Goal: Task Accomplishment & Management: Manage account settings

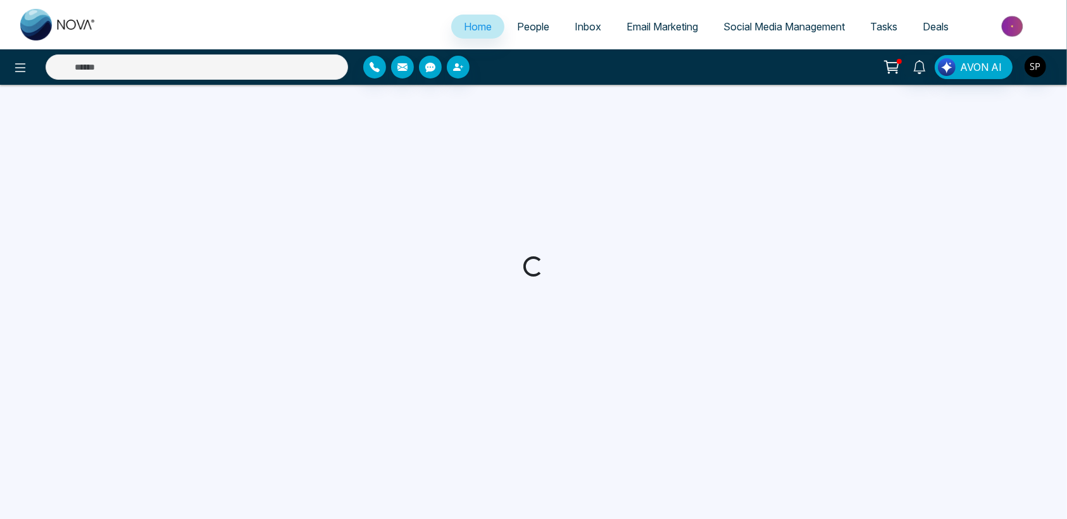
select select "*"
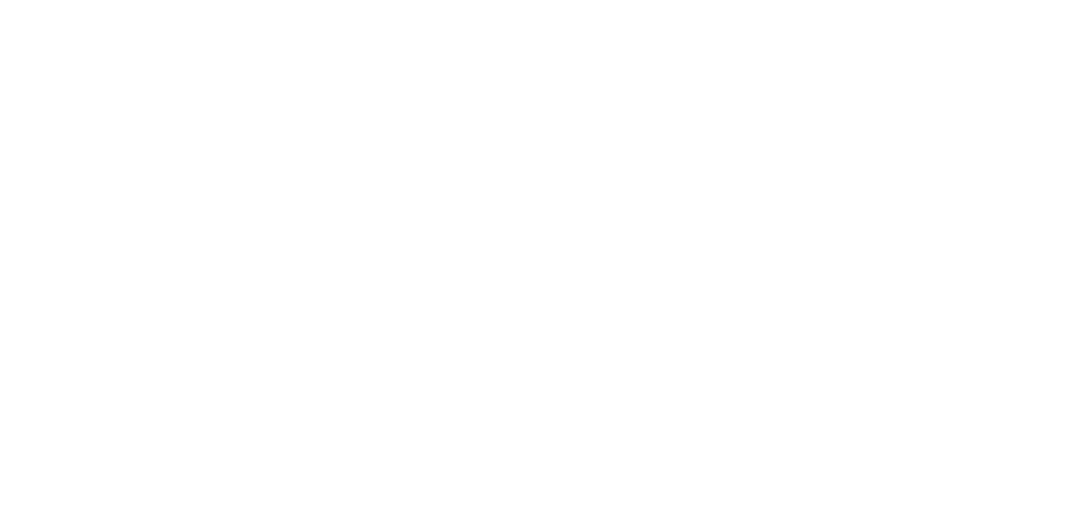
select select "*"
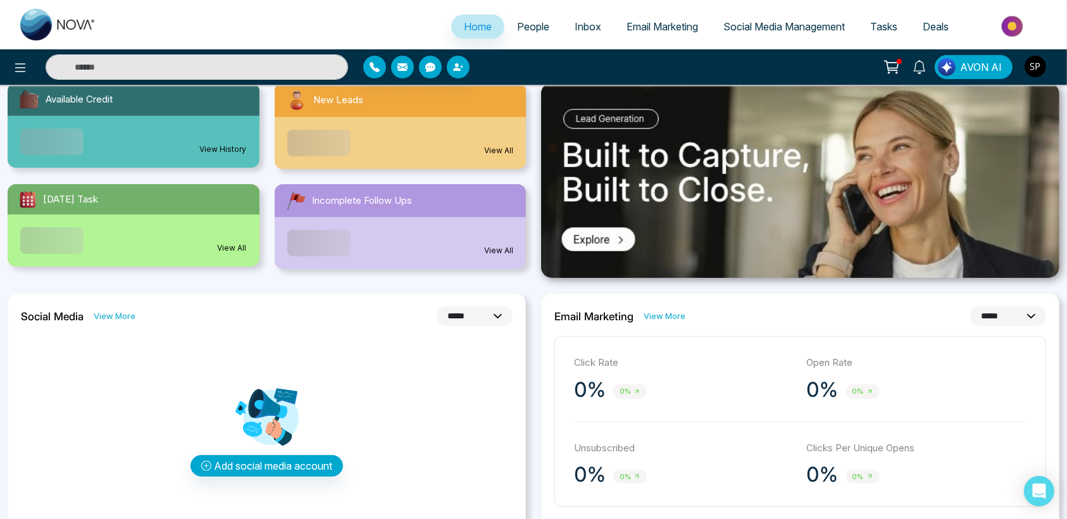
scroll to position [147, 0]
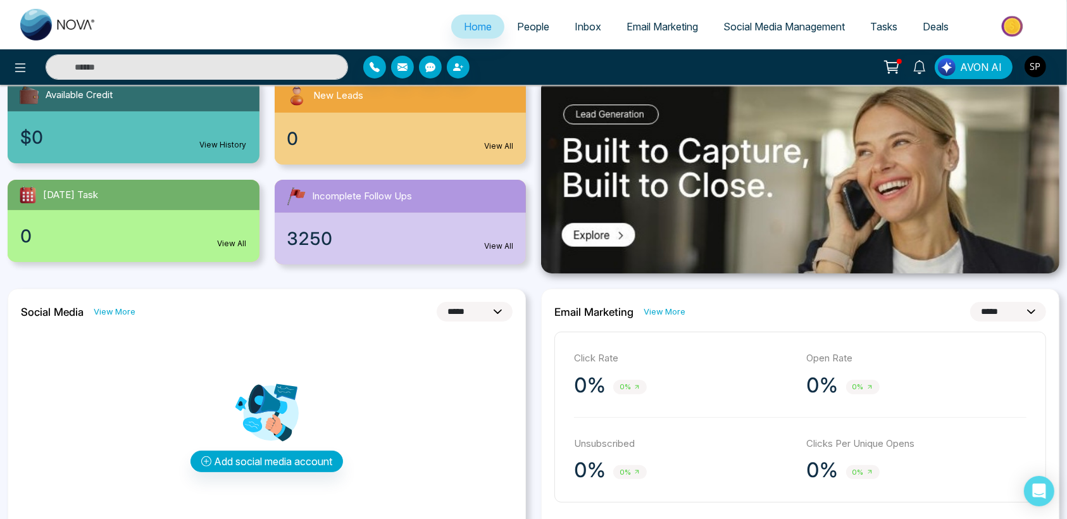
click at [520, 28] on span "People" at bounding box center [533, 26] width 32 height 13
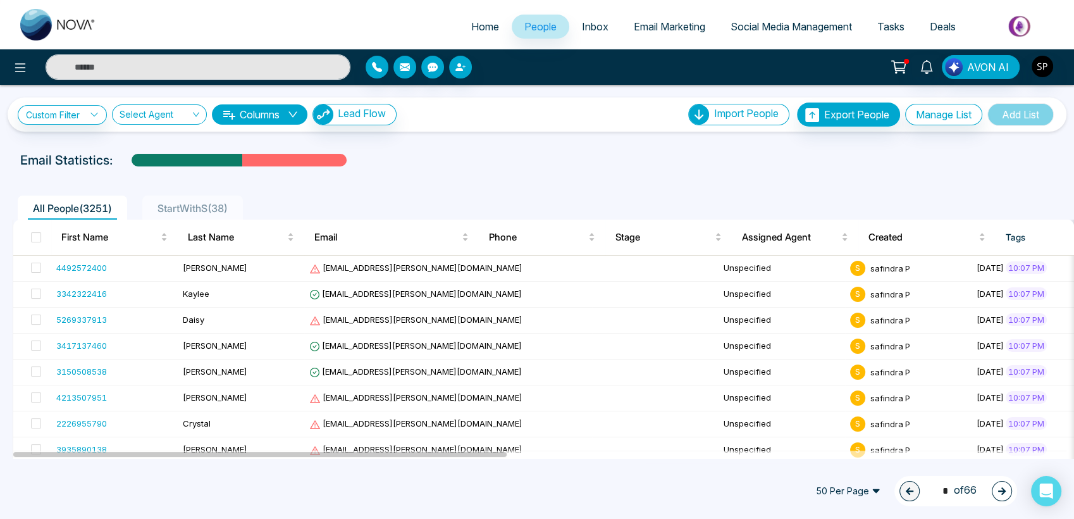
click at [208, 209] on span "StartWithS ( 38 )" at bounding box center [192, 208] width 80 height 13
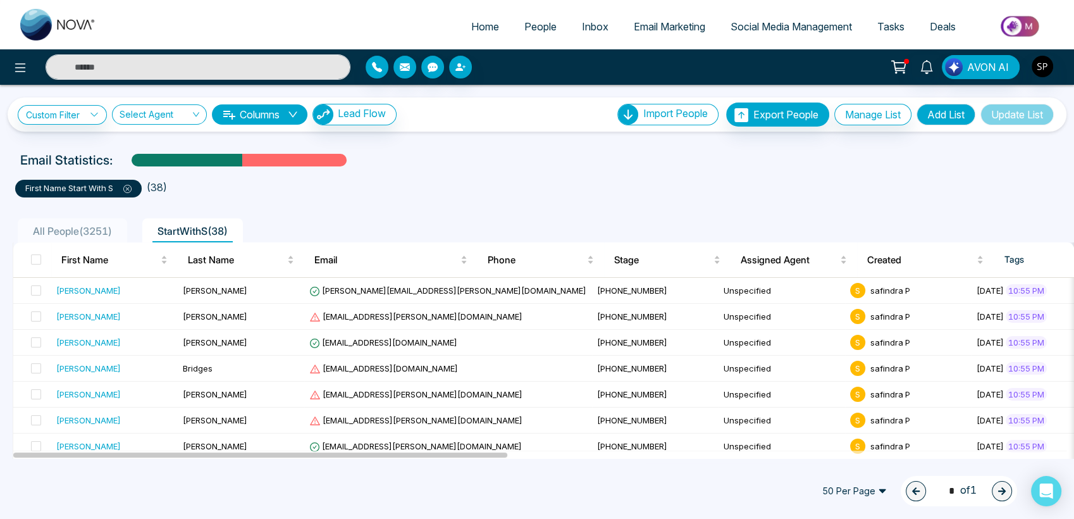
click at [595, 21] on span "Inbox" at bounding box center [595, 26] width 27 height 13
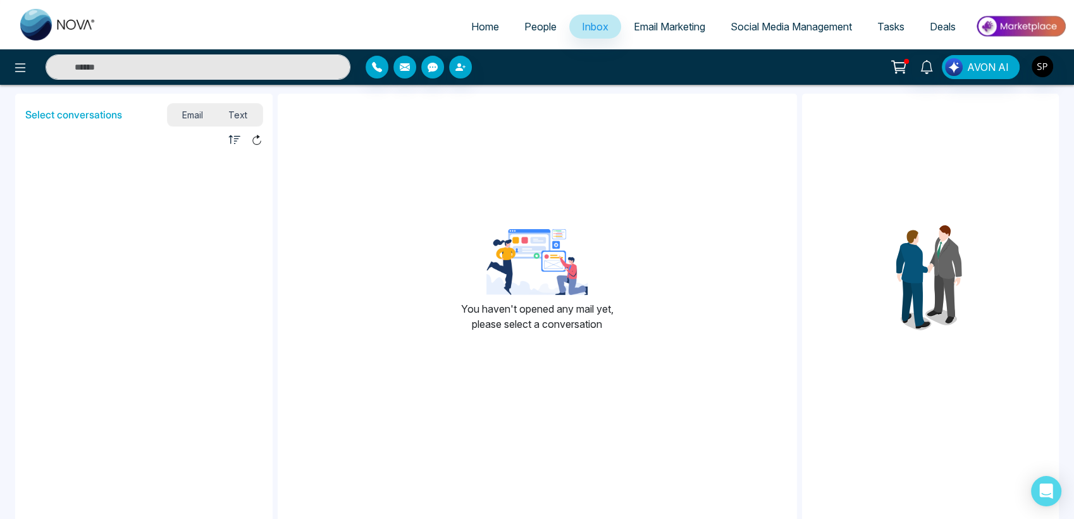
click at [655, 20] on link "Email Marketing" at bounding box center [669, 27] width 97 height 24
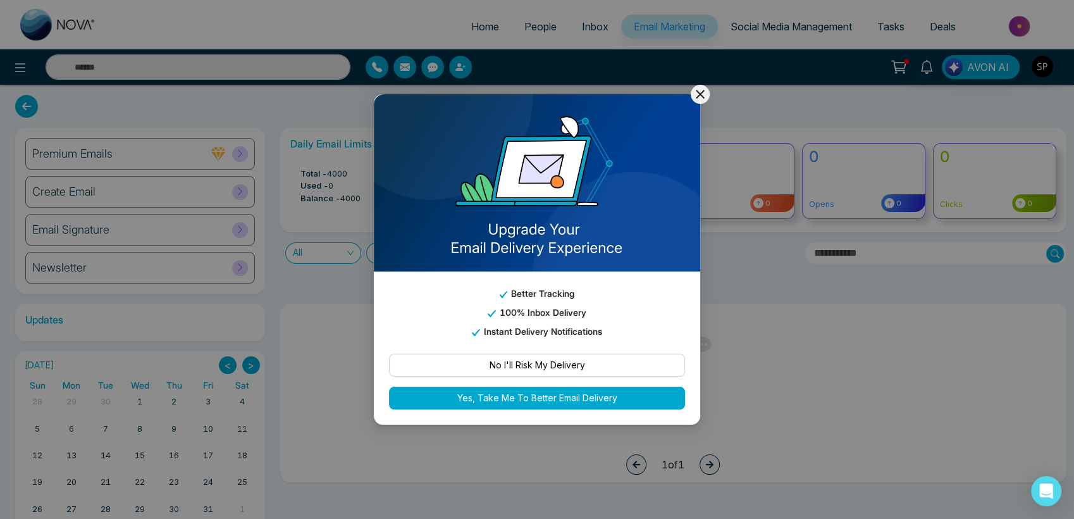
click at [697, 94] on icon at bounding box center [700, 94] width 15 height 15
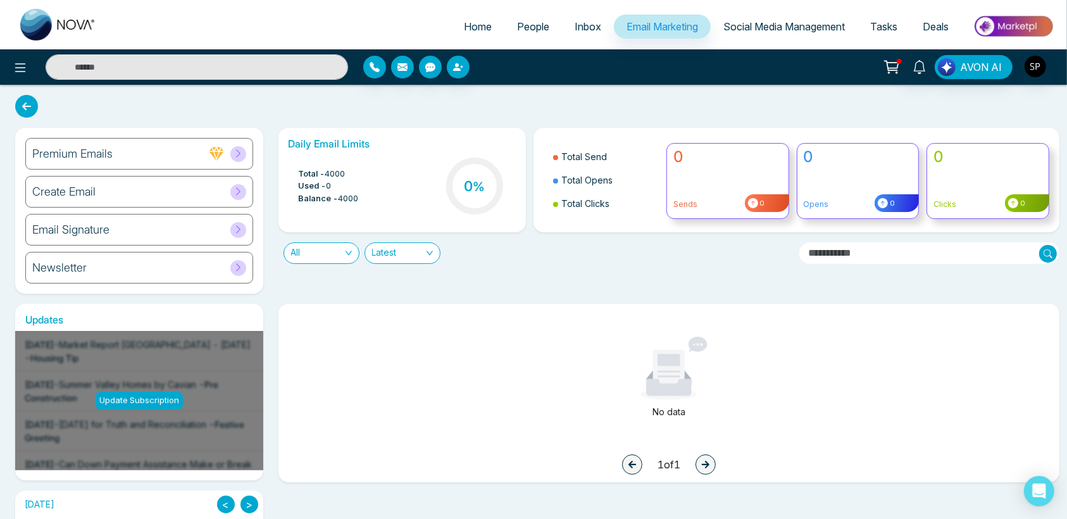
click at [731, 23] on span "Social Media Management" at bounding box center [783, 26] width 121 height 13
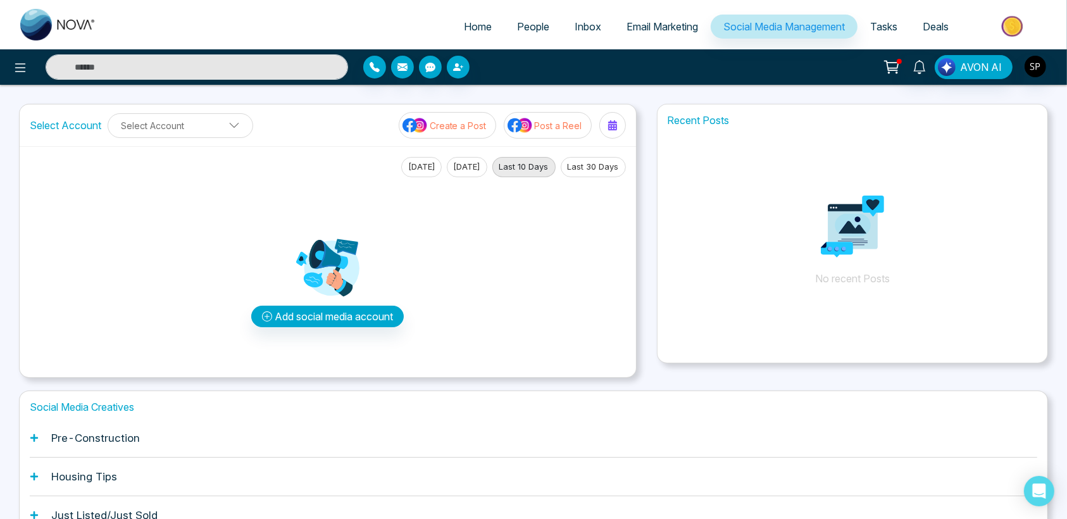
click at [628, 28] on span "Email Marketing" at bounding box center [661, 26] width 71 height 13
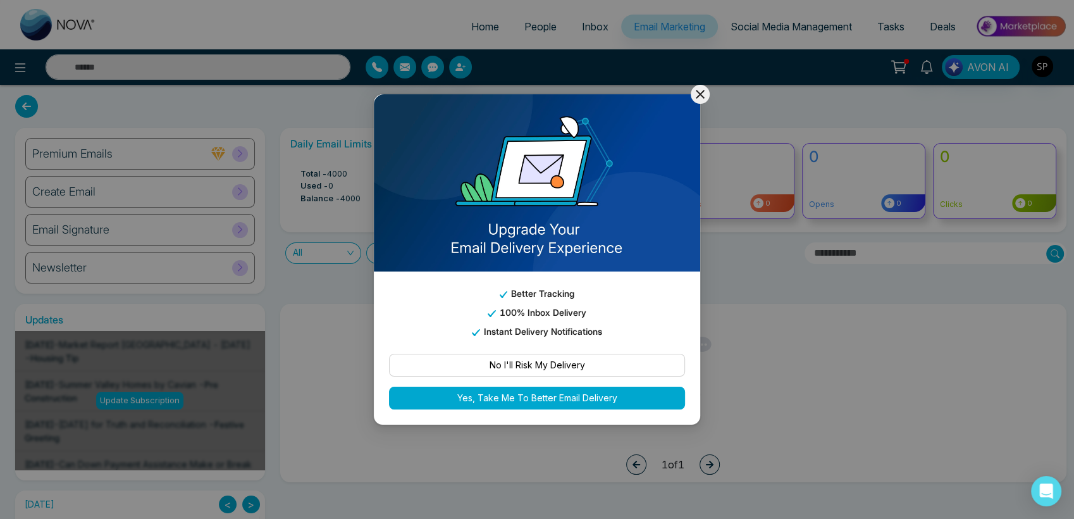
click at [698, 97] on icon at bounding box center [700, 94] width 15 height 15
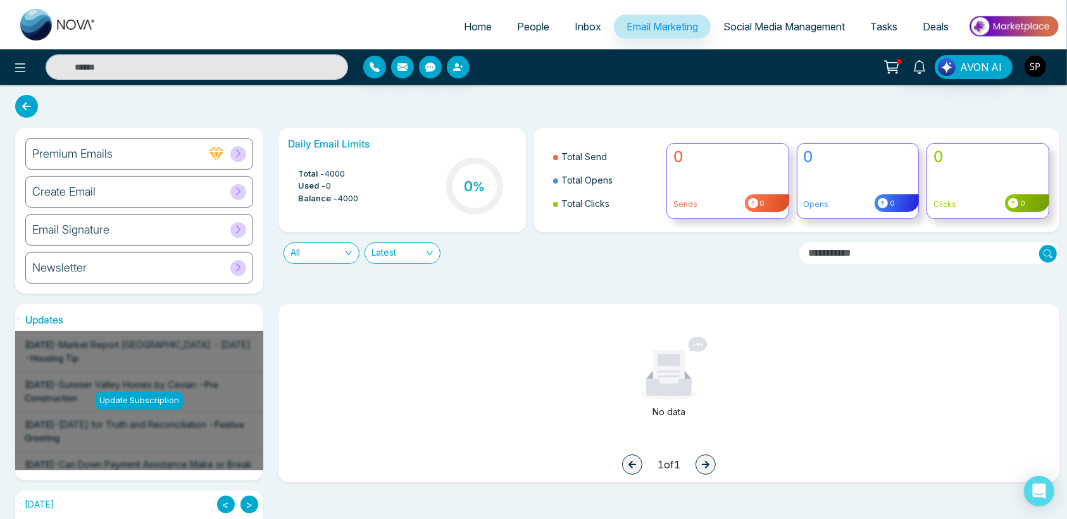
click at [584, 28] on span "Inbox" at bounding box center [587, 26] width 27 height 13
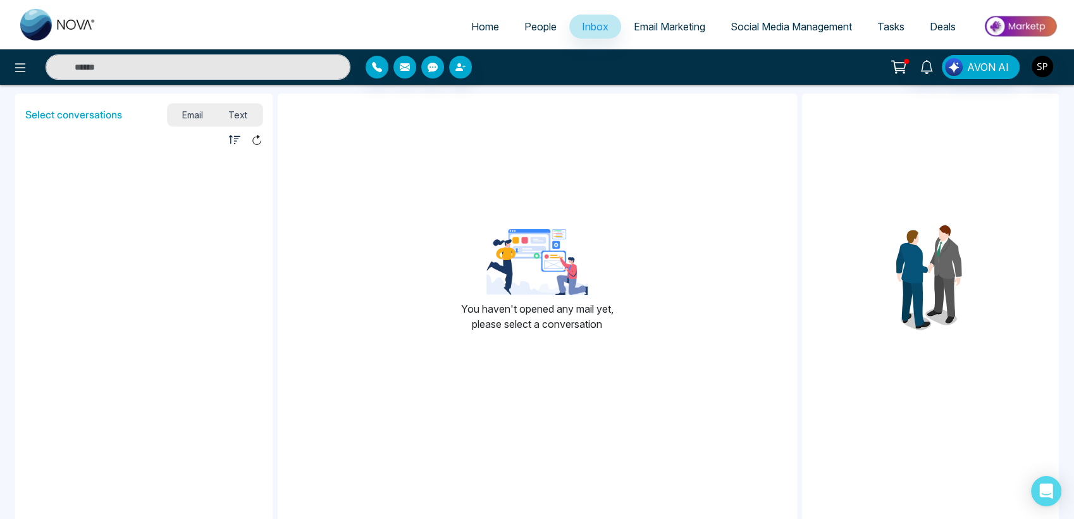
click at [537, 23] on span "People" at bounding box center [540, 26] width 32 height 13
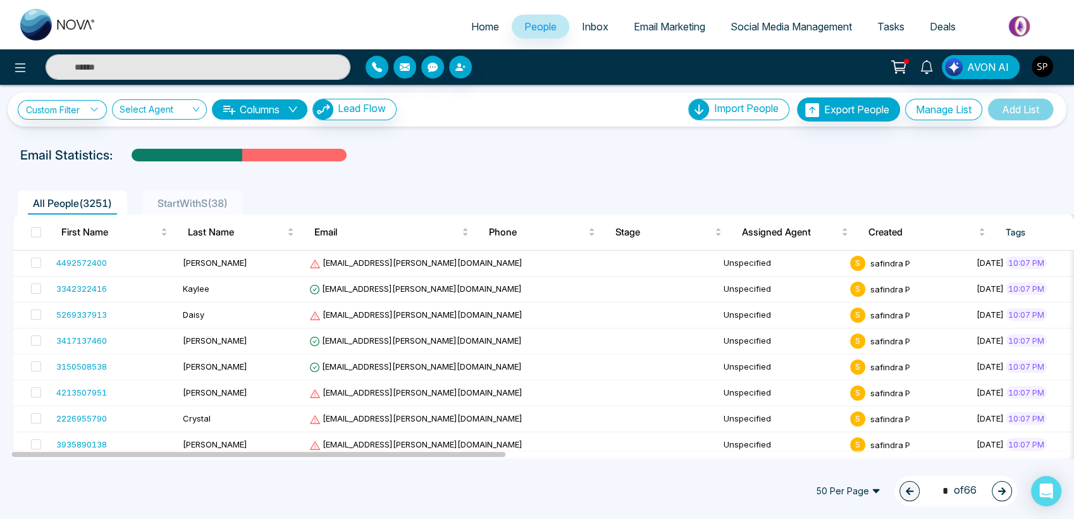
click at [194, 200] on span "StartWithS ( 38 )" at bounding box center [192, 203] width 80 height 13
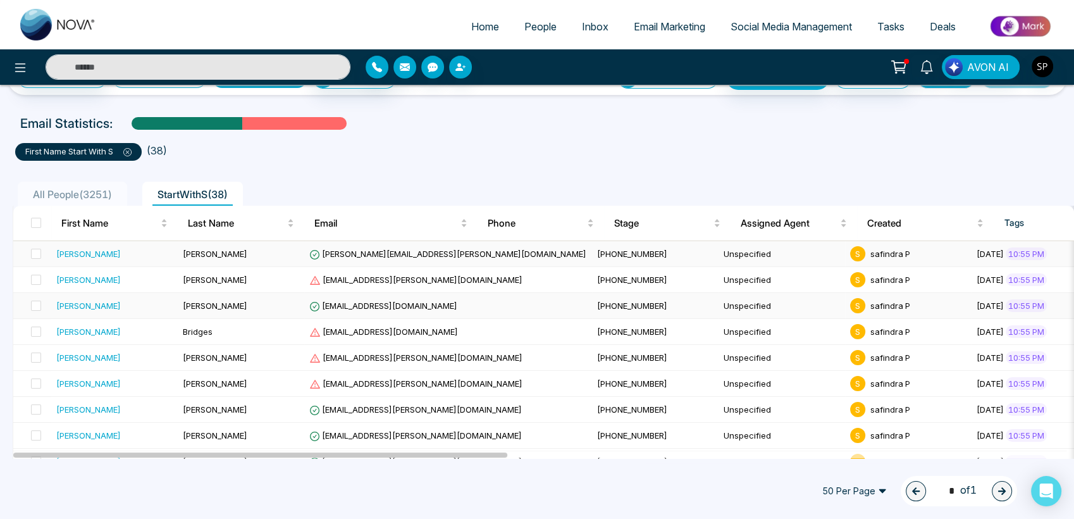
scroll to position [38, 0]
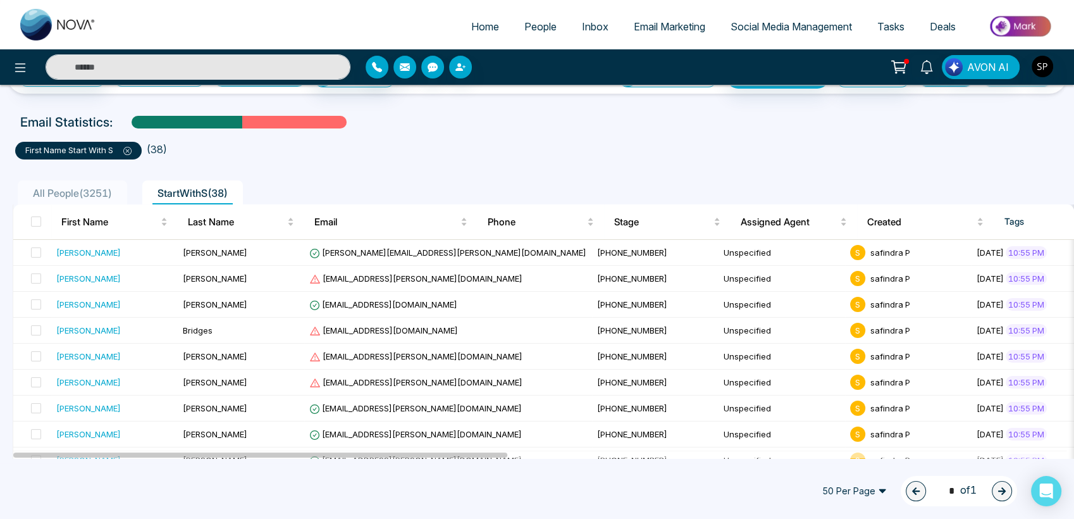
click at [132, 151] on icon at bounding box center [127, 151] width 8 height 8
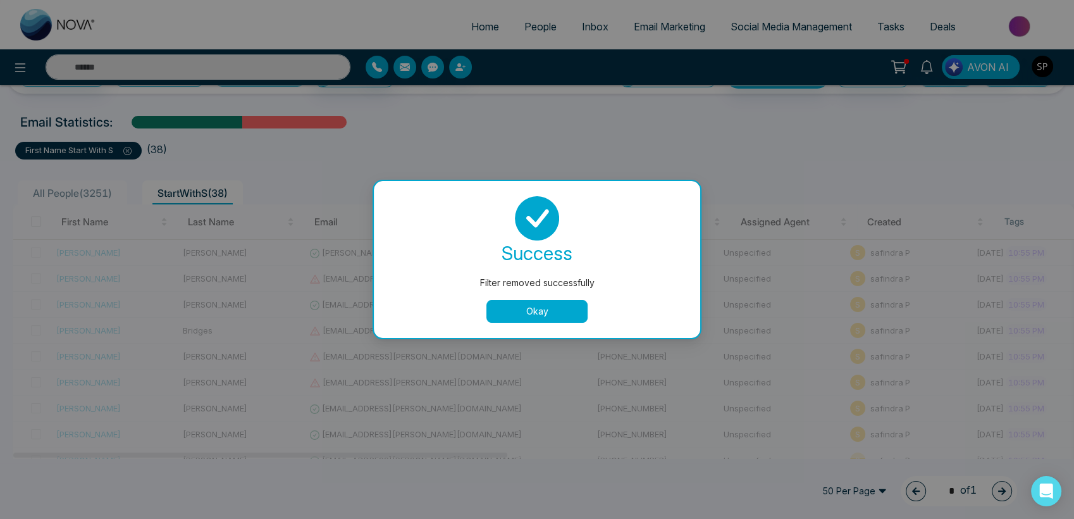
click at [505, 301] on button "Okay" at bounding box center [537, 311] width 101 height 23
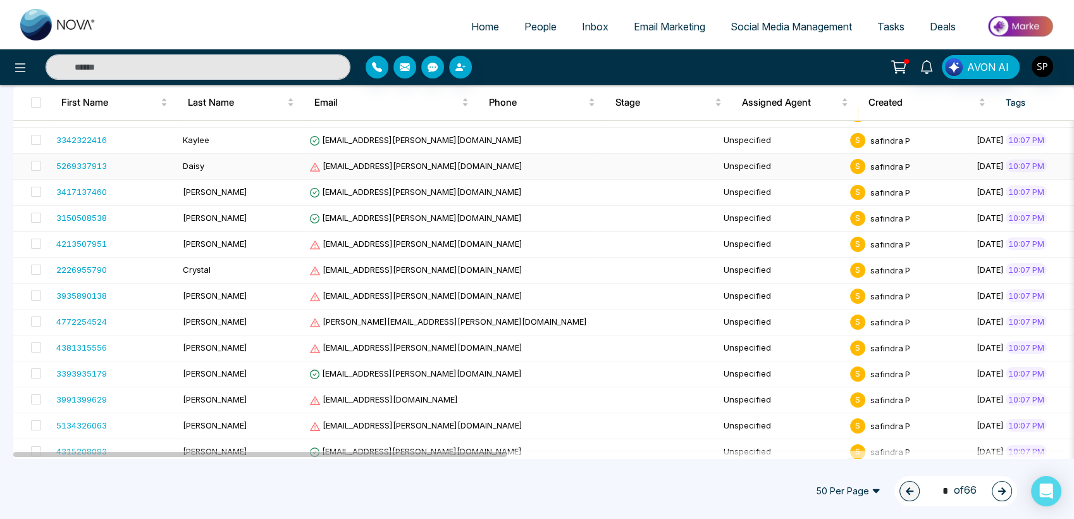
scroll to position [0, 0]
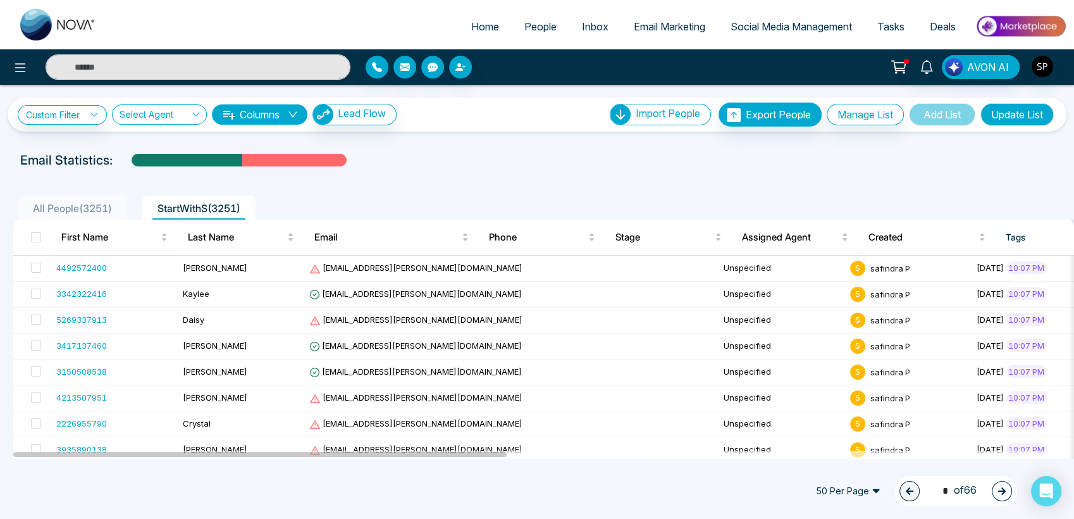
click at [39, 22] on img at bounding box center [58, 25] width 76 height 32
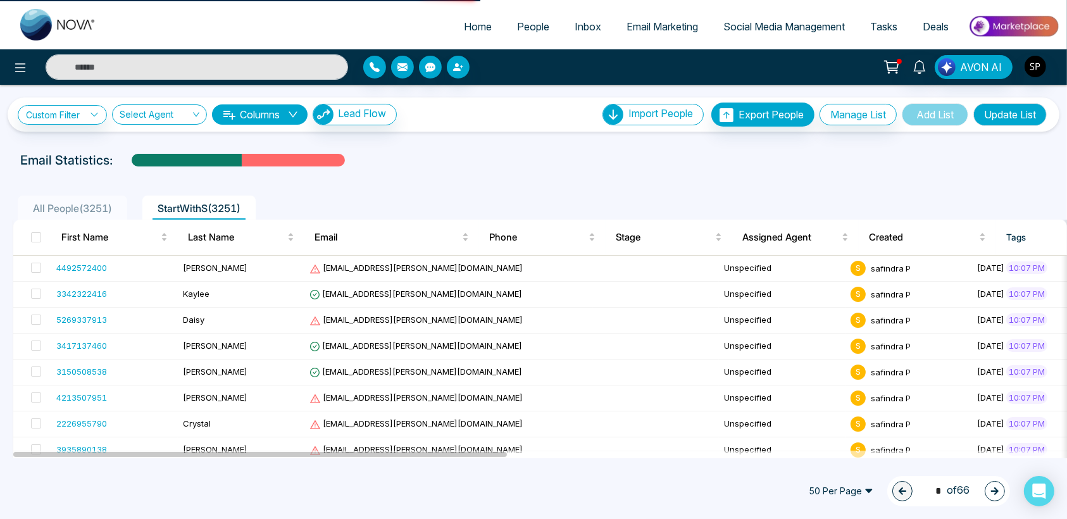
select select "*"
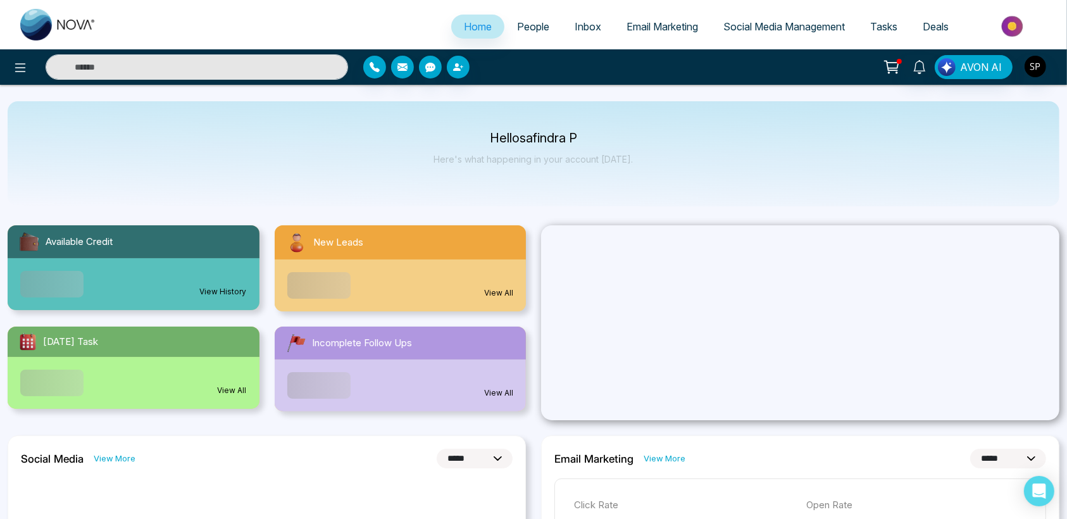
click at [39, 22] on img at bounding box center [58, 25] width 76 height 32
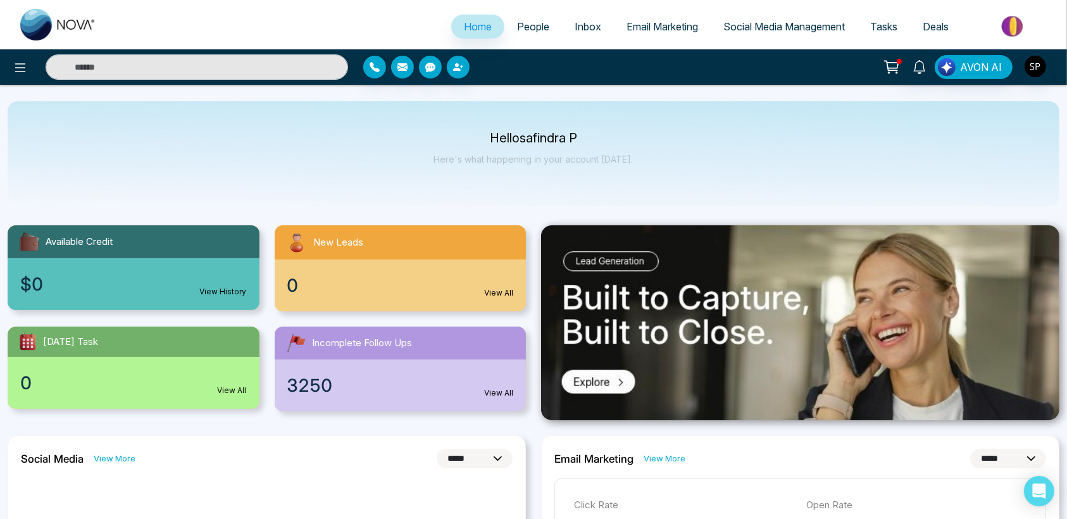
click at [533, 25] on span "People" at bounding box center [533, 26] width 32 height 13
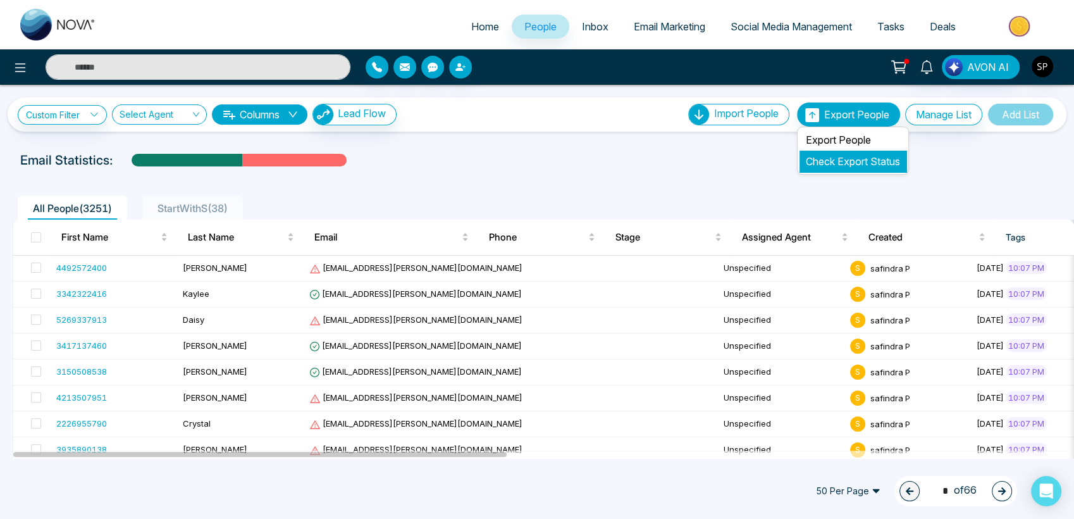
click at [838, 160] on link "Check Export Status" at bounding box center [853, 161] width 94 height 13
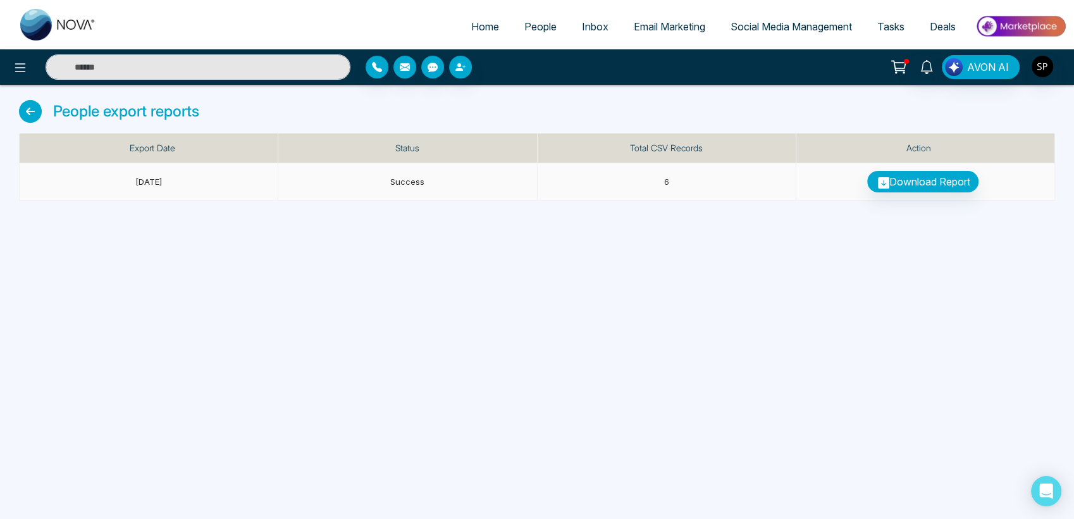
click at [136, 184] on span "3 months ago" at bounding box center [148, 182] width 27 height 10
click at [26, 116] on icon at bounding box center [30, 111] width 23 height 23
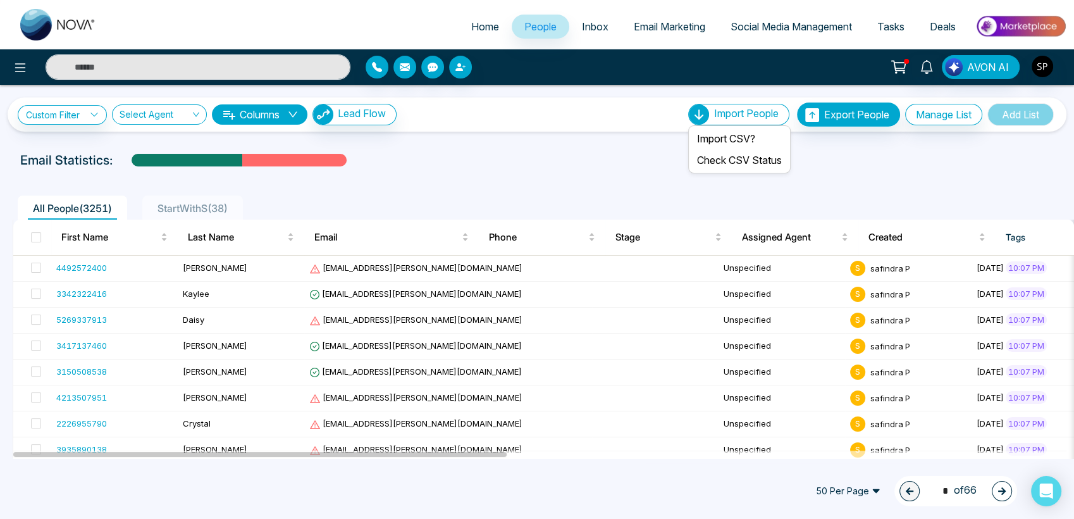
click at [725, 115] on span "Import People" at bounding box center [746, 113] width 65 height 13
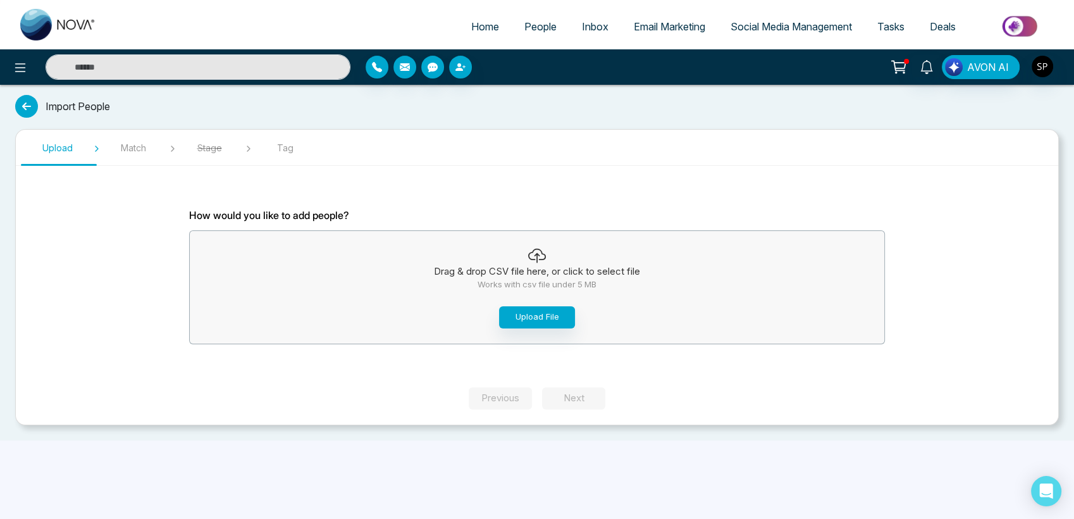
click at [32, 115] on icon at bounding box center [26, 106] width 23 height 23
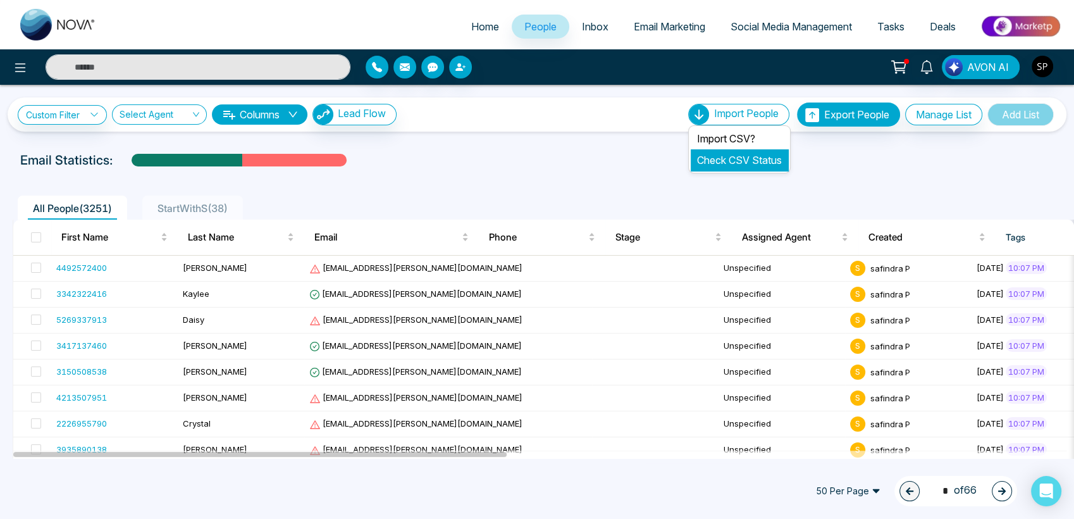
click at [732, 166] on li "Check CSV Status" at bounding box center [739, 160] width 97 height 22
click at [724, 158] on link "Check CSV Status" at bounding box center [739, 160] width 85 height 13
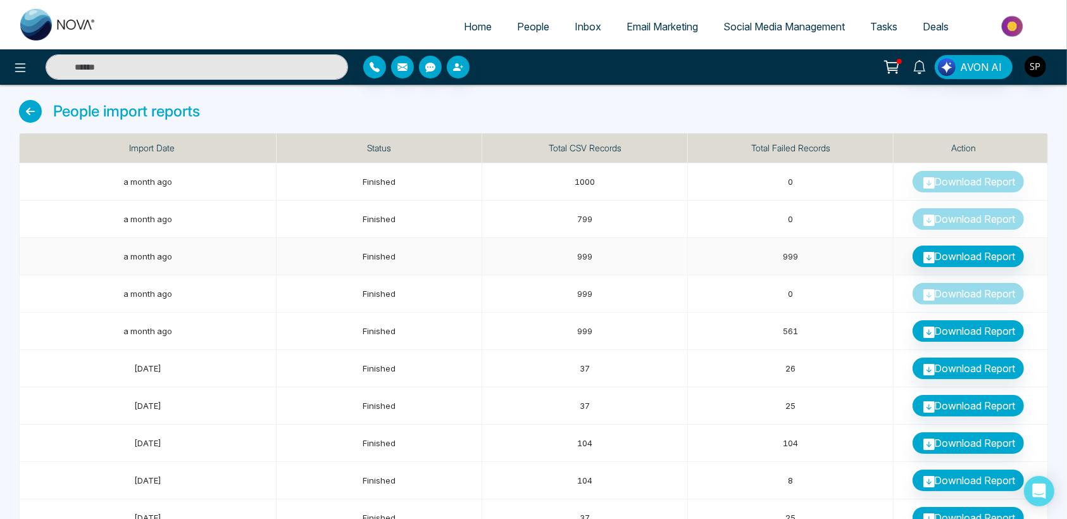
click at [738, 263] on td "999" at bounding box center [791, 256] width 206 height 37
click at [954, 249] on link "Download Report" at bounding box center [967, 256] width 111 height 22
click at [572, 328] on td "999" at bounding box center [585, 331] width 206 height 37
click at [942, 333] on link "Download Report" at bounding box center [967, 331] width 111 height 22
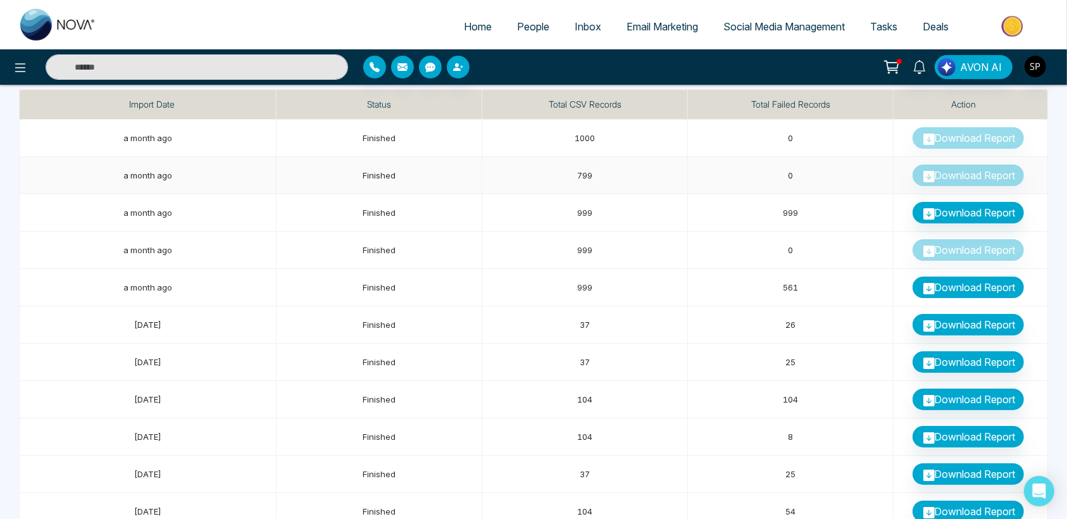
scroll to position [44, 0]
click at [938, 325] on link "Download Report" at bounding box center [967, 324] width 111 height 22
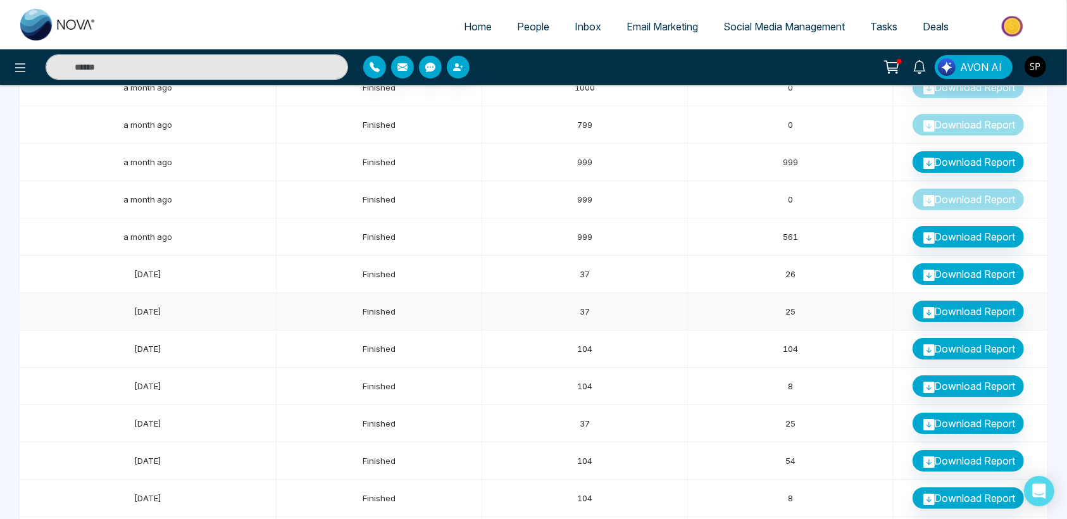
scroll to position [95, 0]
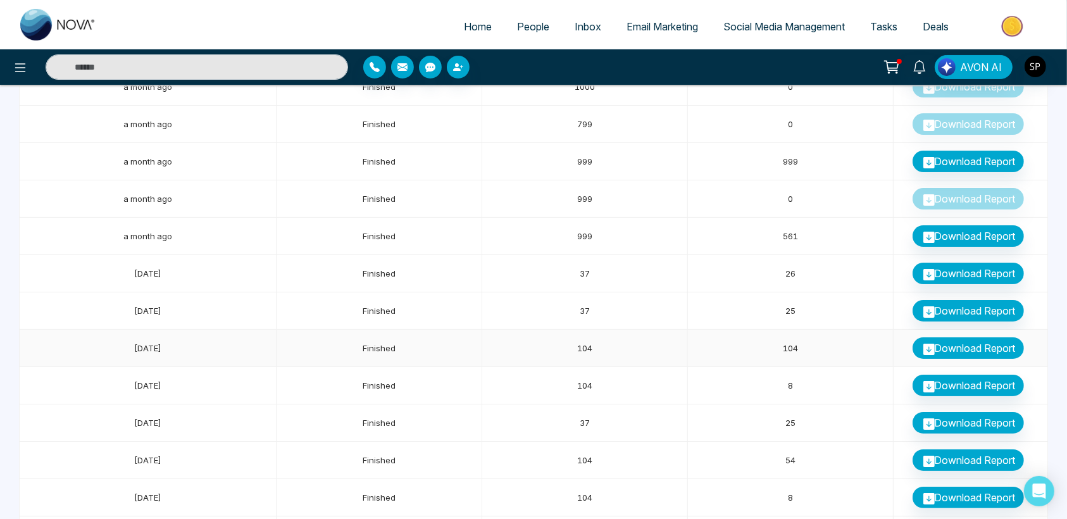
click at [965, 344] on link "Download Report" at bounding box center [967, 348] width 111 height 22
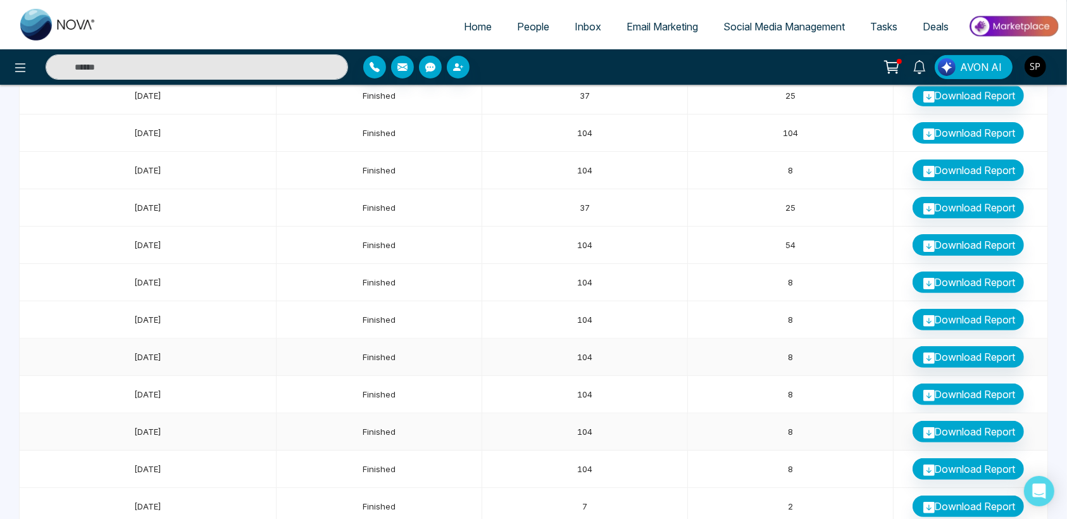
scroll to position [311, 0]
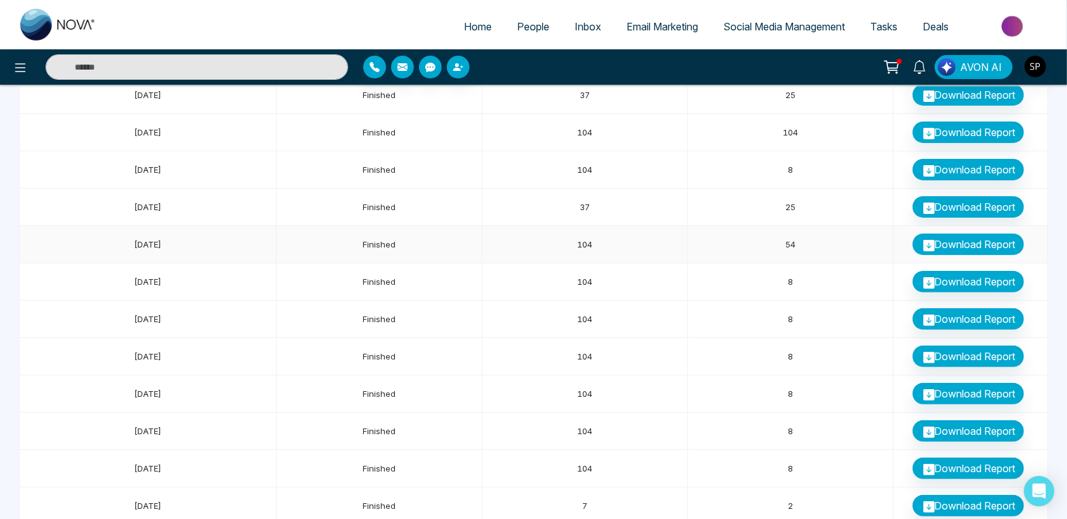
click at [957, 240] on link "Download Report" at bounding box center [967, 244] width 111 height 22
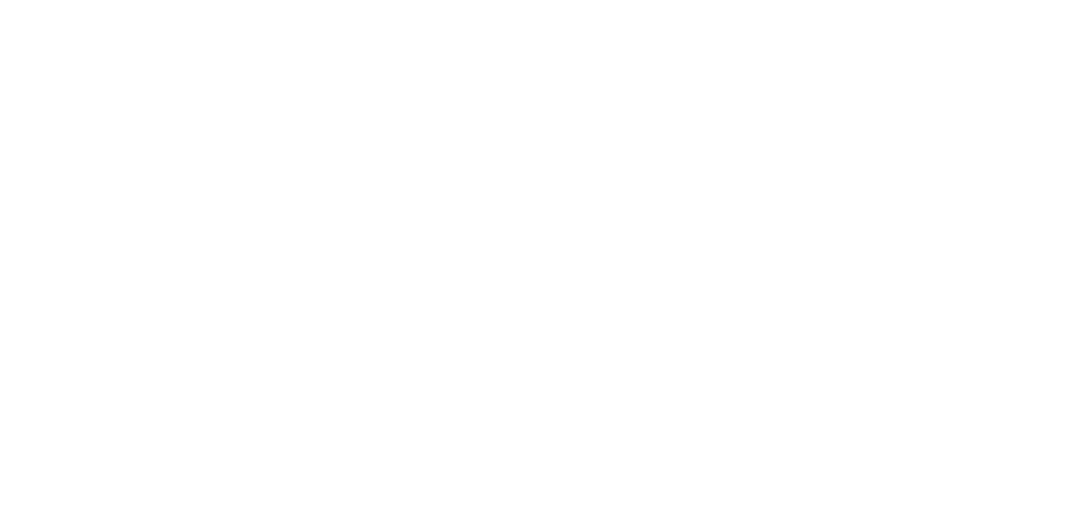
select select "*"
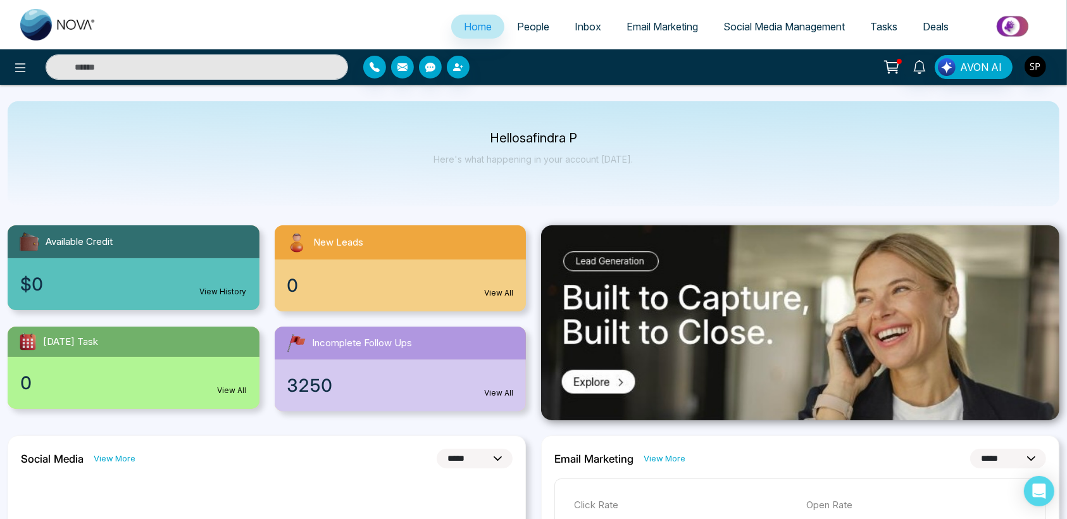
click at [534, 28] on span "People" at bounding box center [533, 26] width 32 height 13
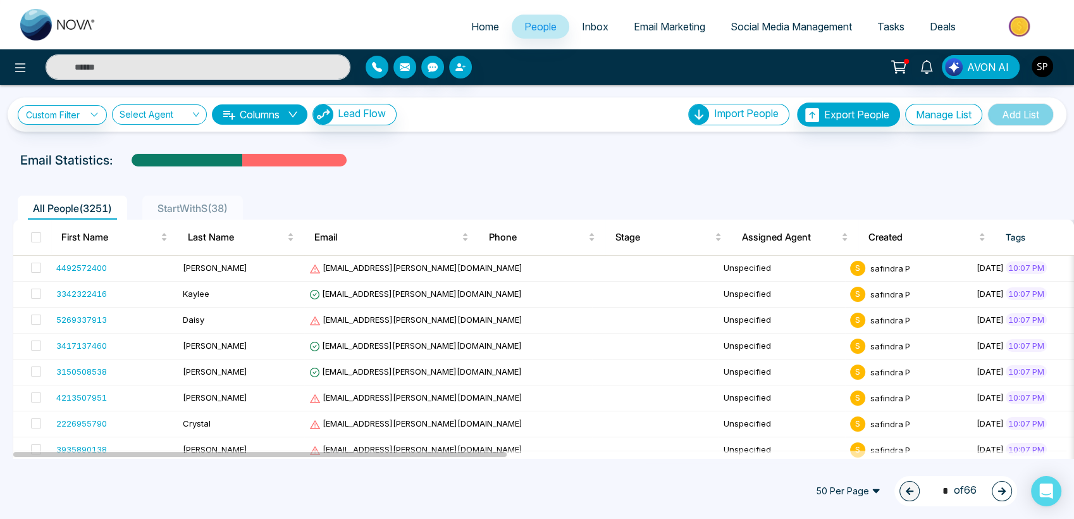
click at [583, 19] on link "Inbox" at bounding box center [595, 27] width 52 height 24
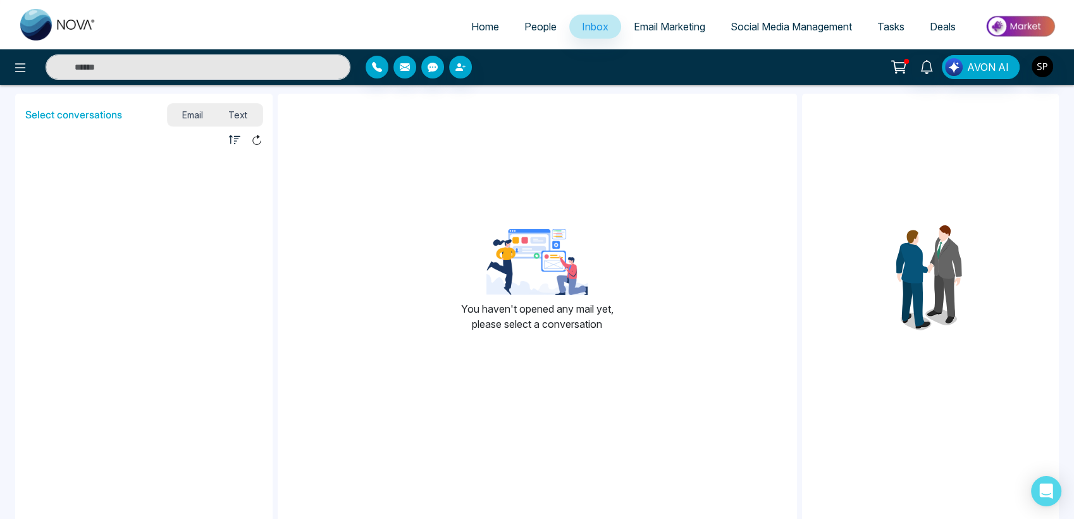
click at [675, 22] on span "Email Marketing" at bounding box center [669, 26] width 71 height 13
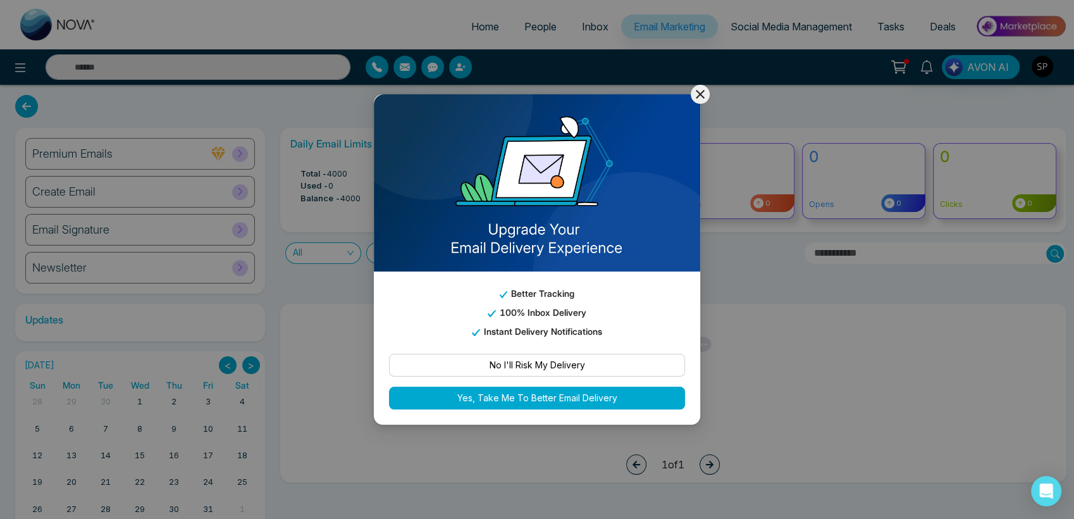
click at [697, 91] on icon at bounding box center [700, 94] width 9 height 9
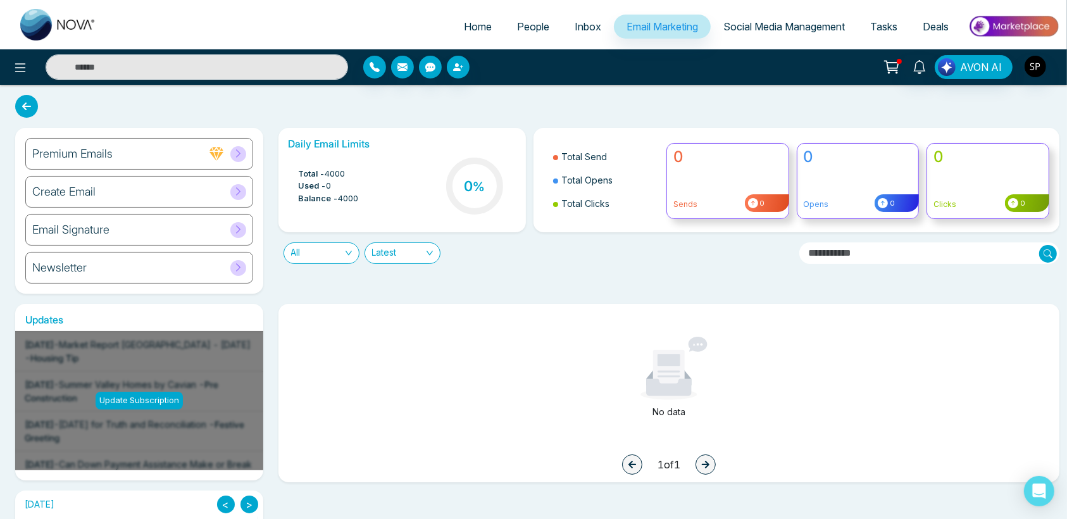
click at [743, 18] on link "Social Media Management" at bounding box center [783, 27] width 147 height 24
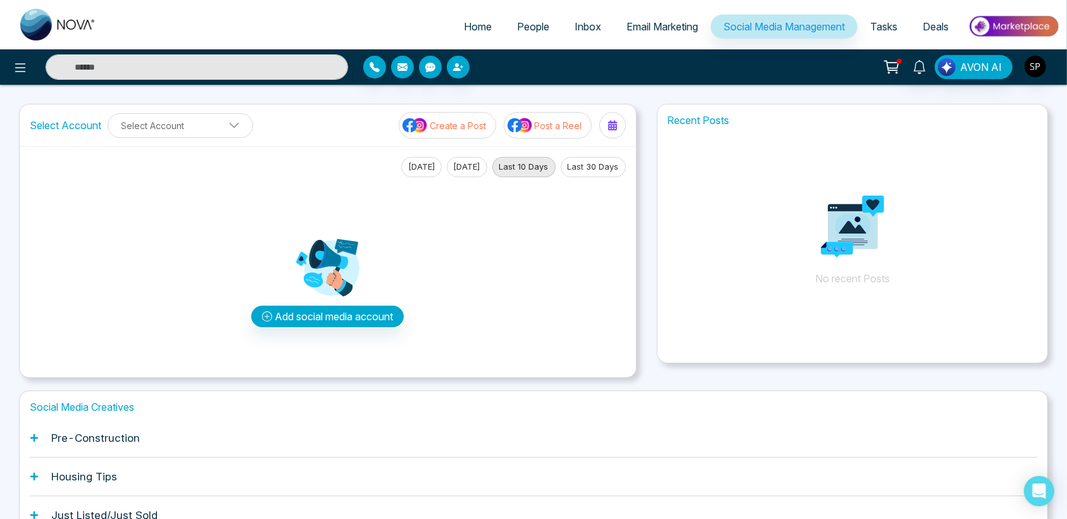
click at [880, 25] on span "Tasks" at bounding box center [883, 26] width 27 height 13
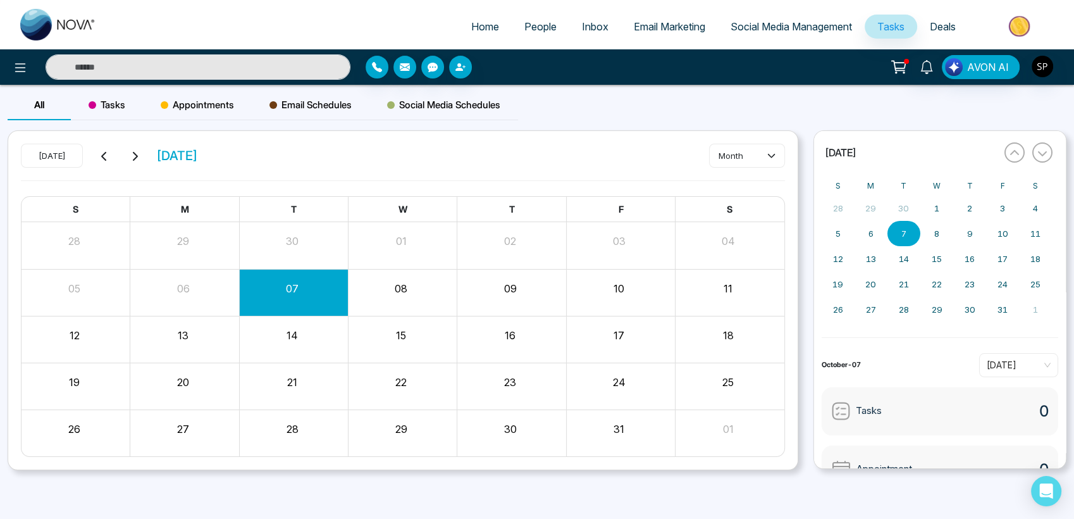
click at [532, 30] on span "People" at bounding box center [540, 26] width 32 height 13
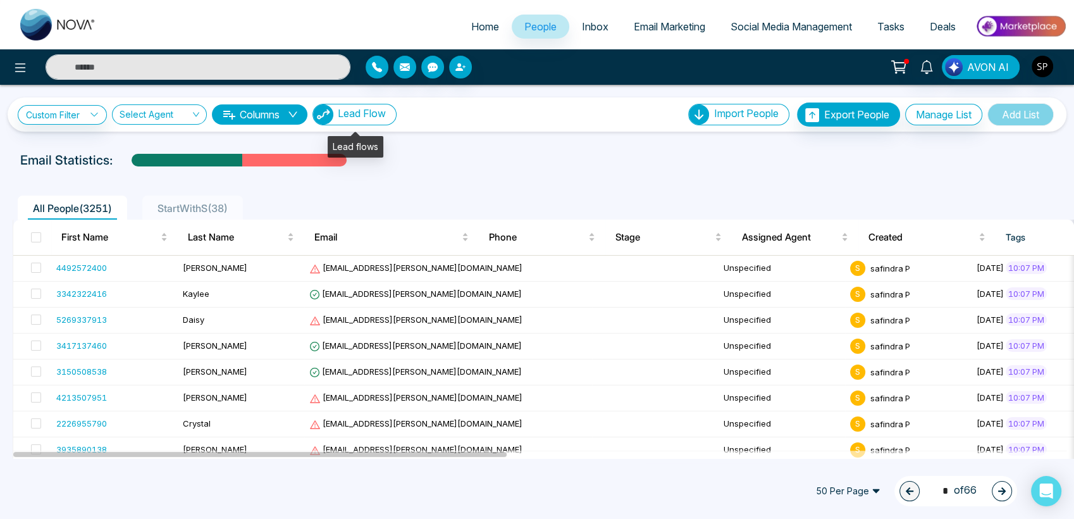
click at [359, 115] on span "Lead Flow" at bounding box center [362, 113] width 48 height 13
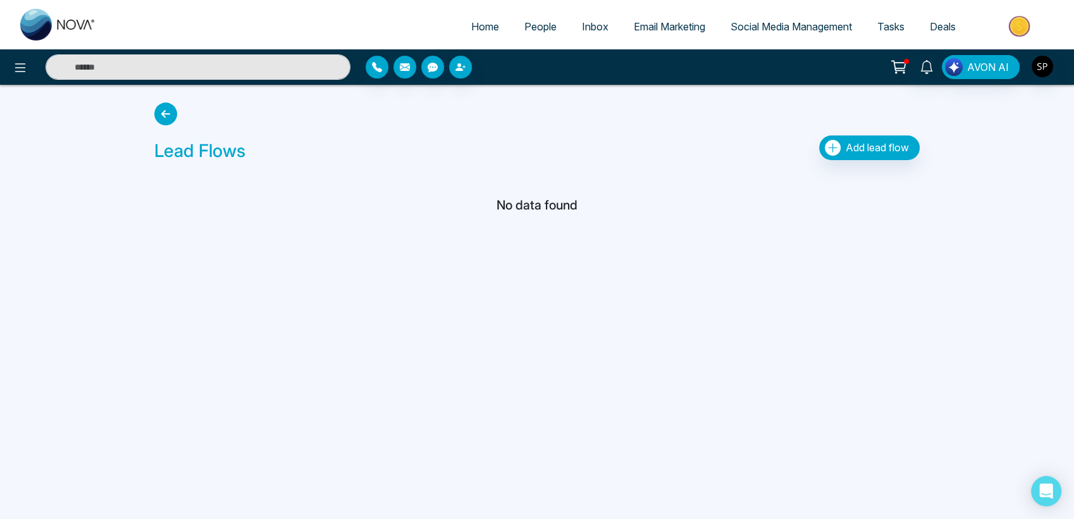
click at [162, 115] on icon at bounding box center [165, 113] width 23 height 23
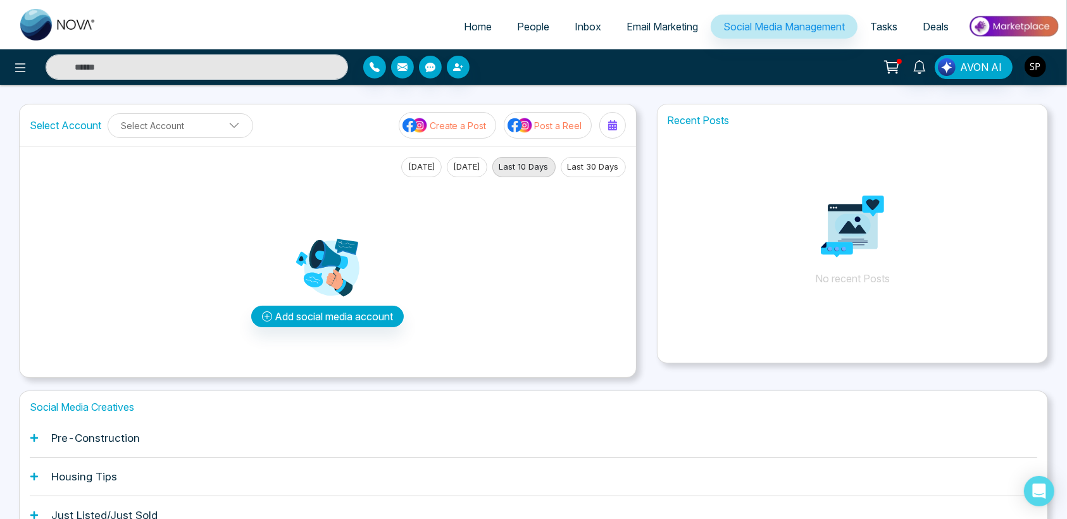
click at [580, 28] on span "Inbox" at bounding box center [587, 26] width 27 height 13
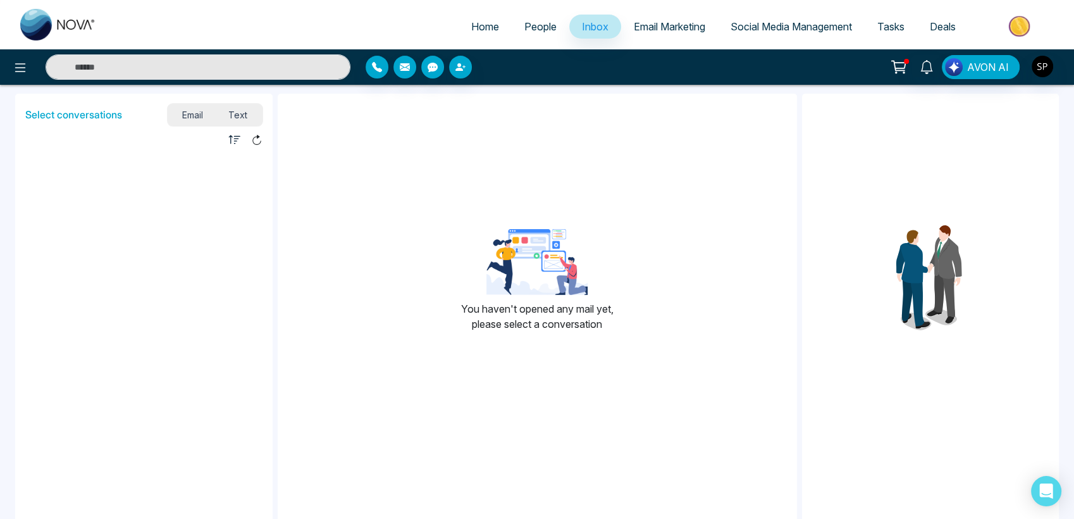
click at [659, 23] on span "Email Marketing" at bounding box center [669, 26] width 71 height 13
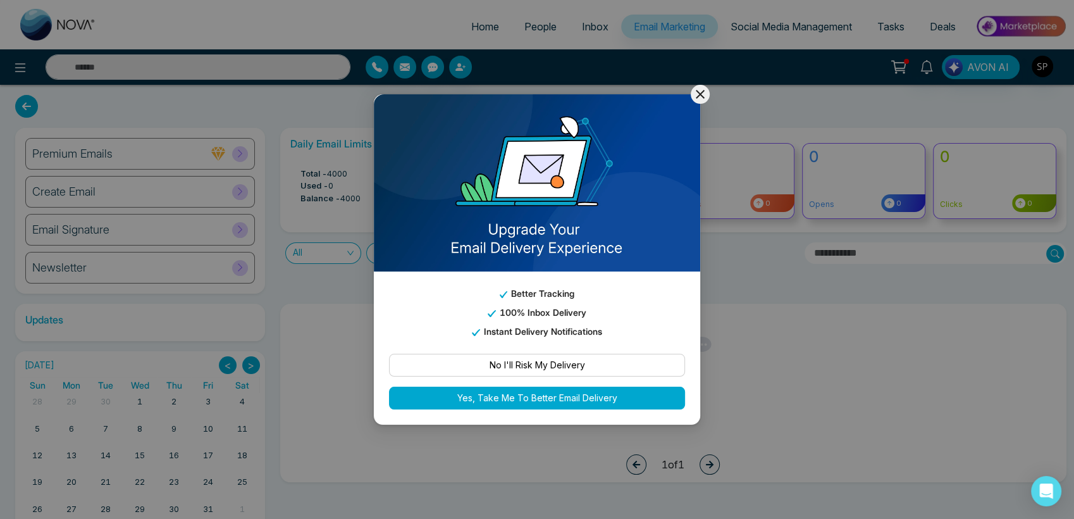
click at [696, 97] on icon at bounding box center [700, 94] width 15 height 15
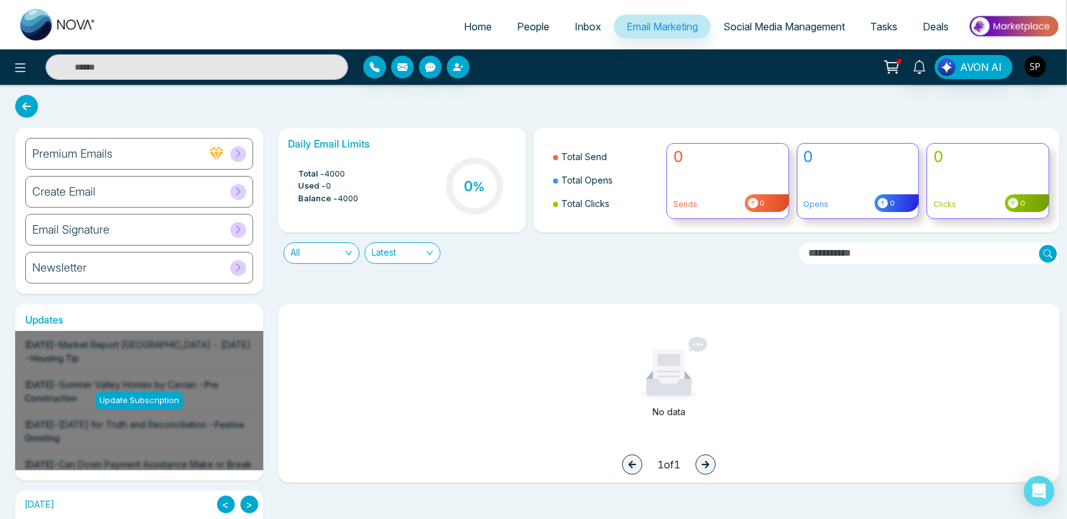
click at [760, 23] on span "Social Media Management" at bounding box center [783, 26] width 121 height 13
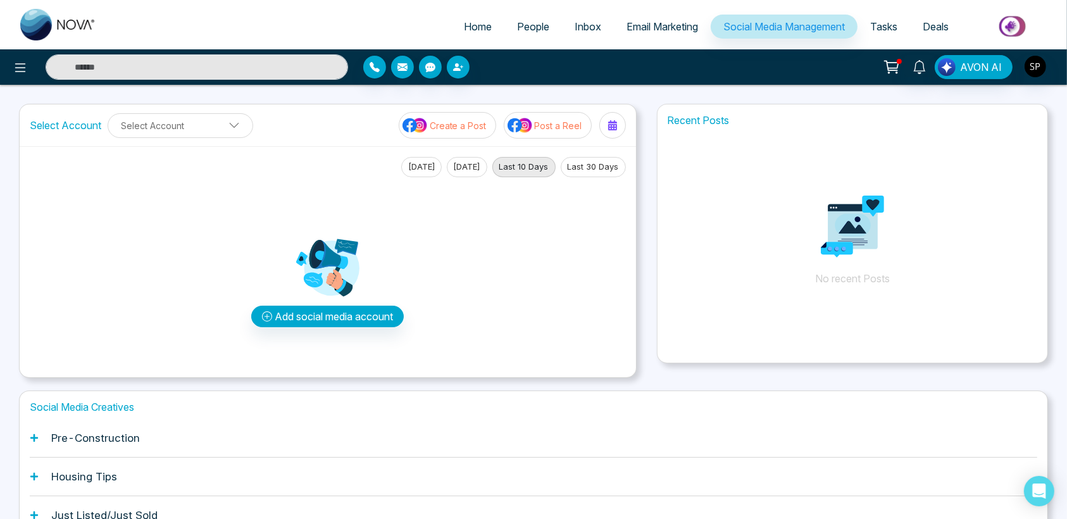
click at [531, 24] on span "People" at bounding box center [533, 26] width 32 height 13
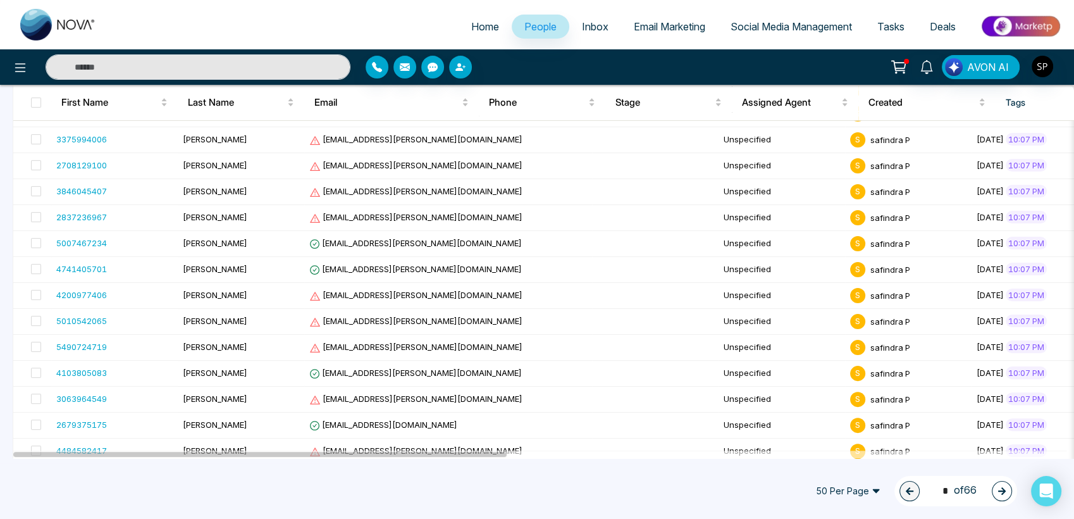
click at [582, 22] on span "Inbox" at bounding box center [595, 26] width 27 height 13
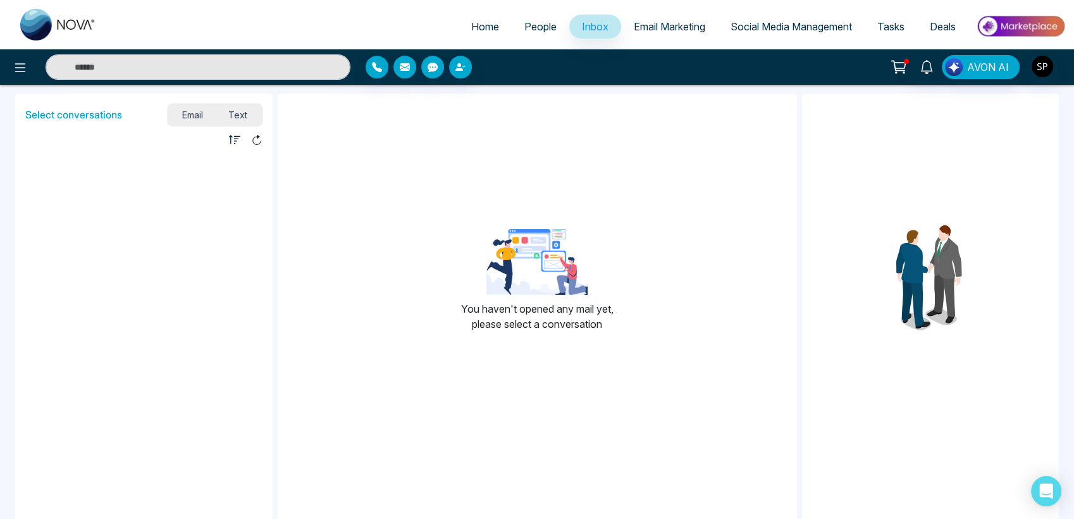
click at [664, 29] on span "Email Marketing" at bounding box center [669, 26] width 71 height 13
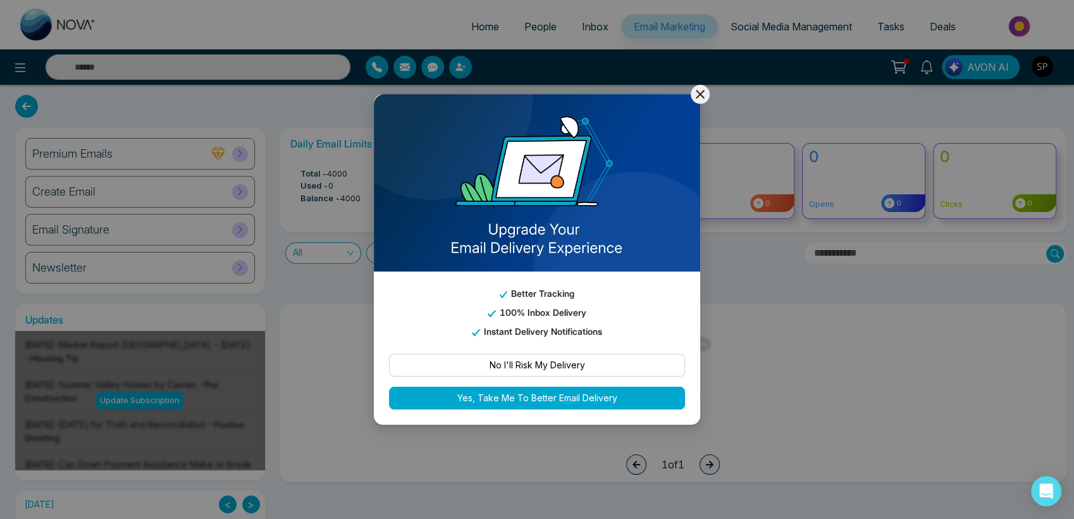
click at [702, 96] on icon at bounding box center [700, 94] width 9 height 9
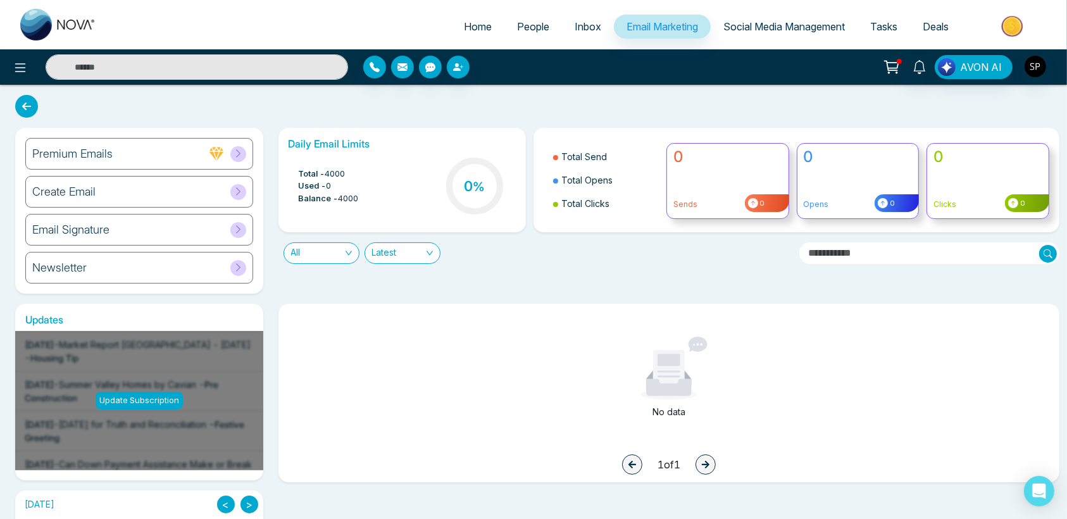
click at [576, 27] on span "Inbox" at bounding box center [587, 26] width 27 height 13
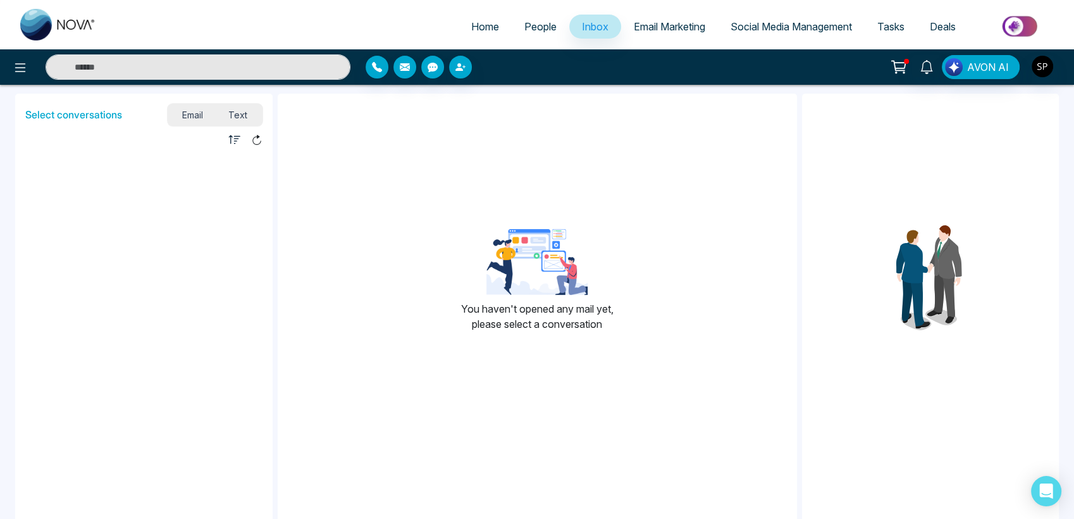
click at [240, 111] on span "Text" at bounding box center [238, 114] width 44 height 17
drag, startPoint x: 99, startPoint y: 178, endPoint x: 473, endPoint y: 363, distance: 416.5
click at [473, 363] on div "You haven't opened any message yet, please select a conversation" at bounding box center [537, 285] width 519 height 363
click at [524, 25] on span "People" at bounding box center [540, 26] width 32 height 13
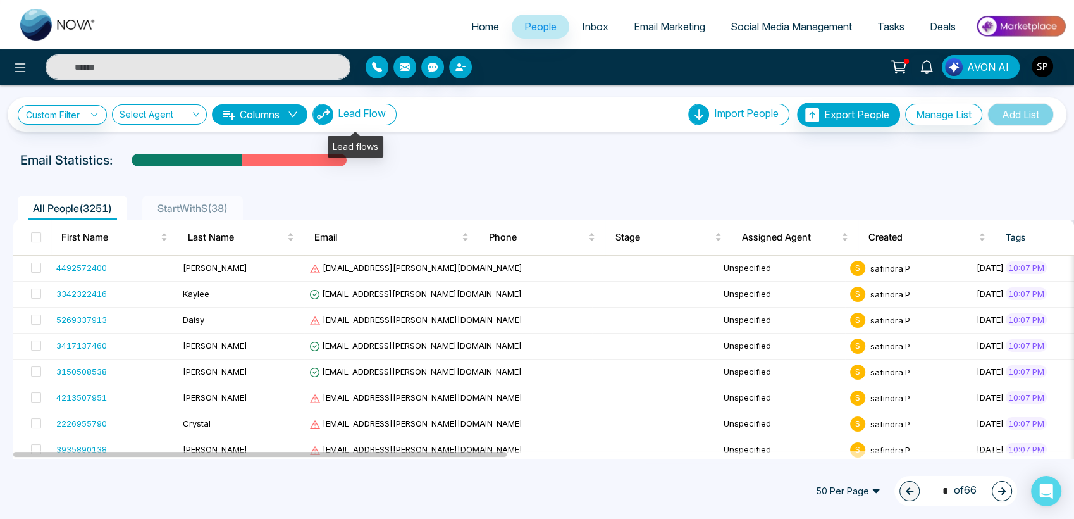
click at [368, 113] on span "Lead Flow" at bounding box center [362, 113] width 48 height 13
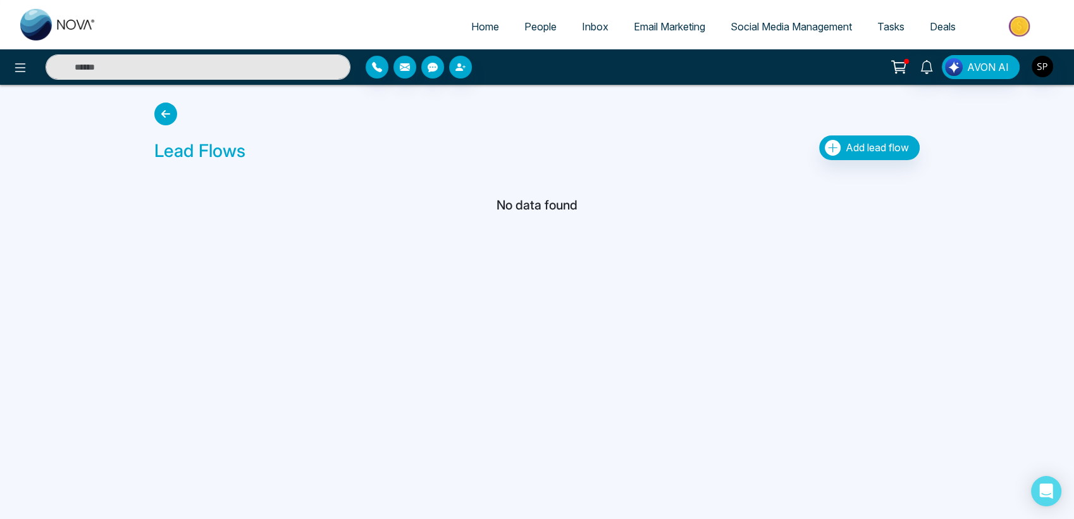
click at [168, 115] on icon at bounding box center [165, 113] width 23 height 23
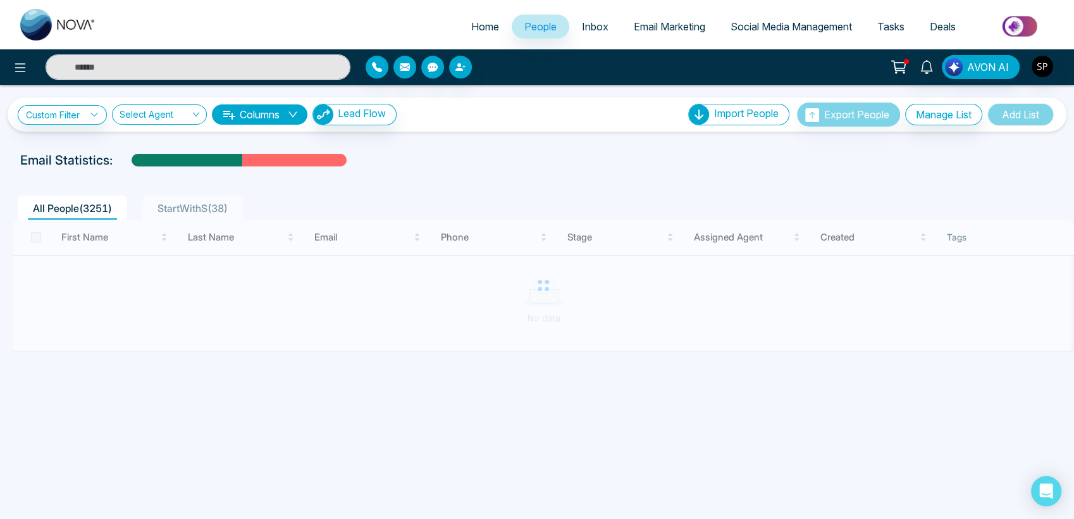
click at [582, 31] on span "Inbox" at bounding box center [595, 26] width 27 height 13
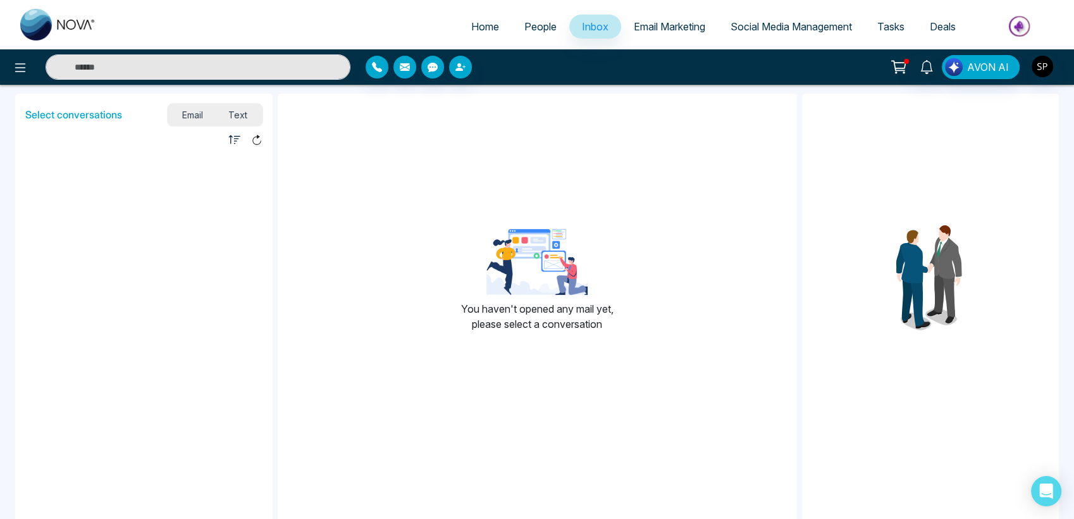
click at [641, 28] on span "Email Marketing" at bounding box center [669, 26] width 71 height 13
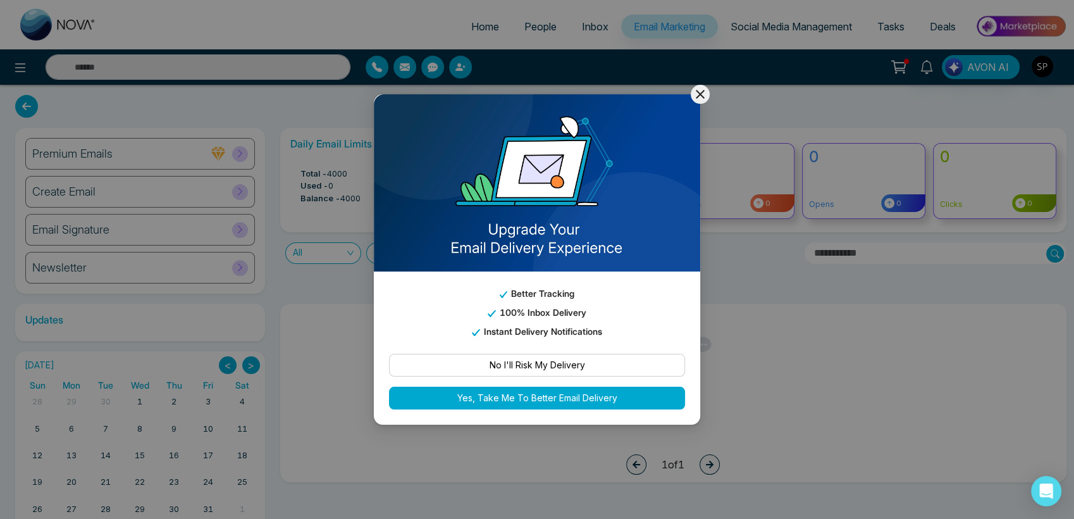
click at [695, 96] on icon at bounding box center [700, 94] width 15 height 15
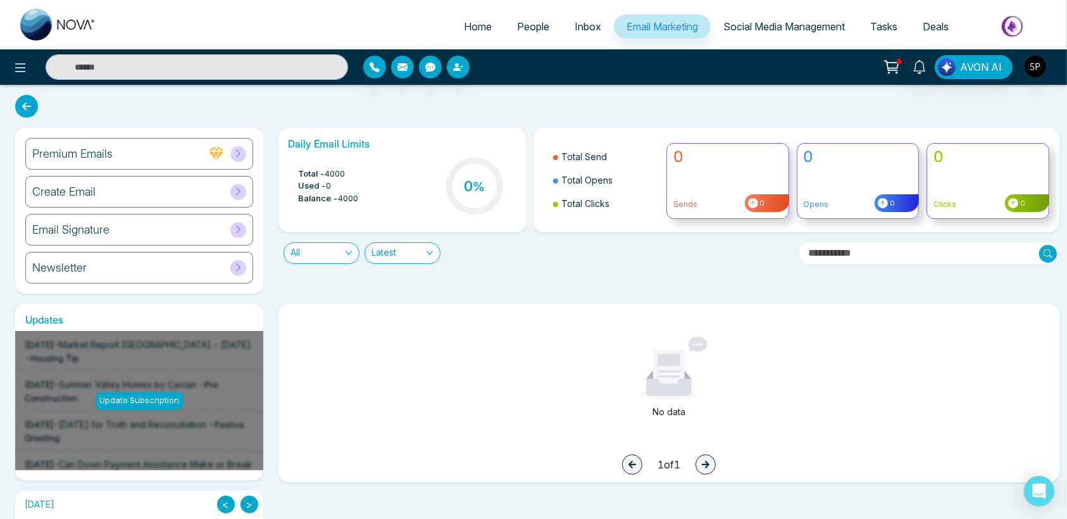
click at [769, 22] on span "Social Media Management" at bounding box center [783, 26] width 121 height 13
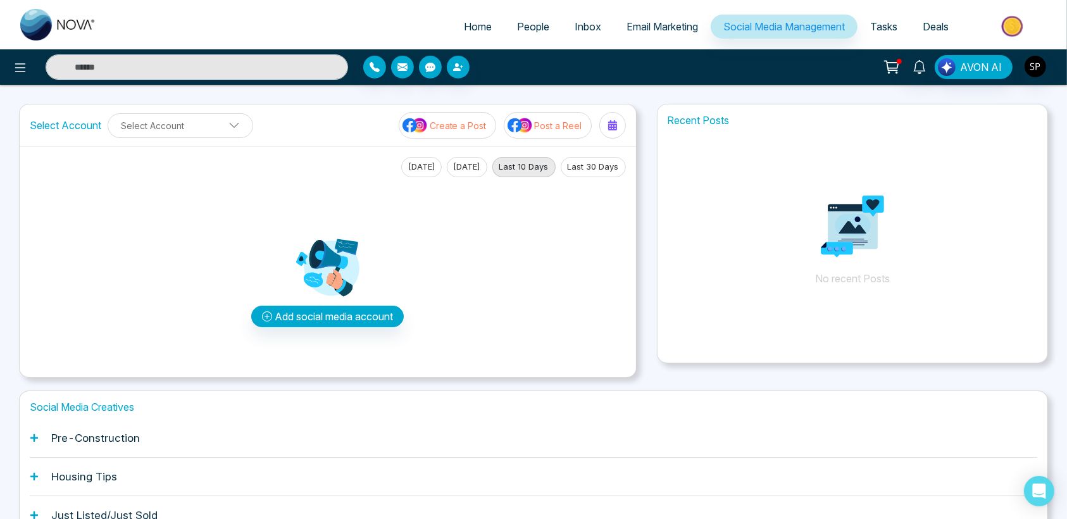
click at [901, 30] on link "Tasks" at bounding box center [883, 27] width 53 height 24
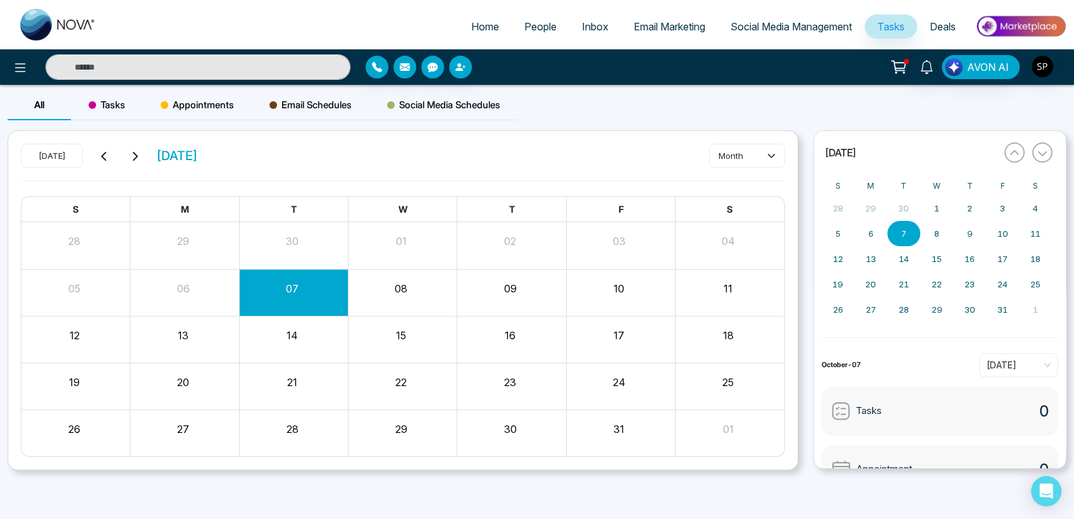
click at [101, 103] on span "Tasks" at bounding box center [107, 104] width 37 height 15
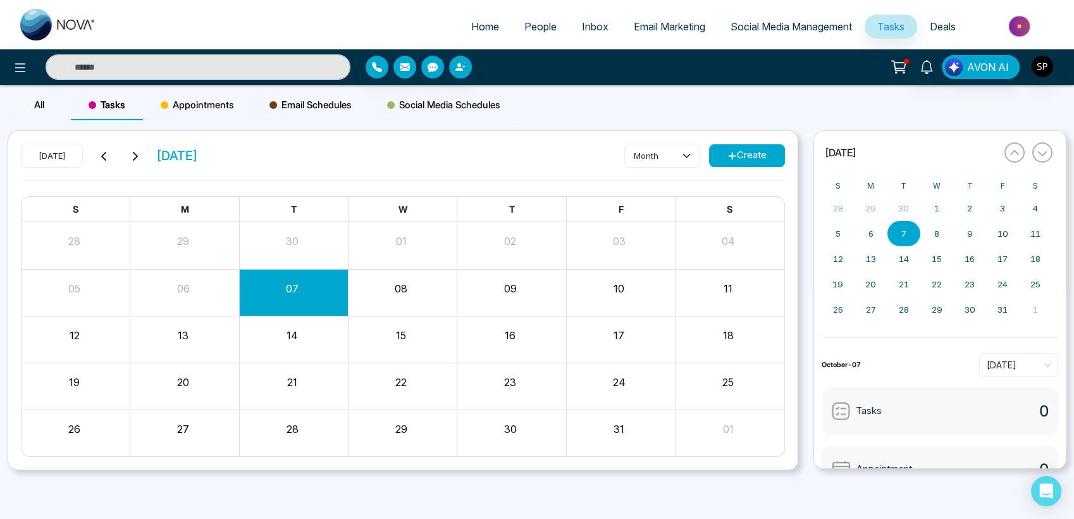
click at [187, 100] on span "Appointments" at bounding box center [197, 104] width 73 height 15
click at [301, 112] on span "Email Schedules" at bounding box center [311, 104] width 82 height 15
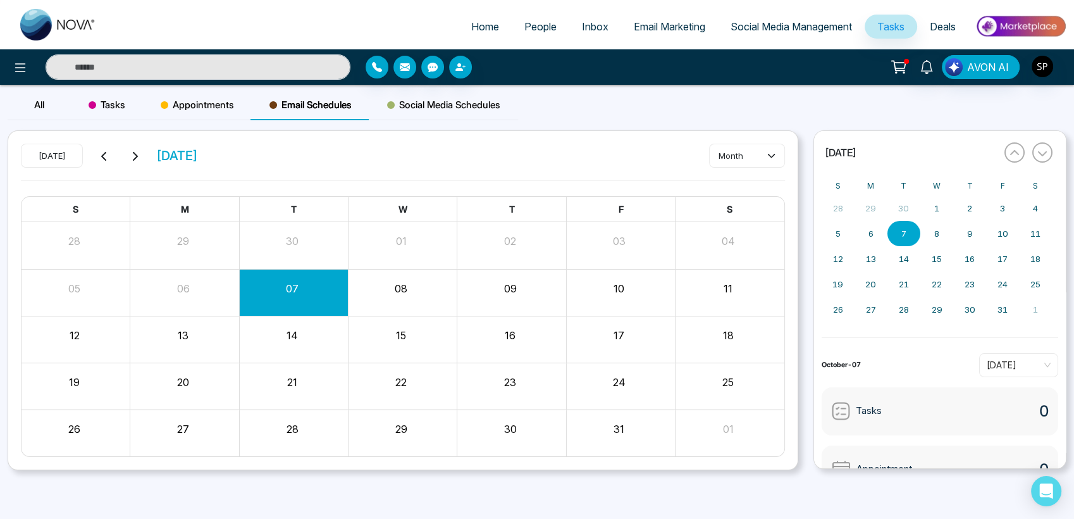
click at [405, 100] on span "Social Media Schedules" at bounding box center [443, 104] width 113 height 15
click at [45, 106] on div "All" at bounding box center [39, 105] width 63 height 30
click at [108, 106] on span "Tasks" at bounding box center [107, 104] width 37 height 15
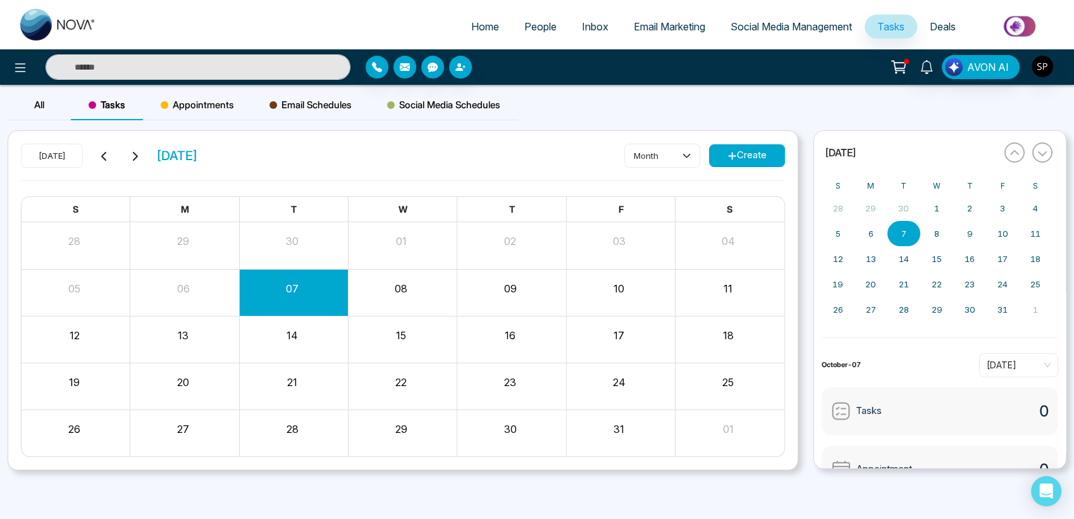
click at [29, 108] on div "All" at bounding box center [39, 105] width 63 height 30
click at [123, 104] on span "Tasks" at bounding box center [107, 104] width 37 height 15
click at [723, 156] on button "Create" at bounding box center [747, 155] width 76 height 23
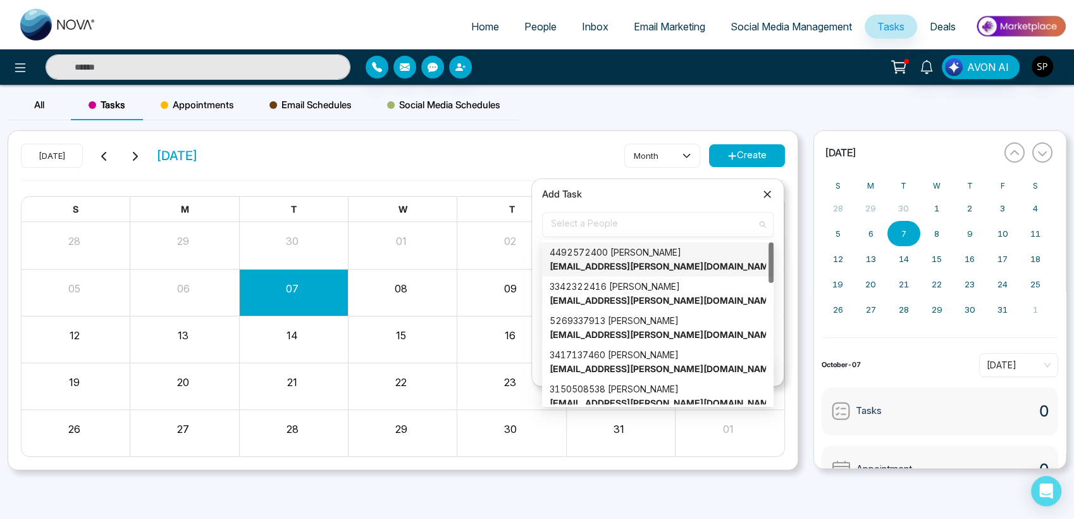
click at [592, 225] on span "Select a People" at bounding box center [658, 225] width 214 height 22
click at [611, 266] on strong "[EMAIL_ADDRESS][PERSON_NAME][DOMAIN_NAME]" at bounding box center [664, 266] width 228 height 11
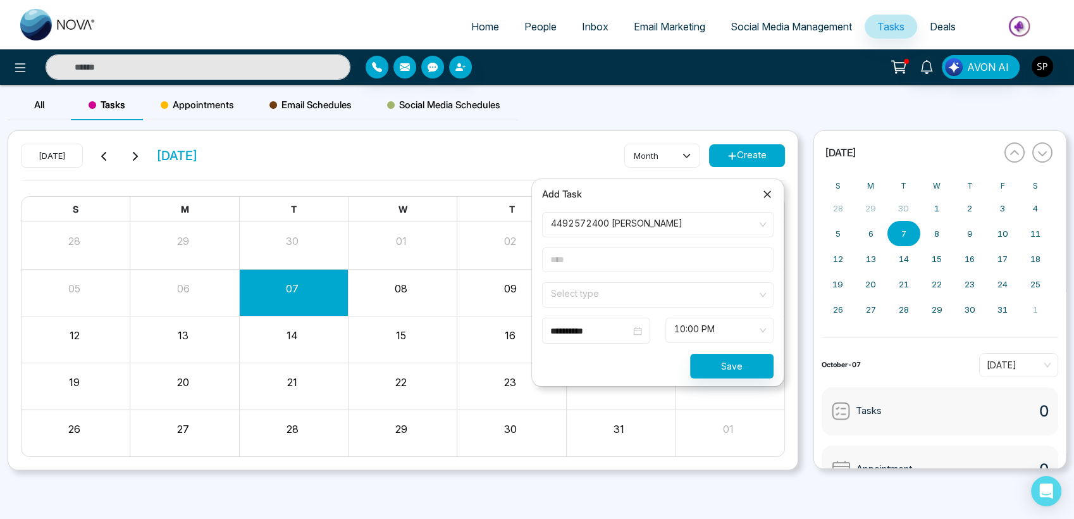
click at [584, 269] on input "text" at bounding box center [658, 259] width 232 height 25
click at [578, 266] on input "text" at bounding box center [658, 259] width 232 height 25
type input "**********"
click at [582, 301] on input "search" at bounding box center [654, 292] width 208 height 19
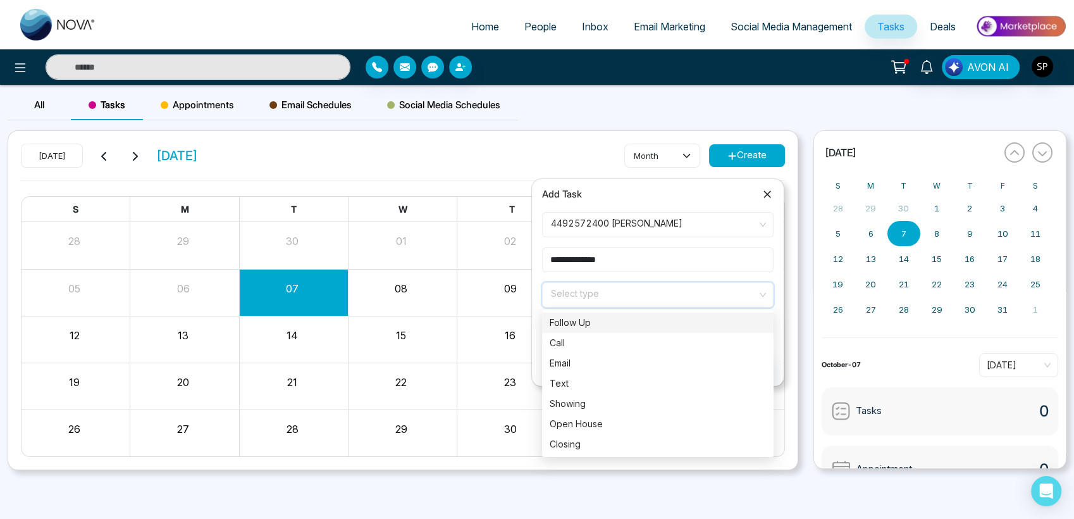
click at [581, 326] on div "Follow Up" at bounding box center [658, 323] width 216 height 14
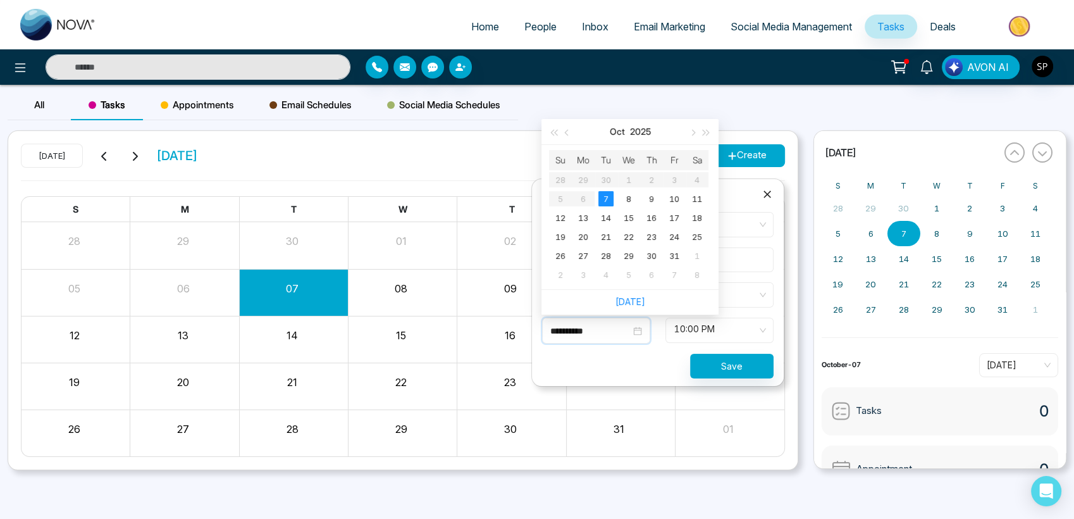
click at [607, 328] on input "**********" at bounding box center [590, 331] width 80 height 14
type input "**********"
click at [698, 233] on div "25" at bounding box center [697, 236] width 15 height 15
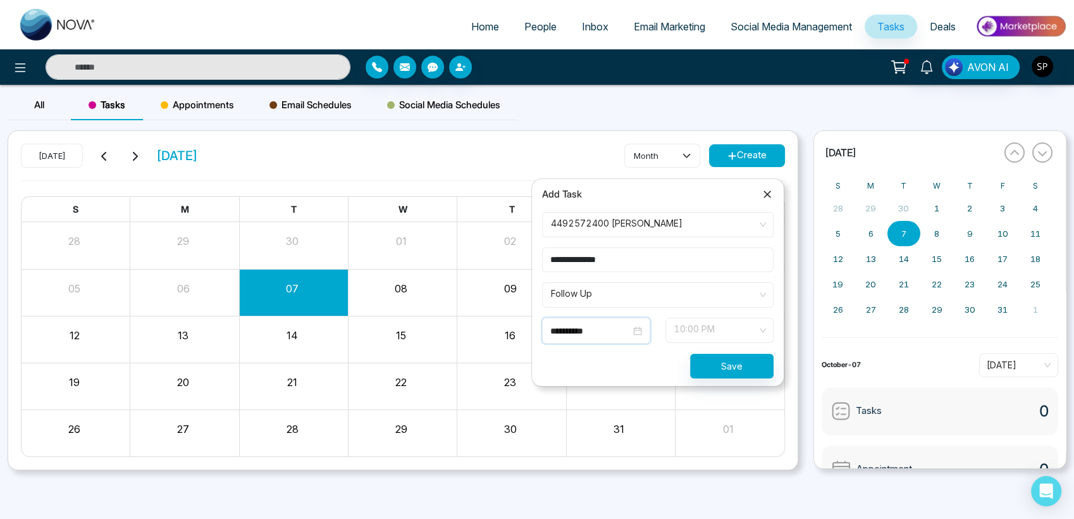
click at [703, 332] on span "10:00 PM" at bounding box center [719, 331] width 90 height 22
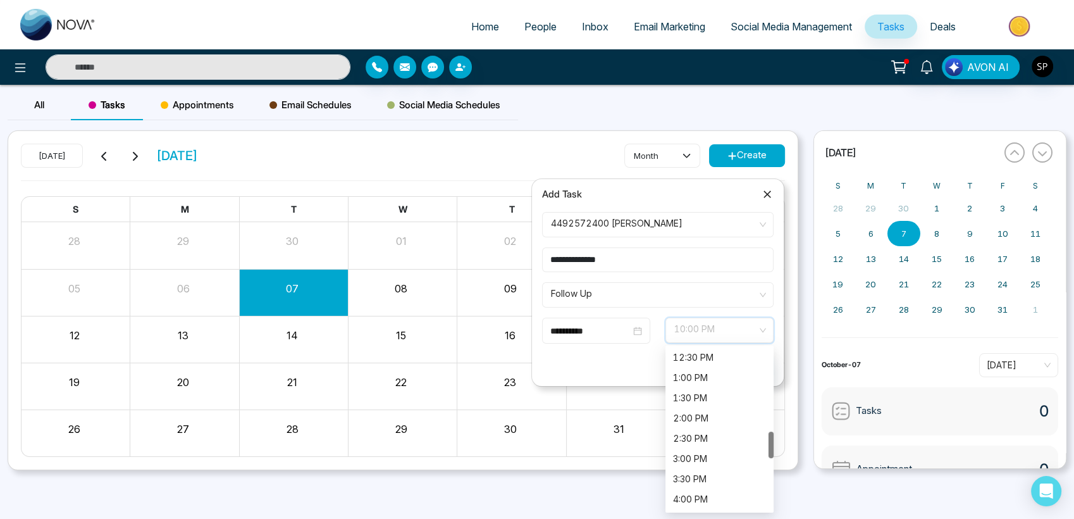
scroll to position [471, 0]
click at [695, 389] on div "12:30 PM" at bounding box center [719, 394] width 93 height 14
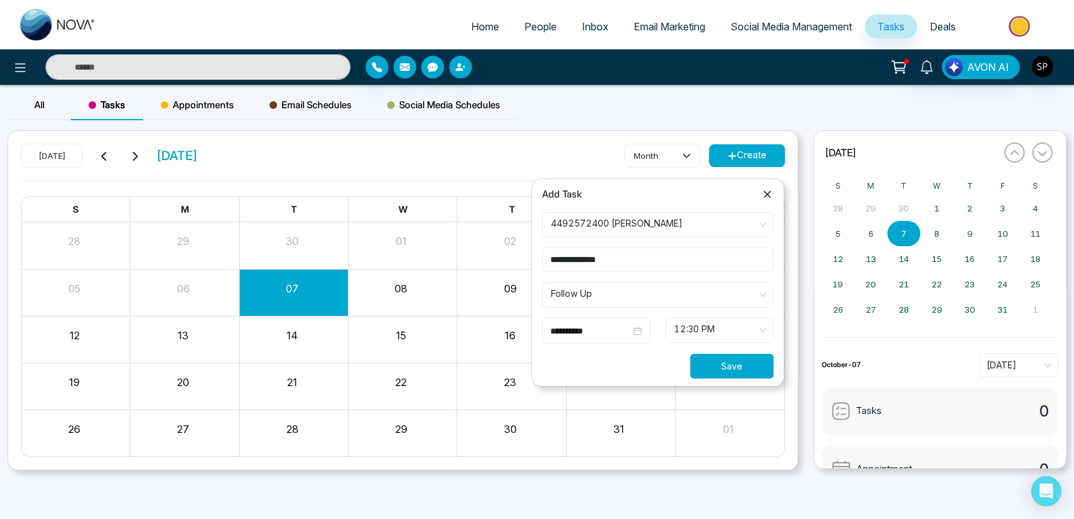
click at [742, 365] on button "Save" at bounding box center [732, 366] width 84 height 25
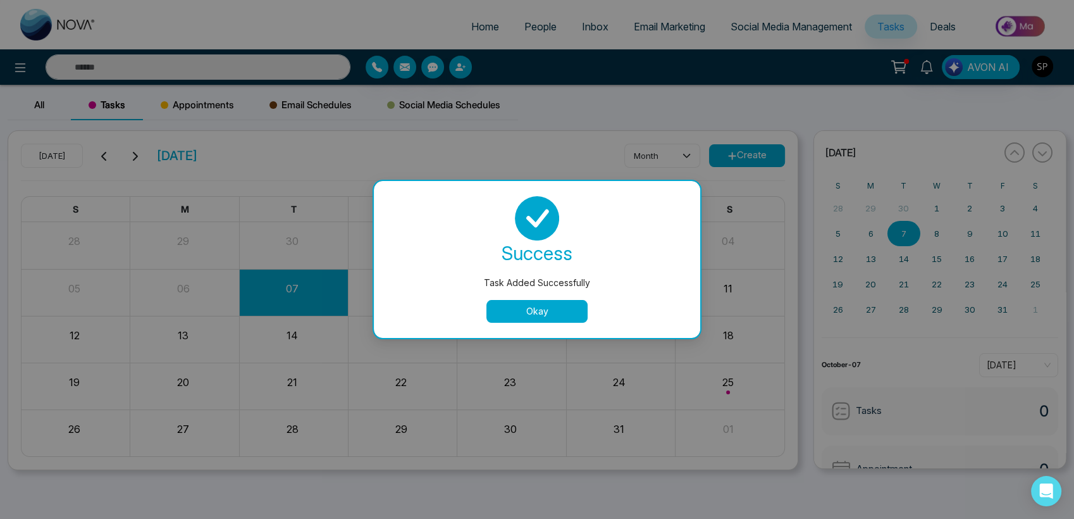
click at [524, 314] on button "Okay" at bounding box center [537, 311] width 101 height 23
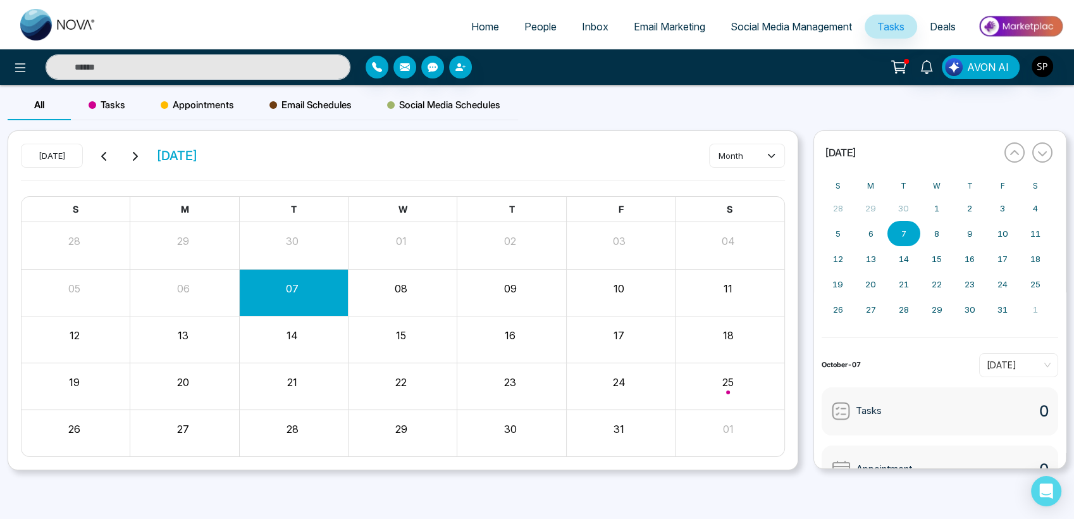
click at [127, 109] on div "Tasks" at bounding box center [107, 105] width 72 height 30
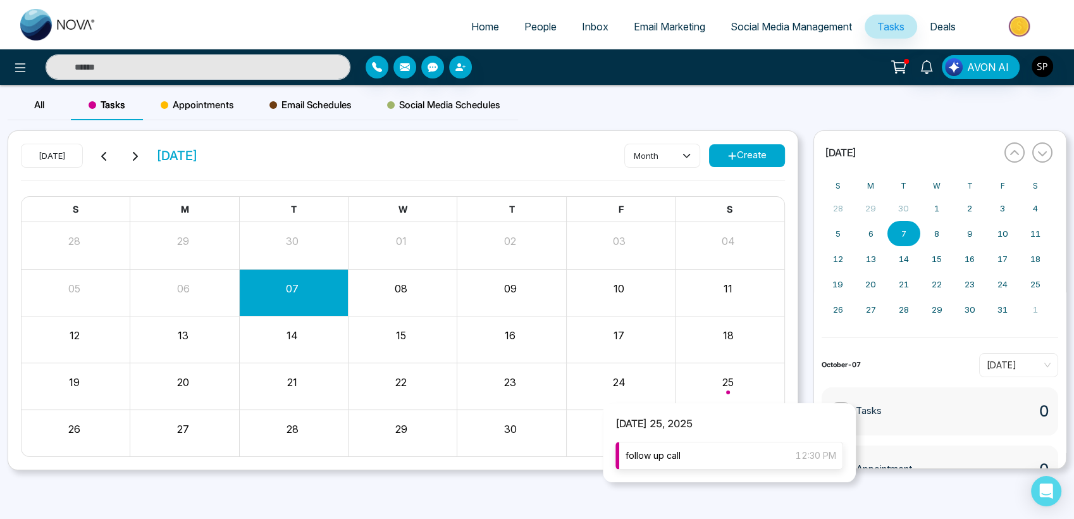
click at [669, 457] on span "follow up call" at bounding box center [653, 456] width 55 height 14
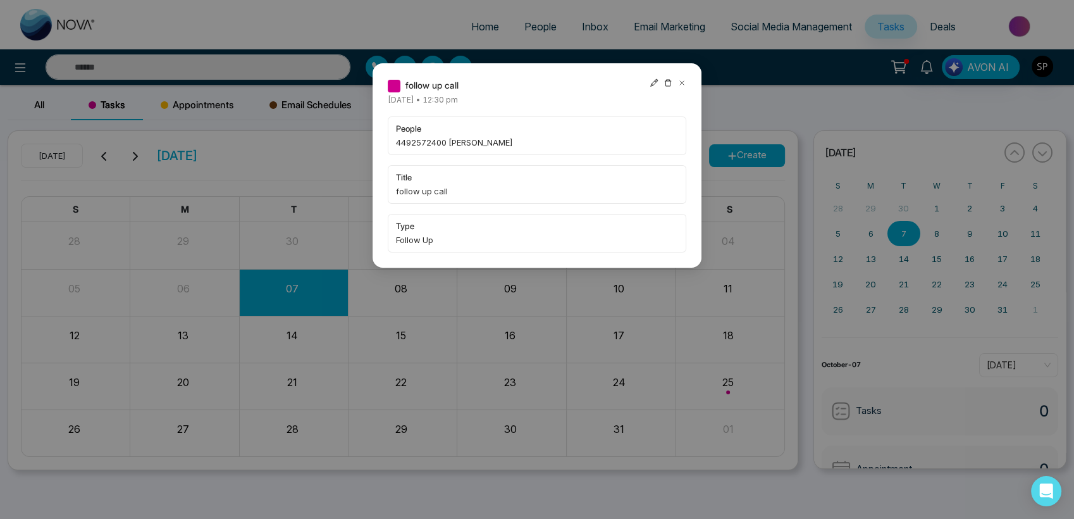
click at [420, 136] on span "4492572400 [PERSON_NAME]" at bounding box center [537, 142] width 282 height 13
click at [409, 129] on span "people" at bounding box center [537, 128] width 282 height 13
drag, startPoint x: 409, startPoint y: 129, endPoint x: 472, endPoint y: 149, distance: 66.2
click at [472, 149] on span "4492572400 [PERSON_NAME]" at bounding box center [537, 142] width 282 height 13
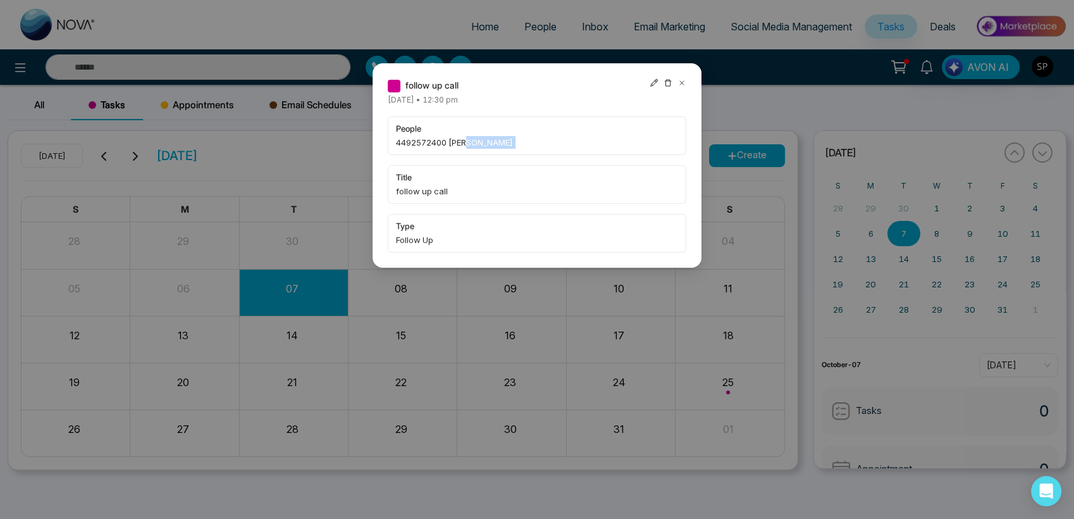
click at [472, 149] on span "4492572400 [PERSON_NAME]" at bounding box center [537, 142] width 282 height 13
drag, startPoint x: 472, startPoint y: 149, endPoint x: 497, endPoint y: 146, distance: 24.9
click at [497, 146] on span "4492572400 [PERSON_NAME]" at bounding box center [537, 142] width 282 height 13
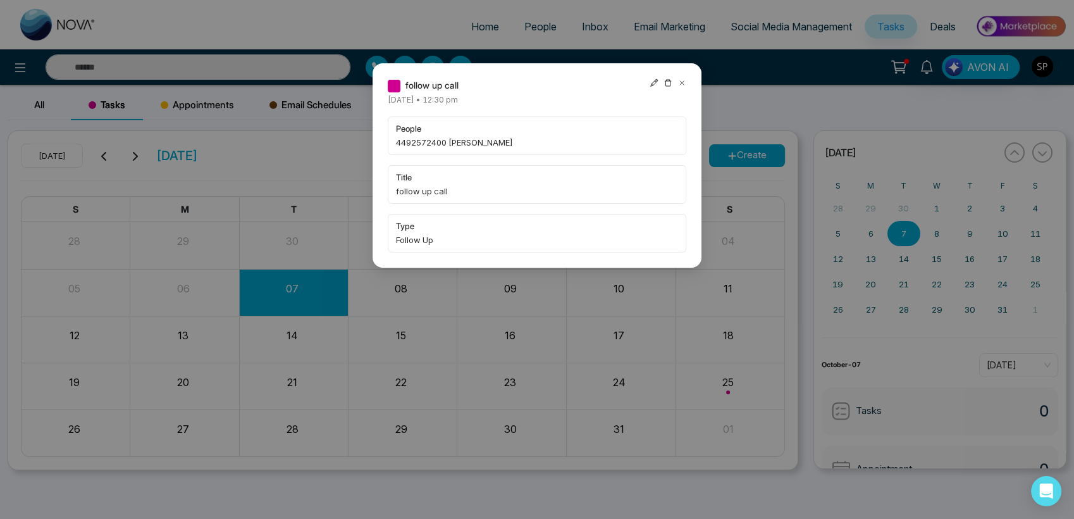
click at [436, 133] on span "people" at bounding box center [537, 128] width 282 height 13
click at [655, 82] on icon at bounding box center [654, 83] width 8 height 8
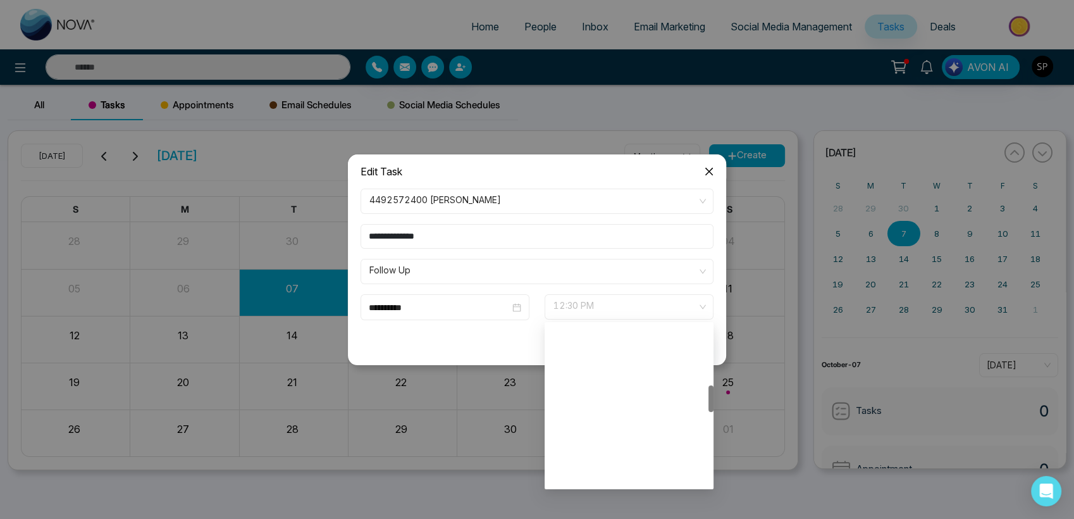
click at [565, 312] on span "12:30 PM" at bounding box center [629, 307] width 151 height 22
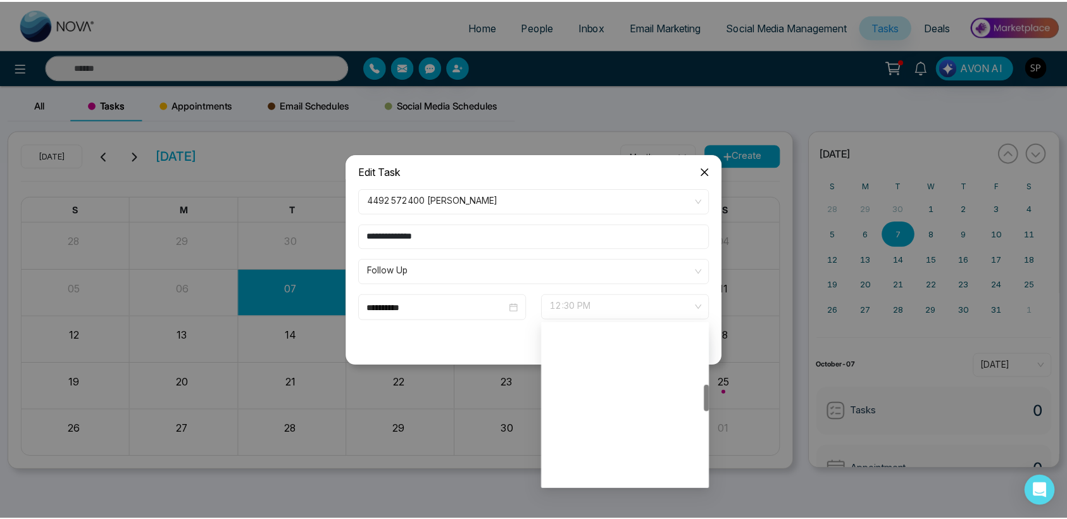
scroll to position [364, 0]
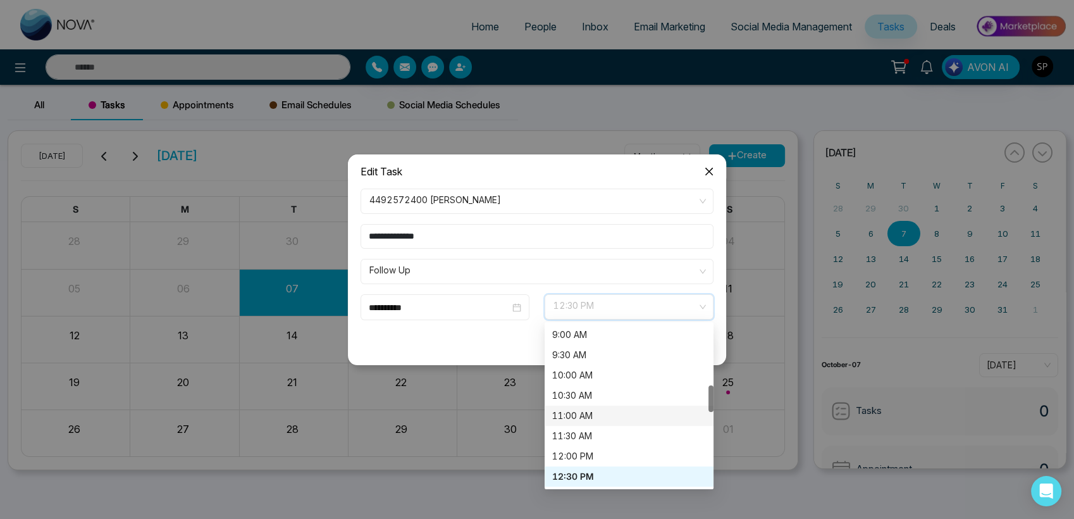
click at [564, 419] on div "11:00 AM" at bounding box center [629, 416] width 154 height 14
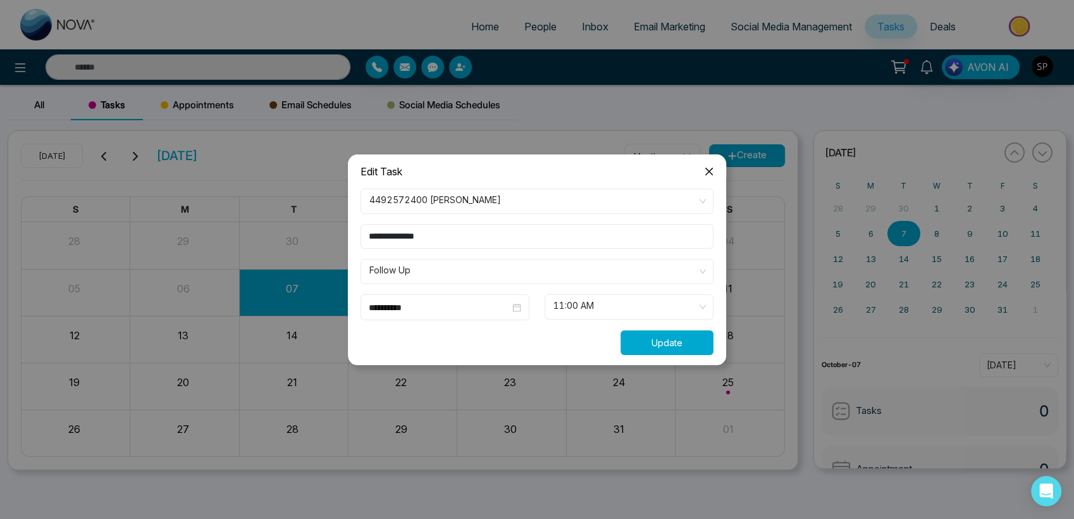
click at [647, 342] on button "Update" at bounding box center [667, 342] width 93 height 25
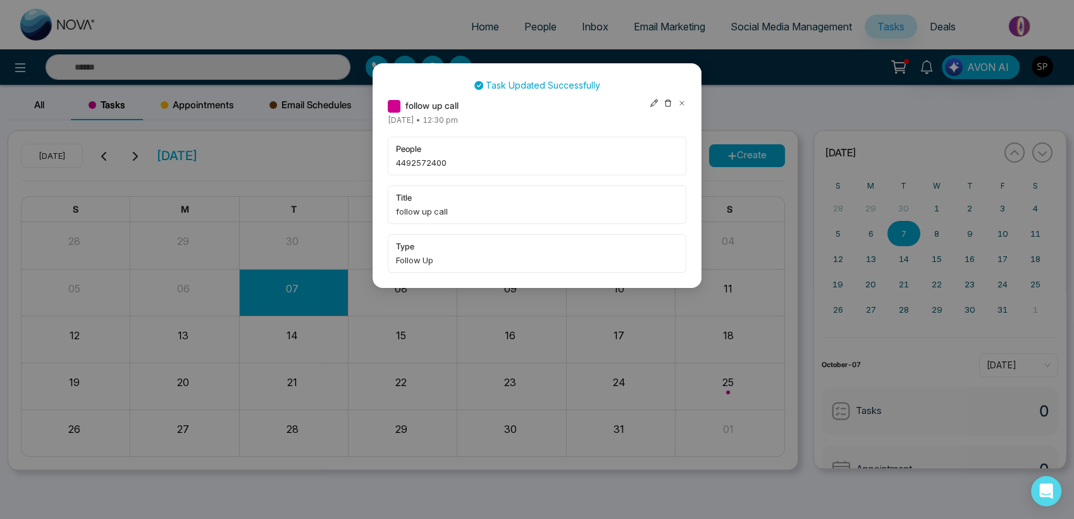
click at [686, 104] on icon at bounding box center [682, 103] width 9 height 9
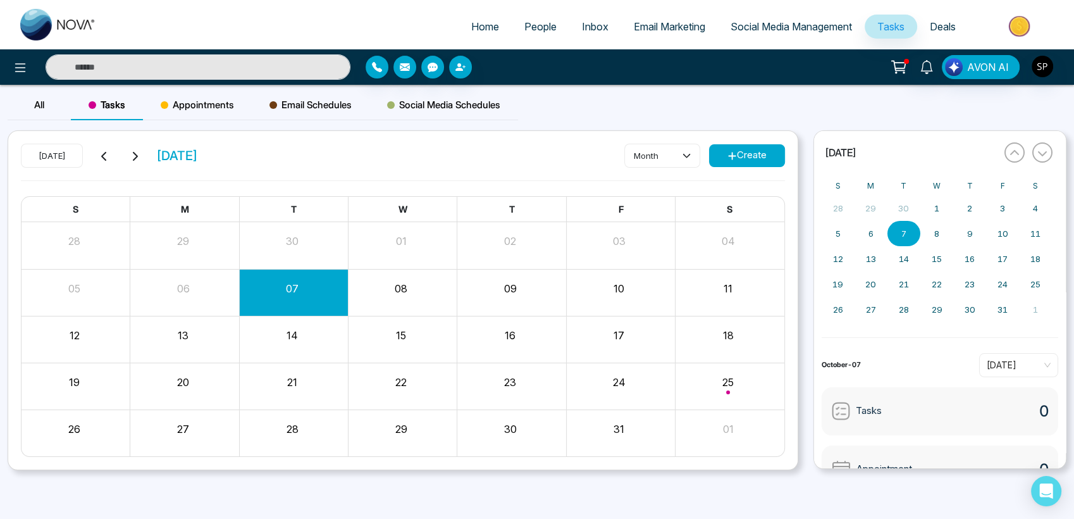
click at [290, 101] on span "Email Schedules" at bounding box center [311, 104] width 82 height 15
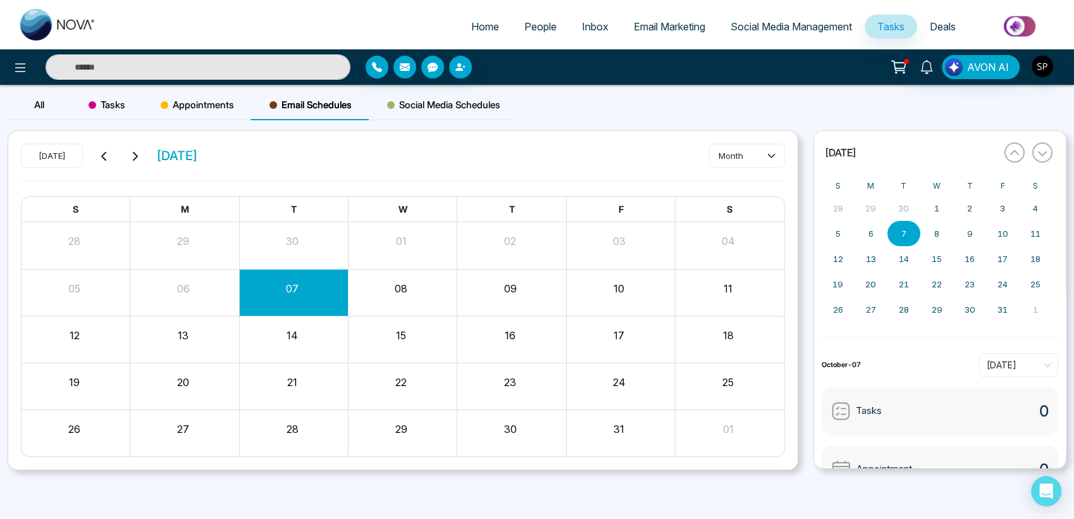
click at [629, 380] on div "24" at bounding box center [619, 380] width 106 height 19
click at [324, 101] on span "Email Schedules" at bounding box center [311, 104] width 82 height 15
click at [253, 105] on div "Email Schedules" at bounding box center [311, 105] width 118 height 30
click at [934, 30] on span "Deals" at bounding box center [943, 26] width 26 height 13
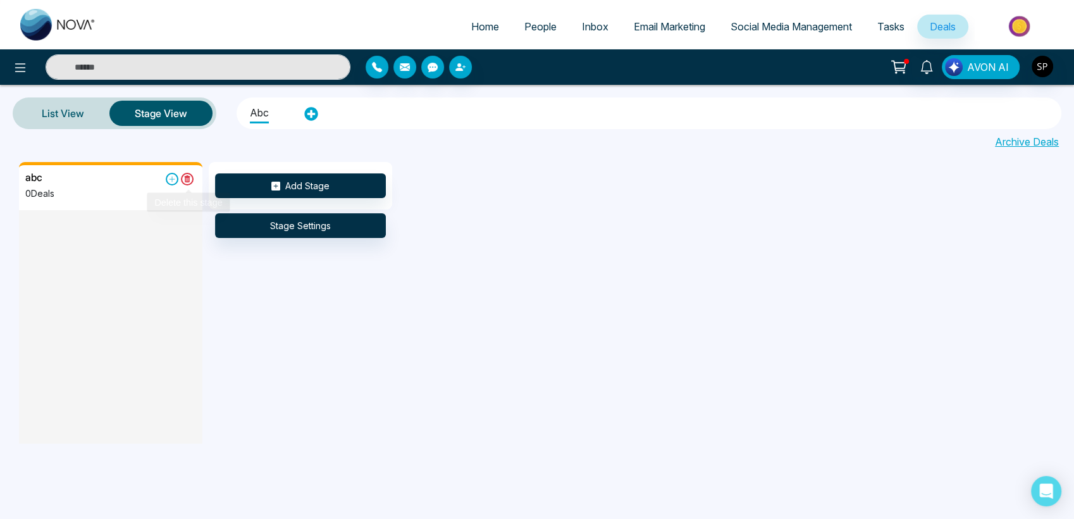
click at [188, 179] on icon at bounding box center [187, 179] width 13 height 13
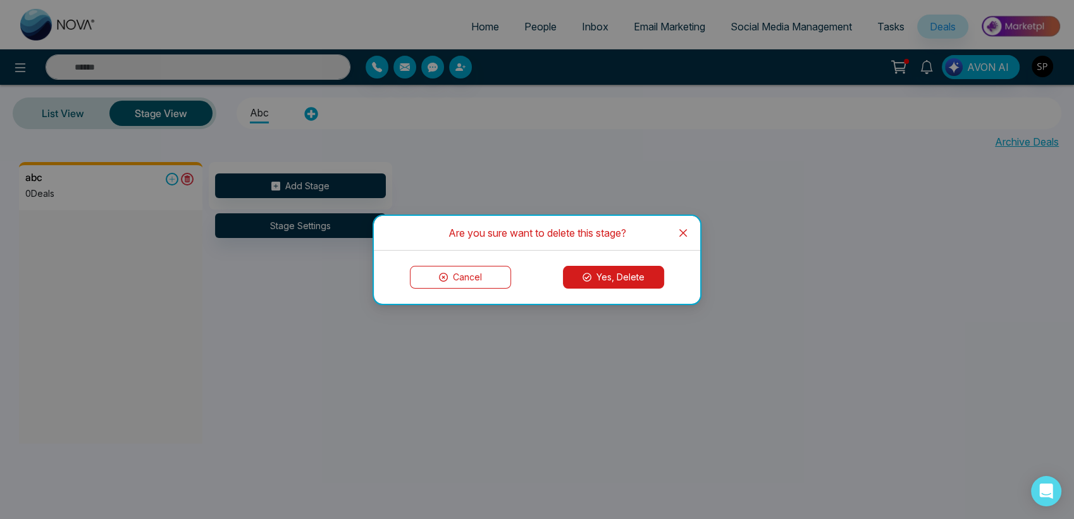
click at [581, 273] on button "Yes, Delete" at bounding box center [613, 277] width 101 height 23
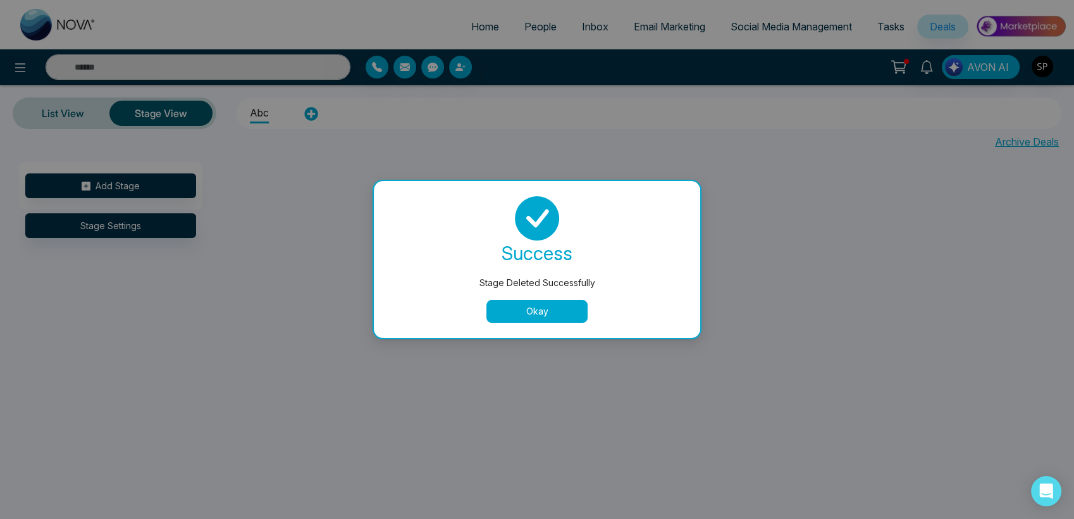
click at [522, 302] on button "Okay" at bounding box center [537, 311] width 101 height 23
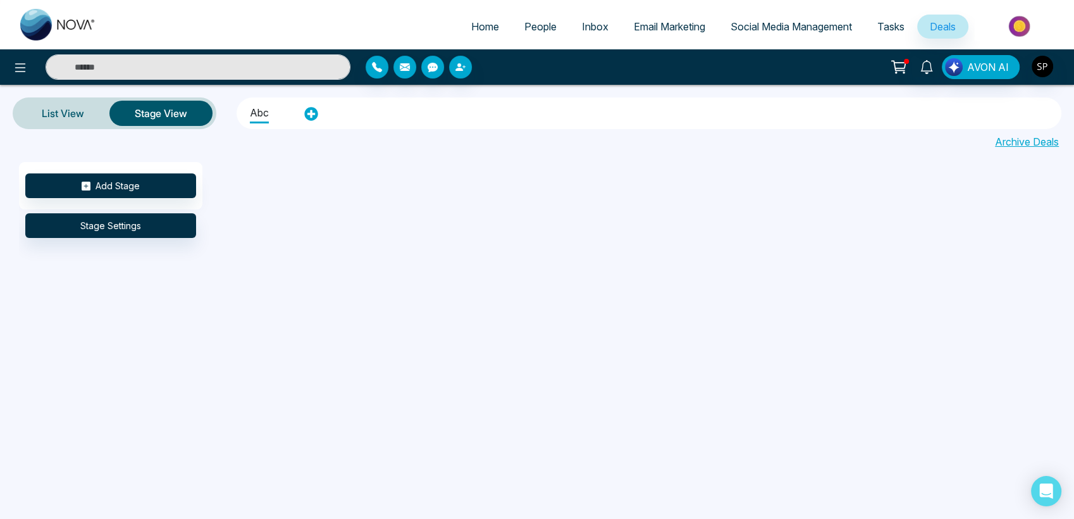
click at [793, 25] on span "Social Media Management" at bounding box center [791, 26] width 121 height 13
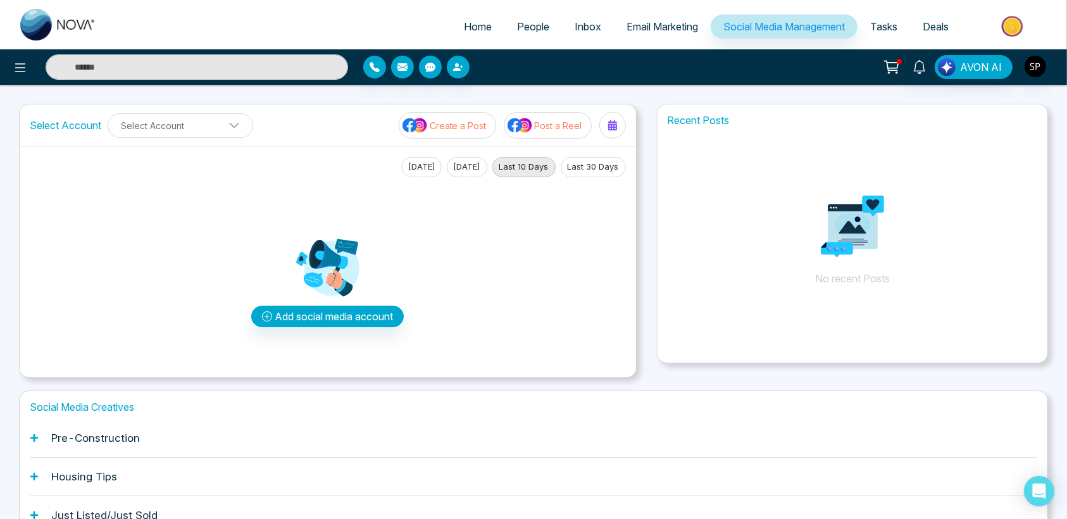
click at [671, 23] on span "Email Marketing" at bounding box center [661, 26] width 71 height 13
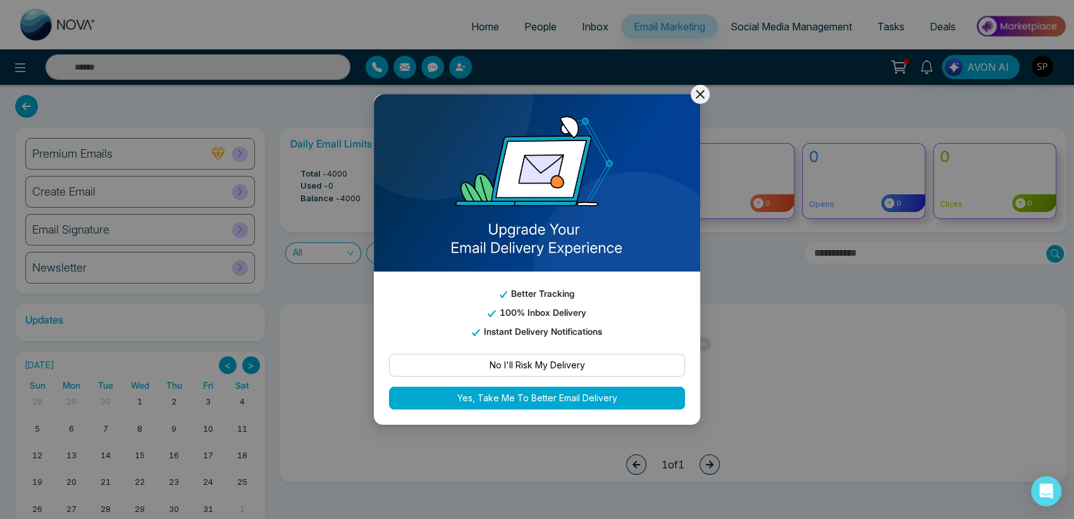
click at [706, 94] on icon at bounding box center [700, 94] width 15 height 15
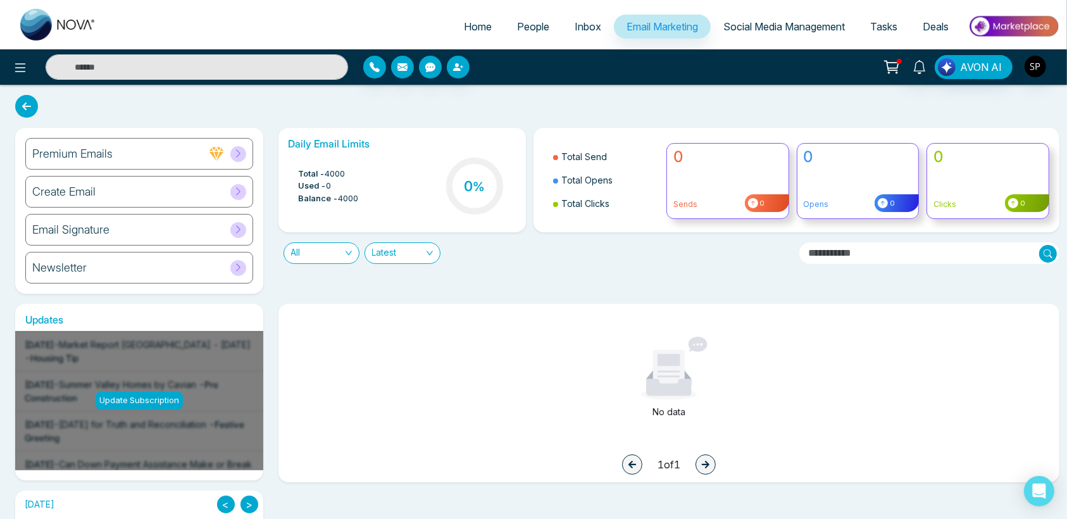
click at [577, 23] on span "Inbox" at bounding box center [587, 26] width 27 height 13
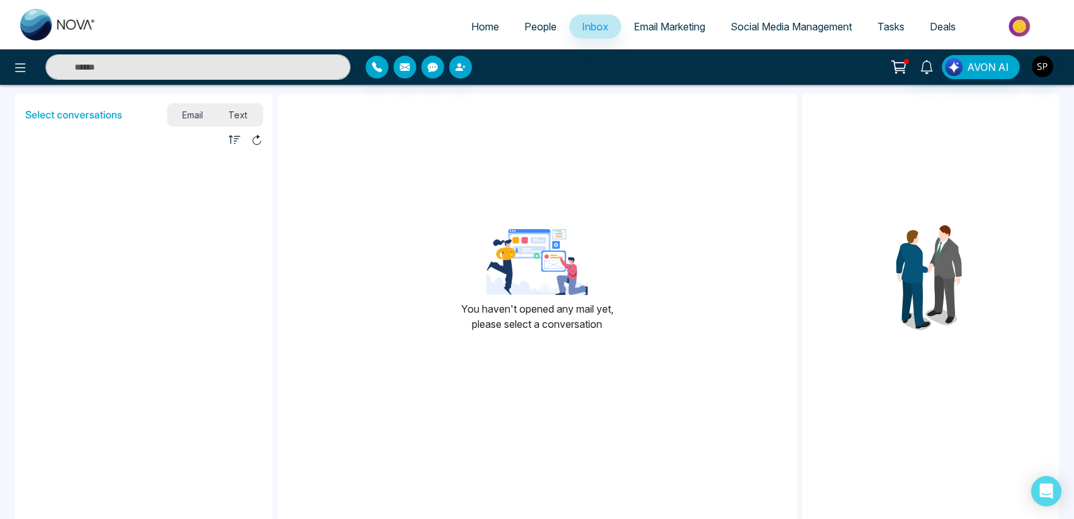
click at [531, 22] on span "People" at bounding box center [540, 26] width 32 height 13
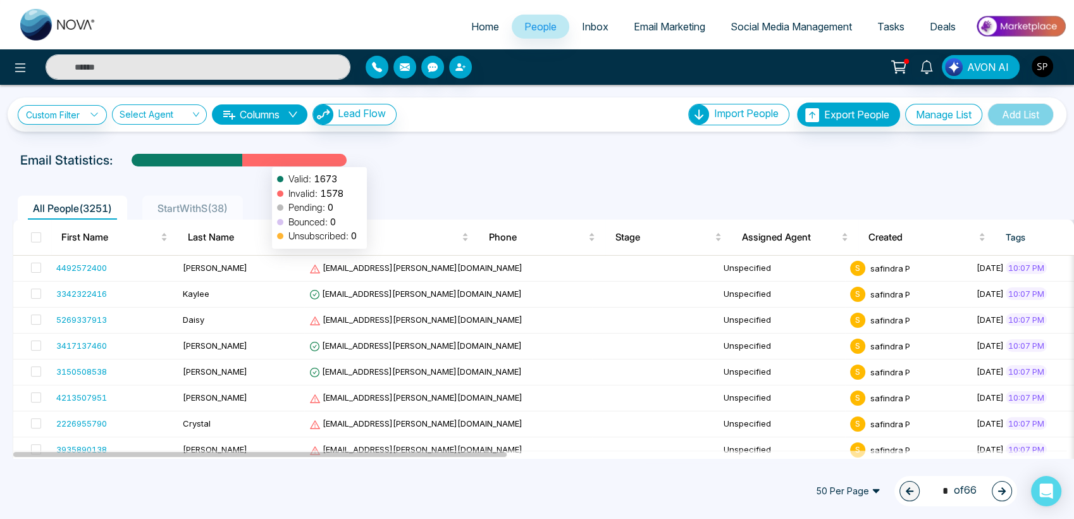
click at [266, 161] on div at bounding box center [294, 165] width 104 height 22
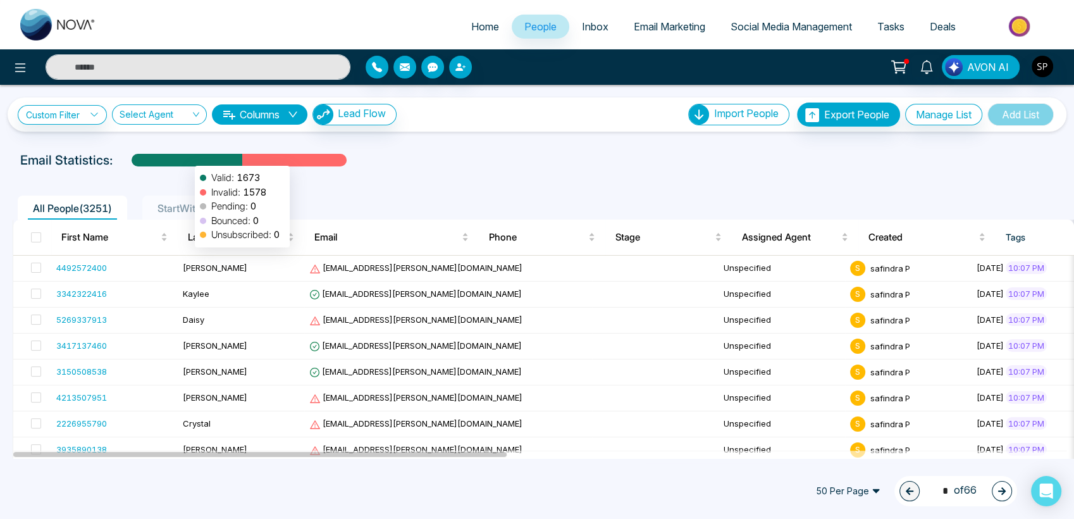
click at [189, 159] on div at bounding box center [187, 165] width 111 height 22
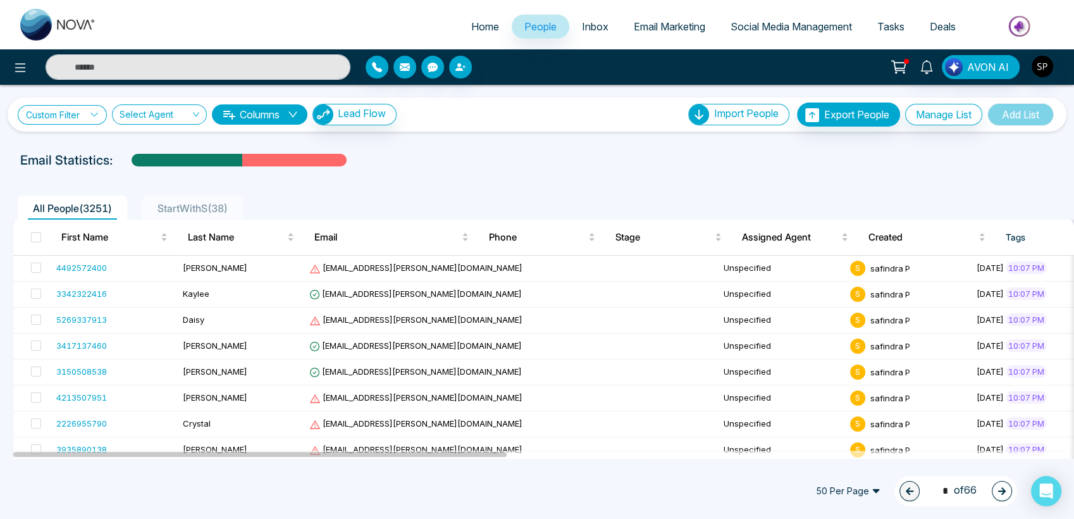
click at [76, 108] on link "Custom Filter" at bounding box center [62, 115] width 89 height 20
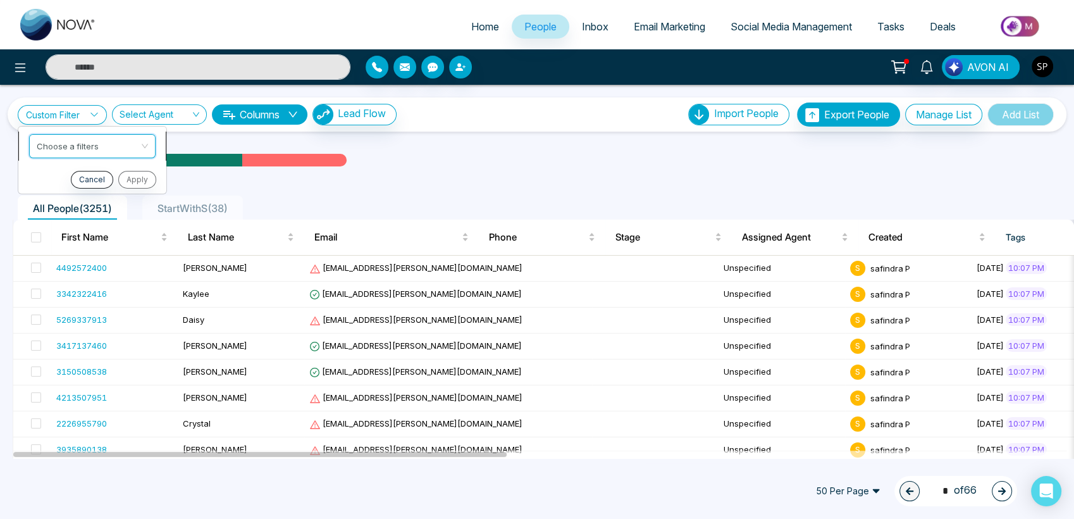
click at [72, 145] on input "search" at bounding box center [88, 143] width 102 height 19
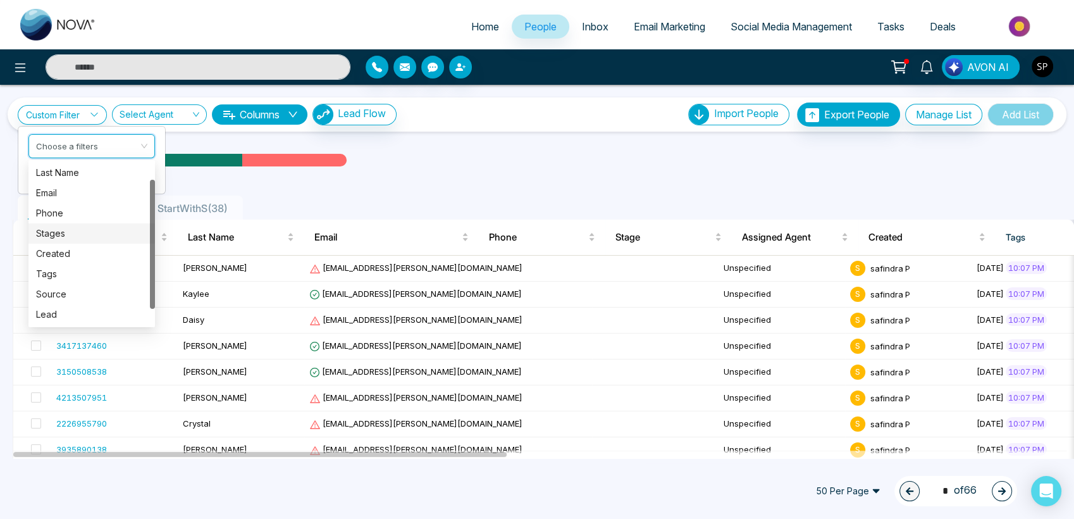
scroll to position [20, 0]
click at [59, 186] on div "Email" at bounding box center [91, 193] width 111 height 14
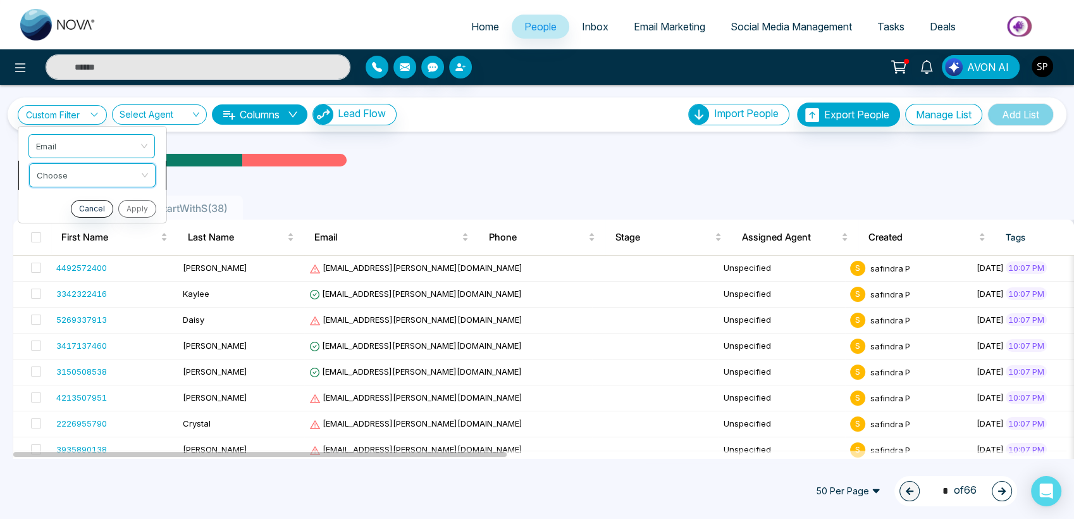
click at [81, 169] on input "search" at bounding box center [88, 172] width 102 height 19
click at [65, 218] on div "Is Empty" at bounding box center [91, 222] width 111 height 14
click at [94, 113] on icon at bounding box center [94, 114] width 9 height 9
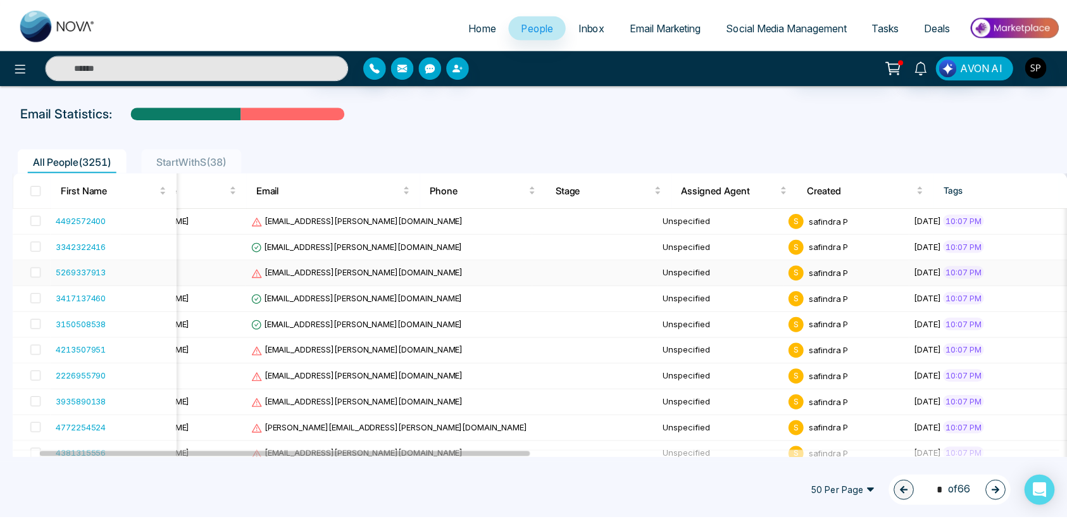
scroll to position [0, 0]
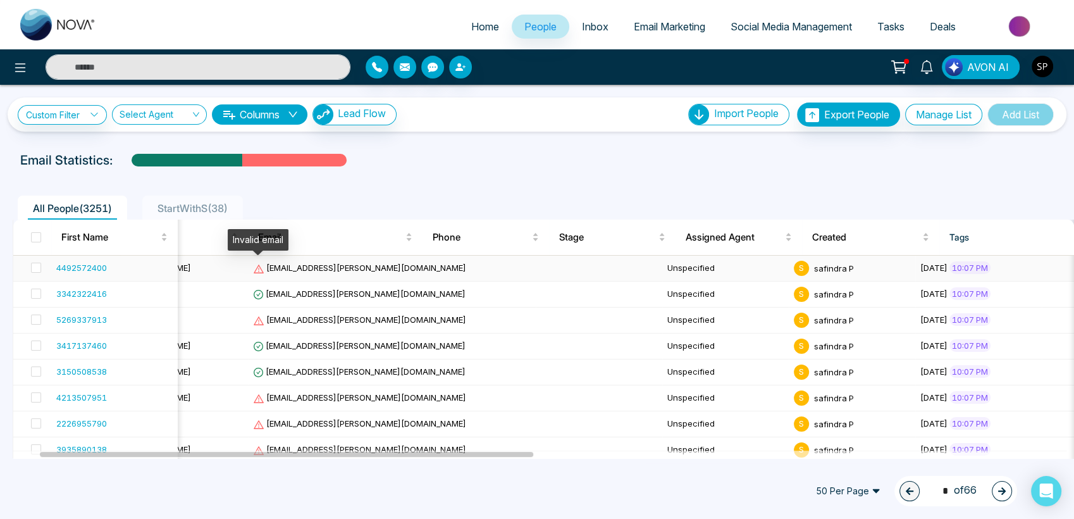
click at [262, 266] on icon at bounding box center [258, 268] width 11 height 11
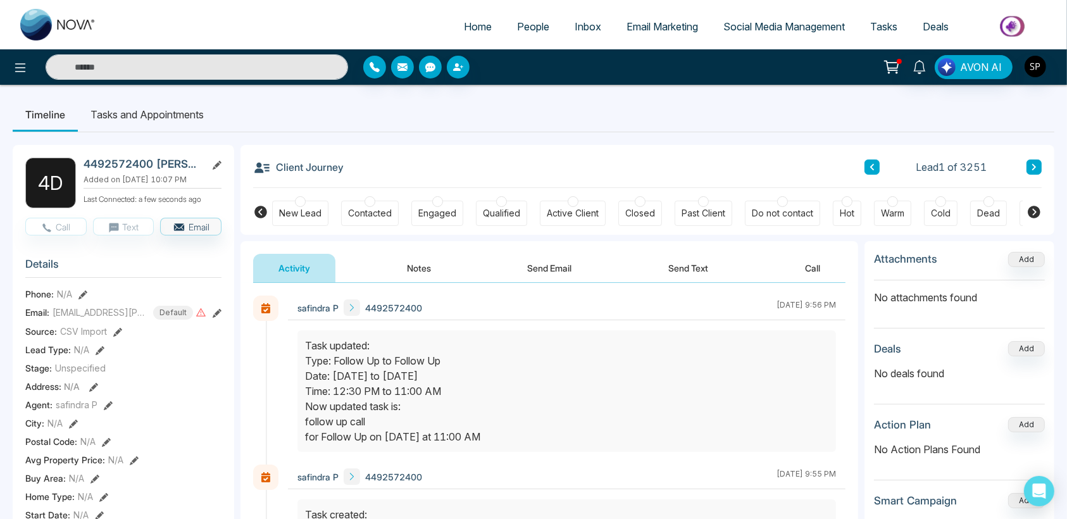
click at [517, 32] on span "People" at bounding box center [533, 26] width 32 height 13
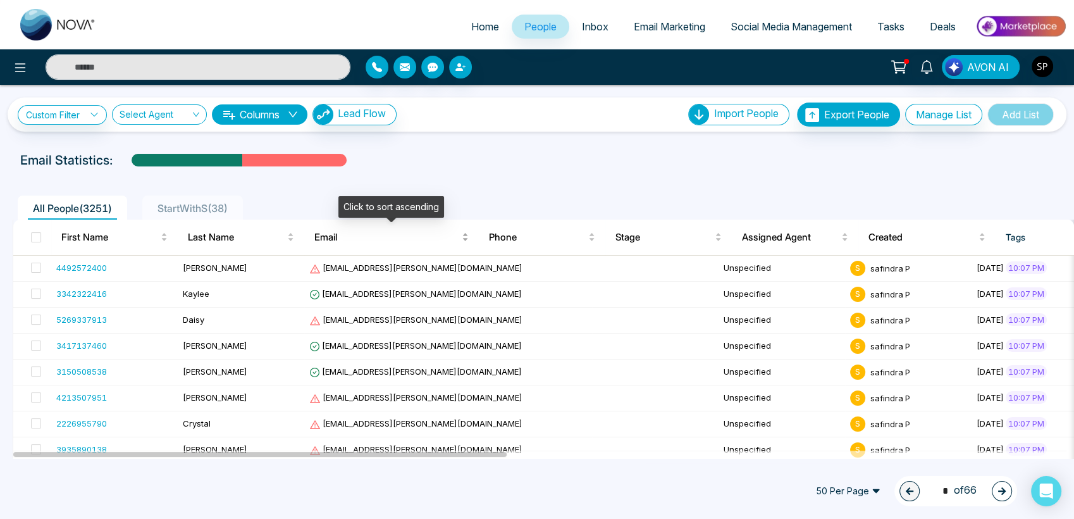
click at [386, 240] on span "Email" at bounding box center [386, 237] width 145 height 15
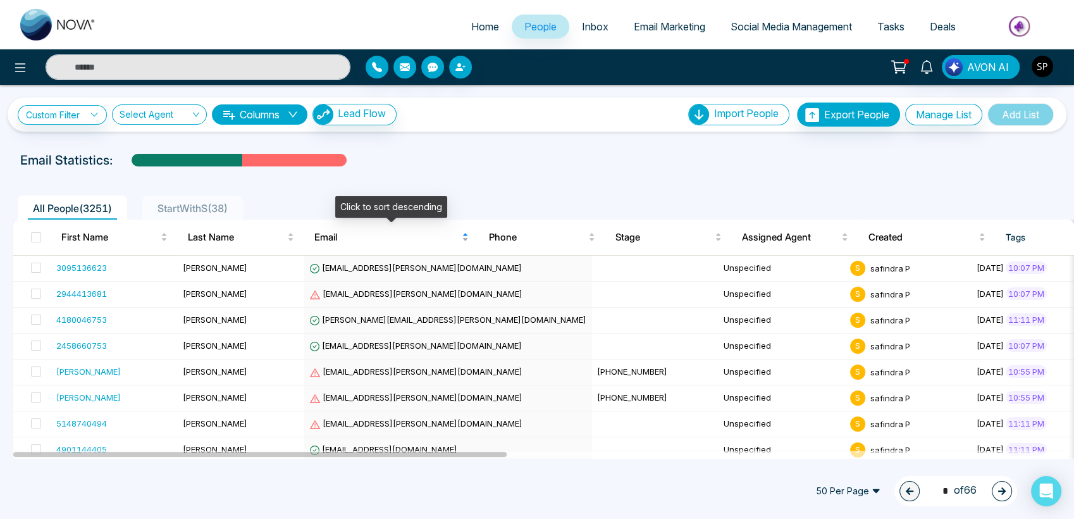
click at [386, 240] on span "Email" at bounding box center [386, 237] width 145 height 15
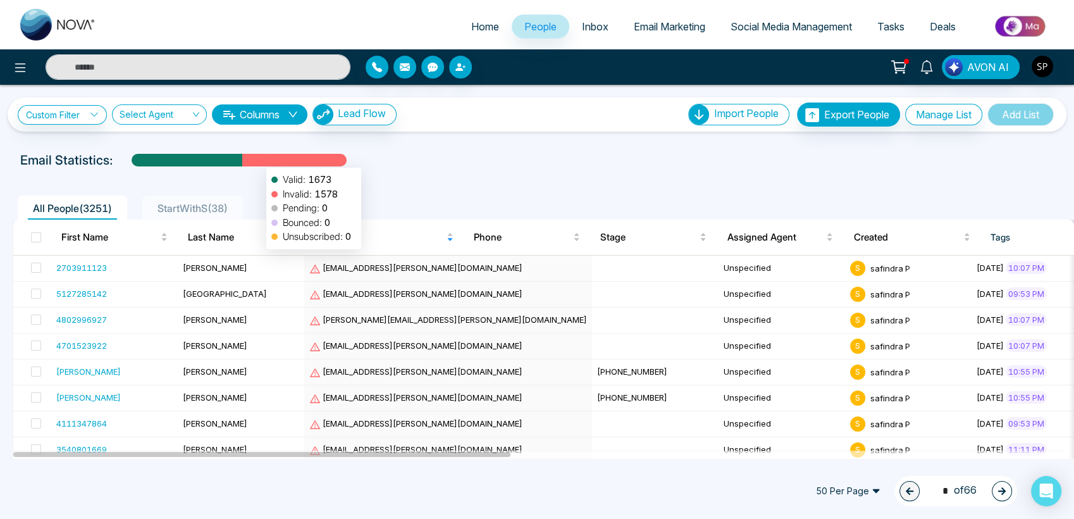
click at [260, 161] on div at bounding box center [294, 165] width 104 height 22
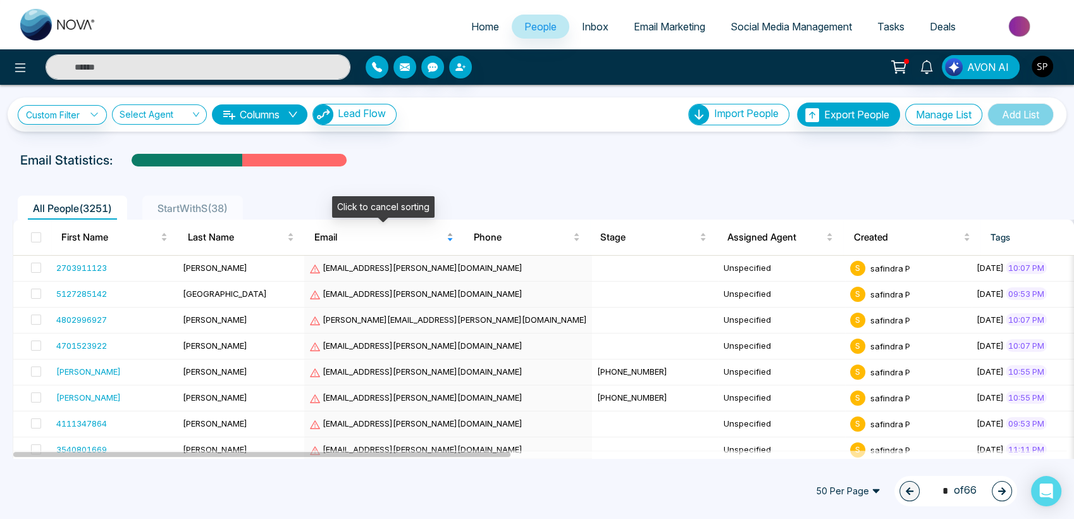
click at [332, 240] on span "Email" at bounding box center [379, 237] width 130 height 15
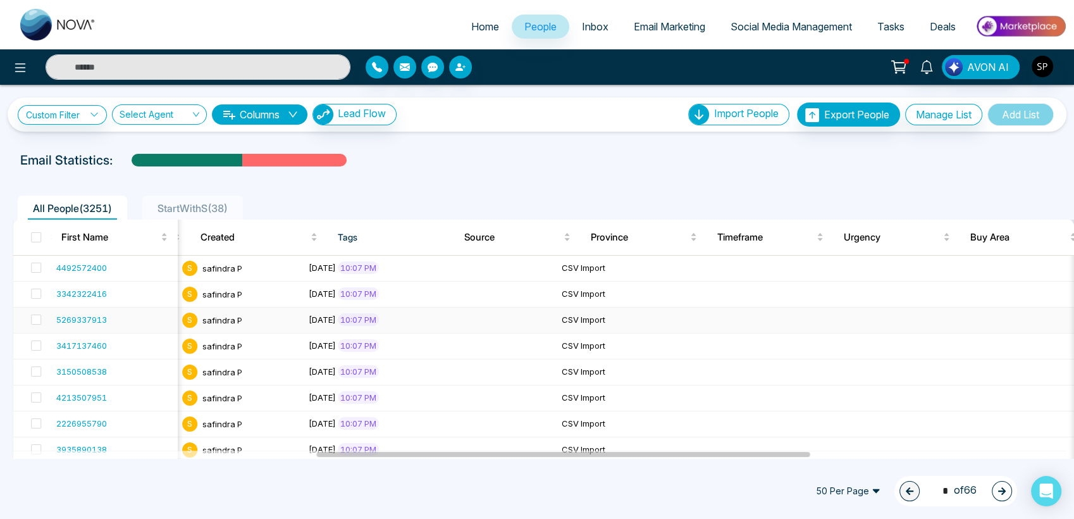
scroll to position [0, 102]
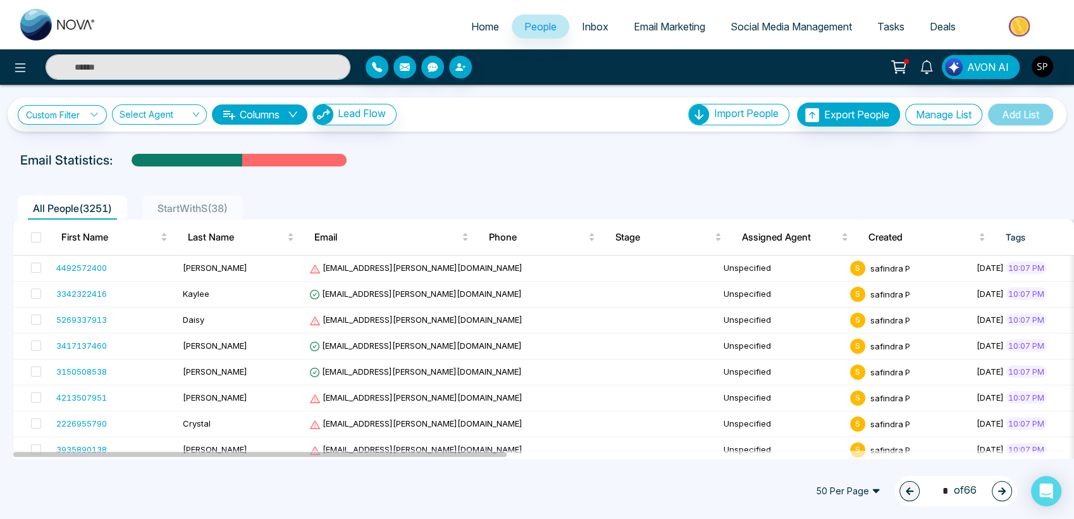
click at [366, 102] on div "Custom Filter Choose a filters Cancel Apply Select Agent Columns Lead Flow Impo…" at bounding box center [537, 114] width 1039 height 24
click at [376, 119] on span "Lead Flow" at bounding box center [362, 113] width 48 height 13
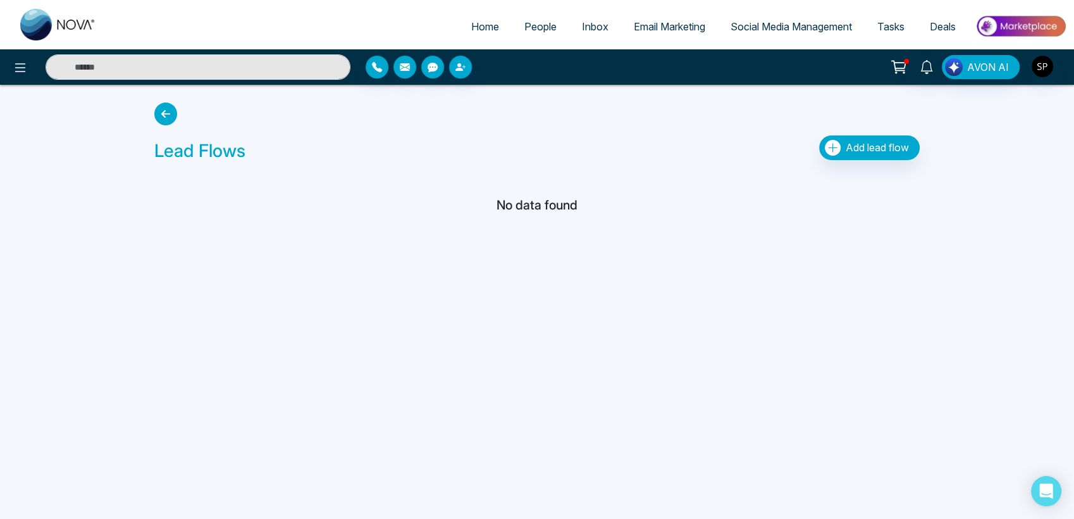
click at [157, 115] on icon at bounding box center [165, 113] width 23 height 23
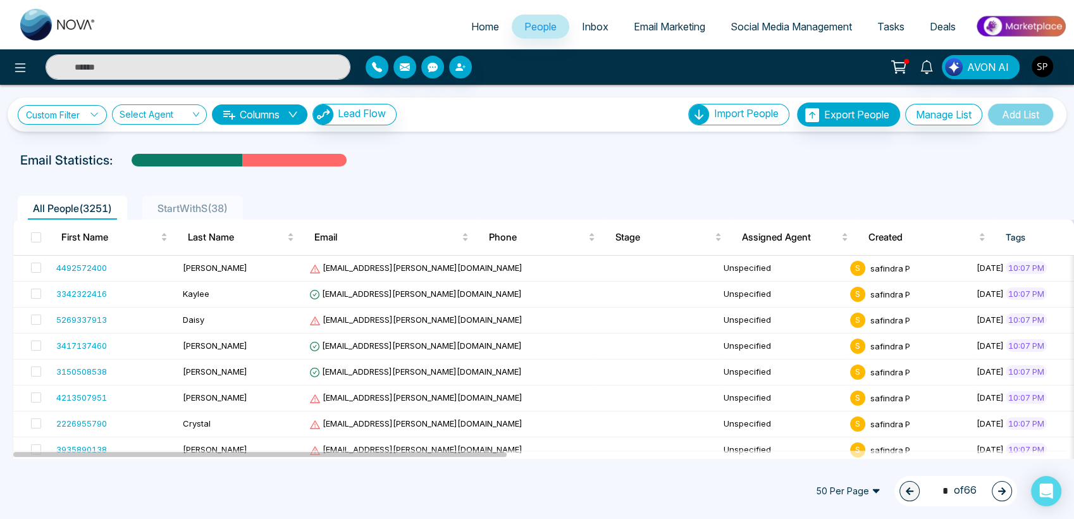
click at [597, 28] on span "Inbox" at bounding box center [595, 26] width 27 height 13
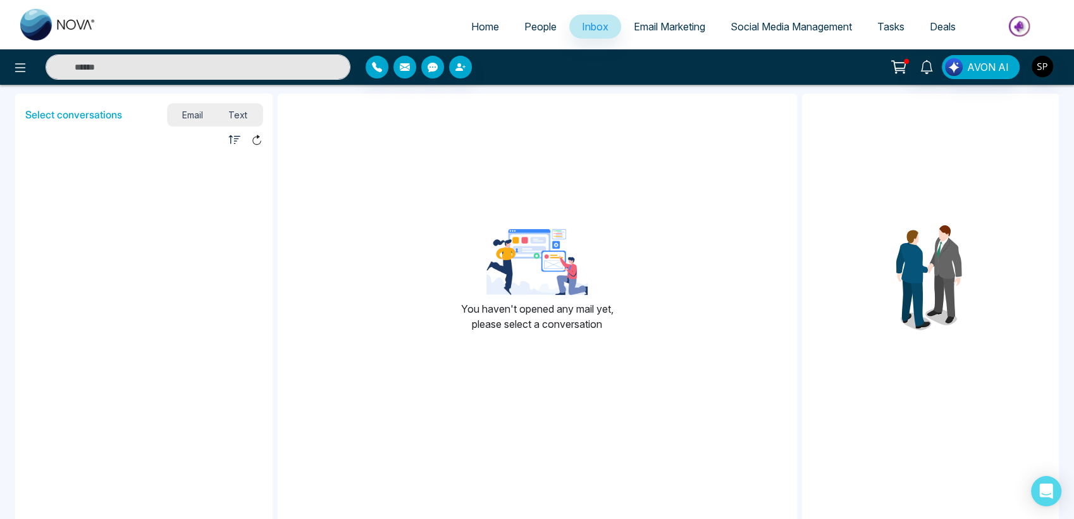
click at [680, 22] on span "Email Marketing" at bounding box center [669, 26] width 71 height 13
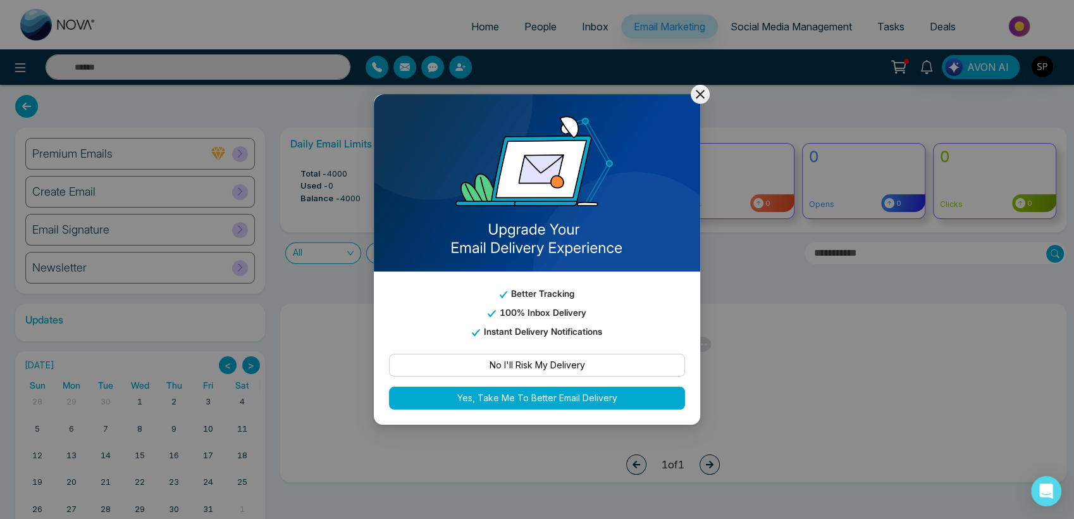
click at [703, 90] on icon at bounding box center [700, 94] width 15 height 15
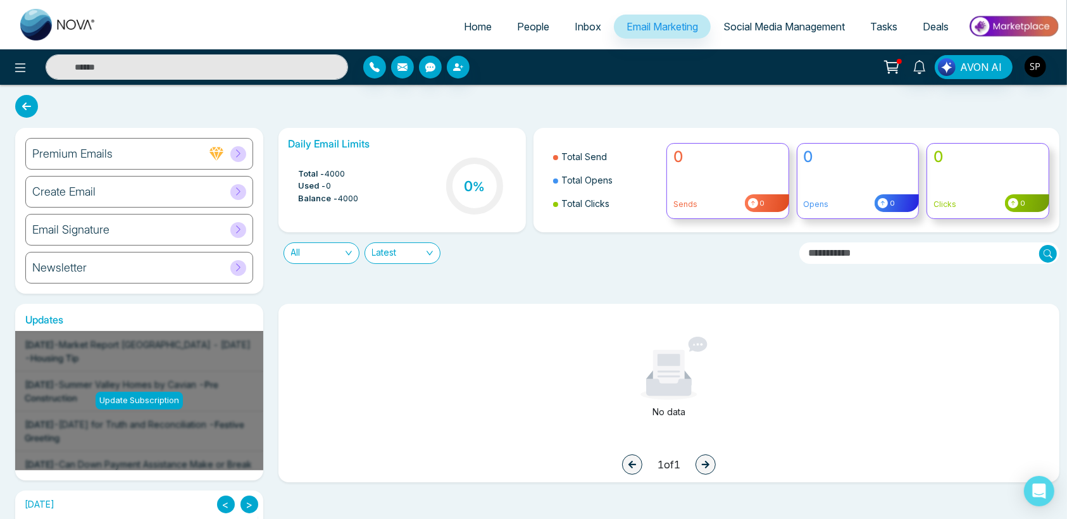
click at [517, 29] on span "People" at bounding box center [533, 26] width 32 height 13
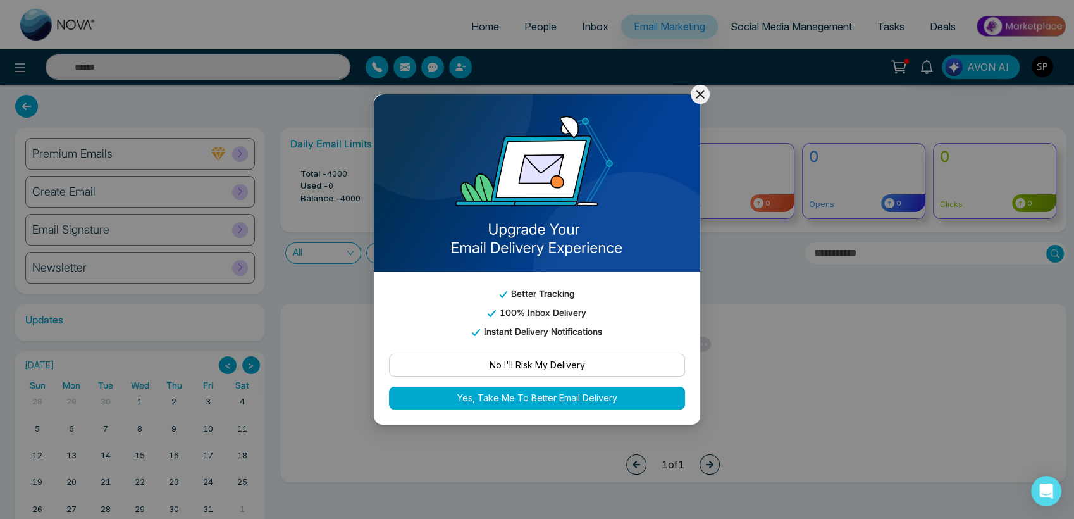
click at [698, 97] on icon at bounding box center [700, 94] width 15 height 15
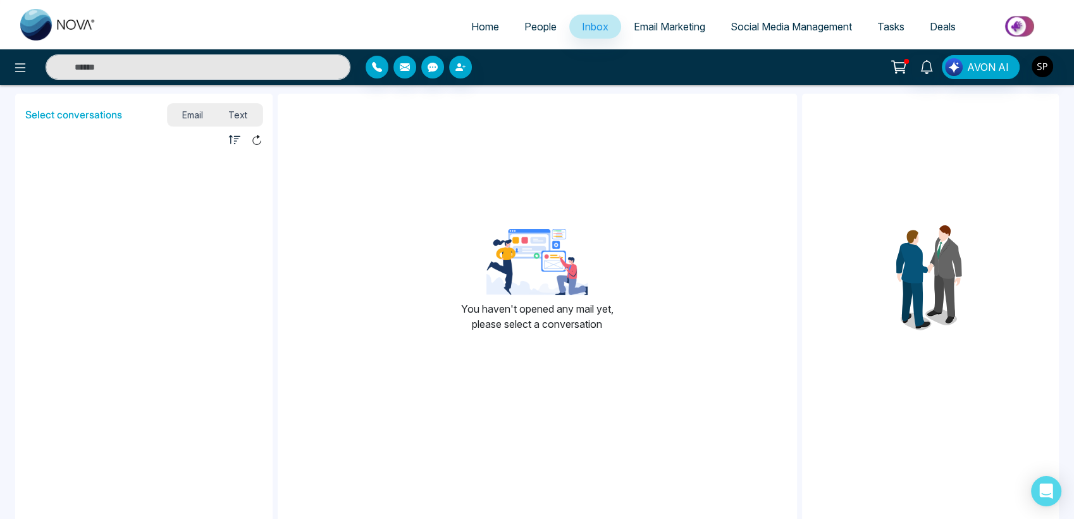
click at [530, 35] on link "People" at bounding box center [541, 27] width 58 height 24
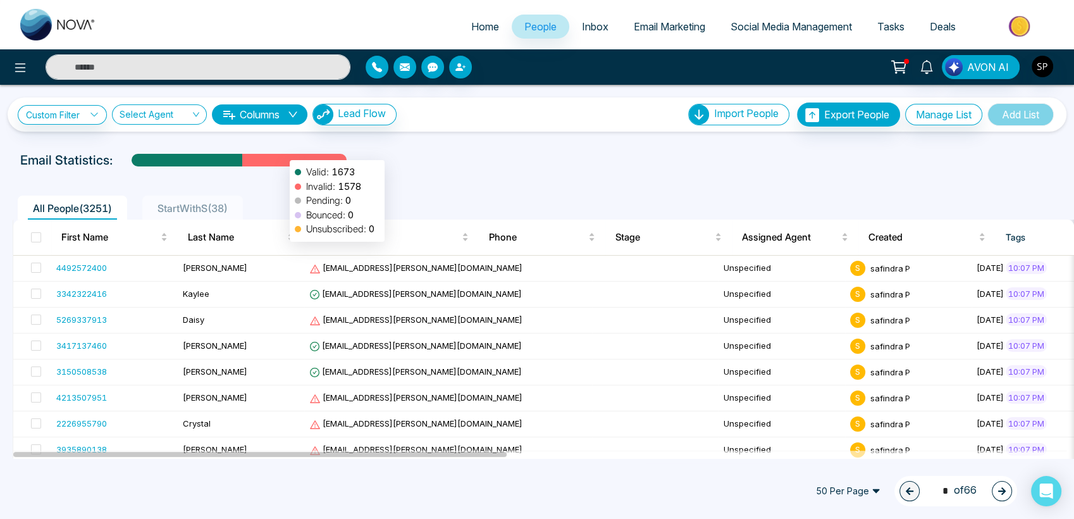
drag, startPoint x: 239, startPoint y: 158, endPoint x: 296, endPoint y: 154, distance: 57.1
click at [296, 154] on div at bounding box center [239, 160] width 215 height 13
click at [296, 154] on div at bounding box center [294, 165] width 104 height 22
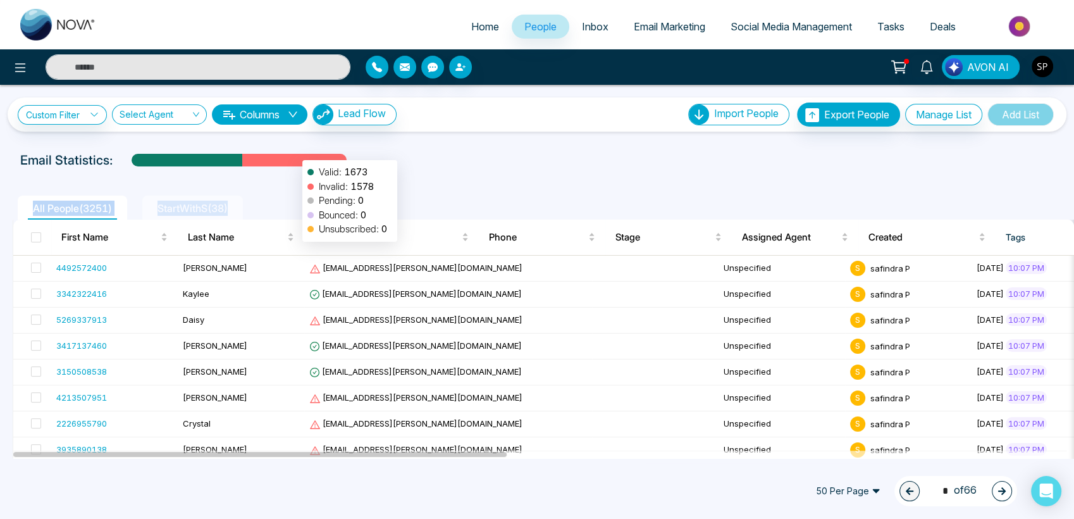
drag, startPoint x: 296, startPoint y: 154, endPoint x: 628, endPoint y: 175, distance: 332.2
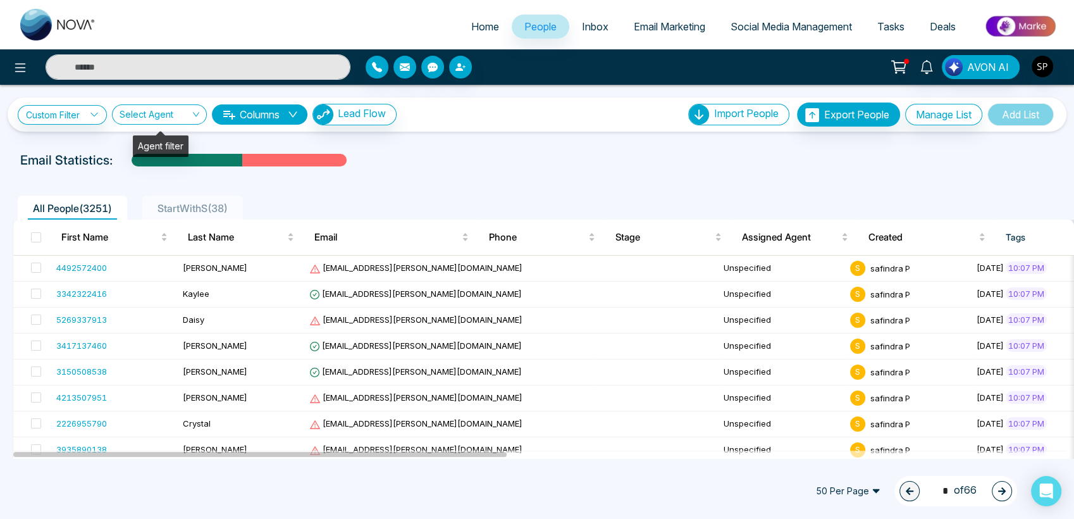
click at [187, 113] on input "search" at bounding box center [155, 117] width 71 height 24
click at [157, 164] on div "safindra P (me)" at bounding box center [160, 160] width 80 height 14
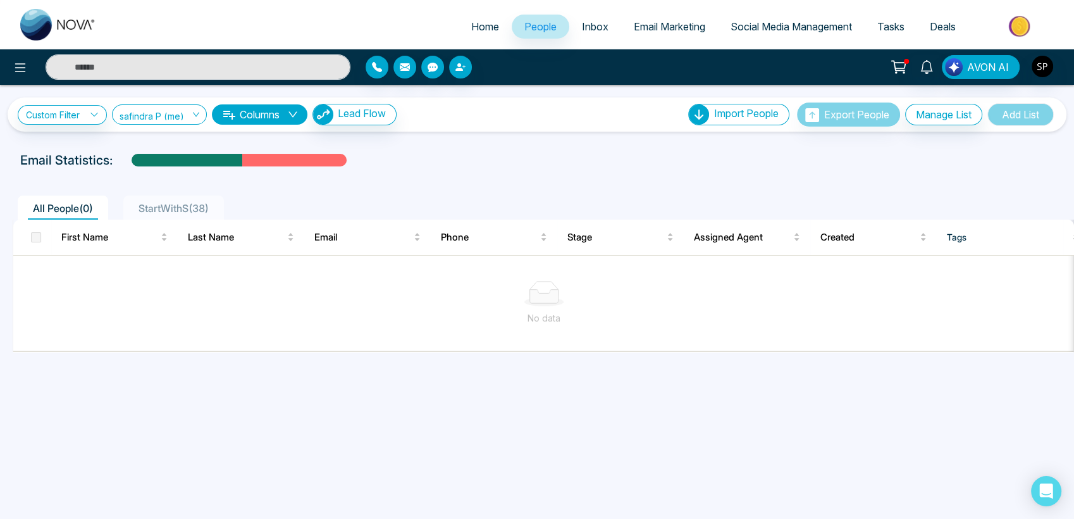
click at [287, 116] on button "Columns" at bounding box center [260, 114] width 96 height 20
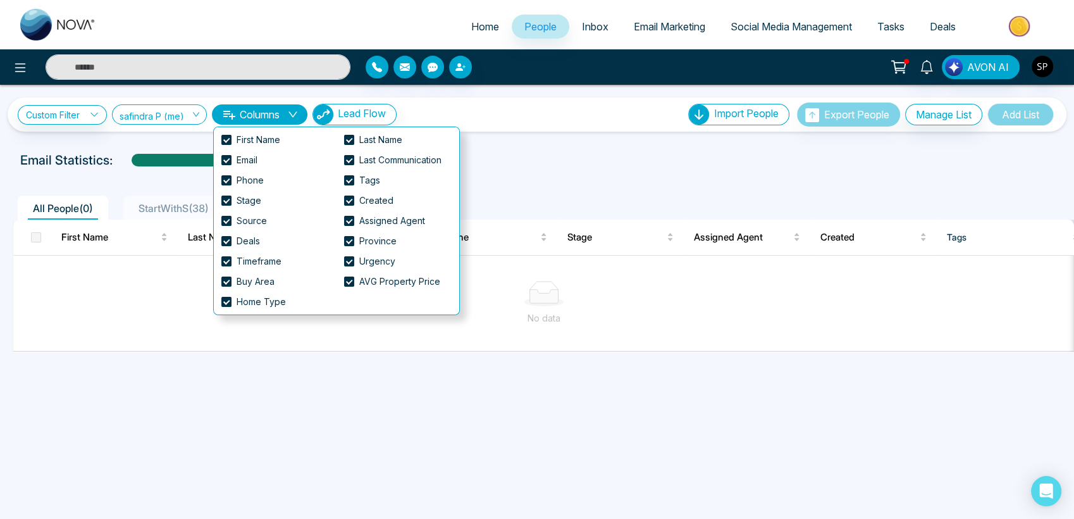
click at [287, 116] on button "Columns" at bounding box center [260, 114] width 96 height 20
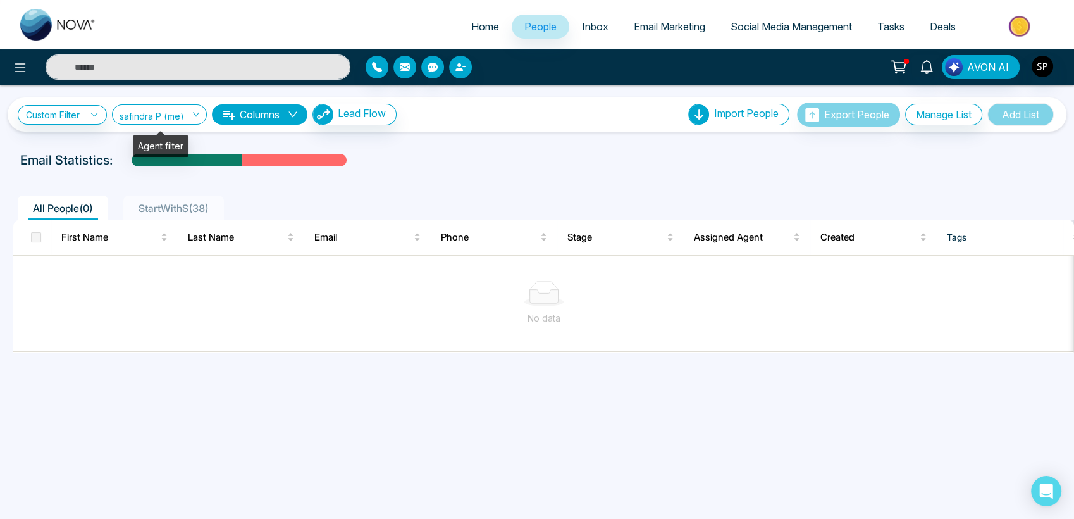
click at [195, 114] on span "safindra P (me)" at bounding box center [160, 114] width 80 height 12
click at [170, 137] on div "Show All" at bounding box center [160, 140] width 80 height 14
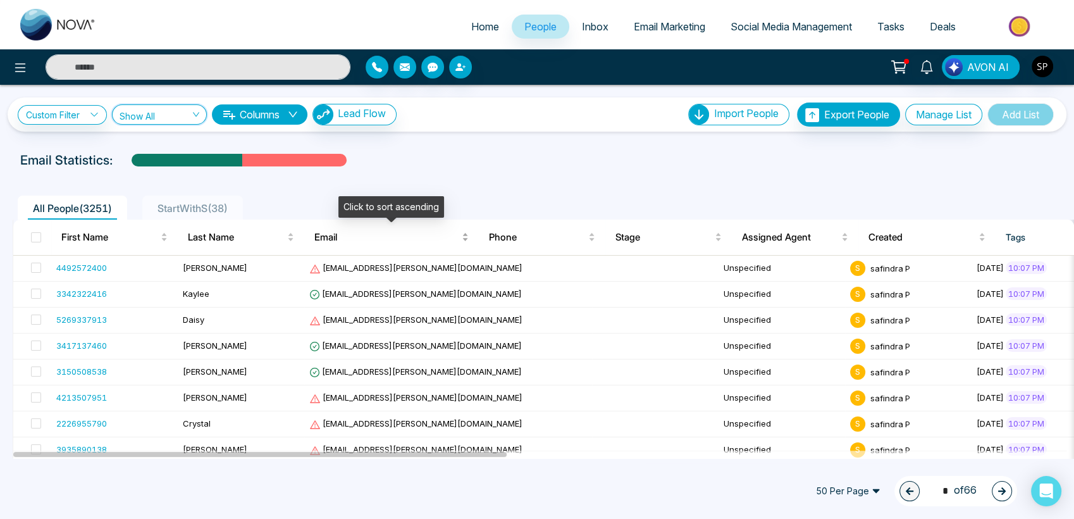
click at [327, 239] on span "Email" at bounding box center [386, 237] width 145 height 15
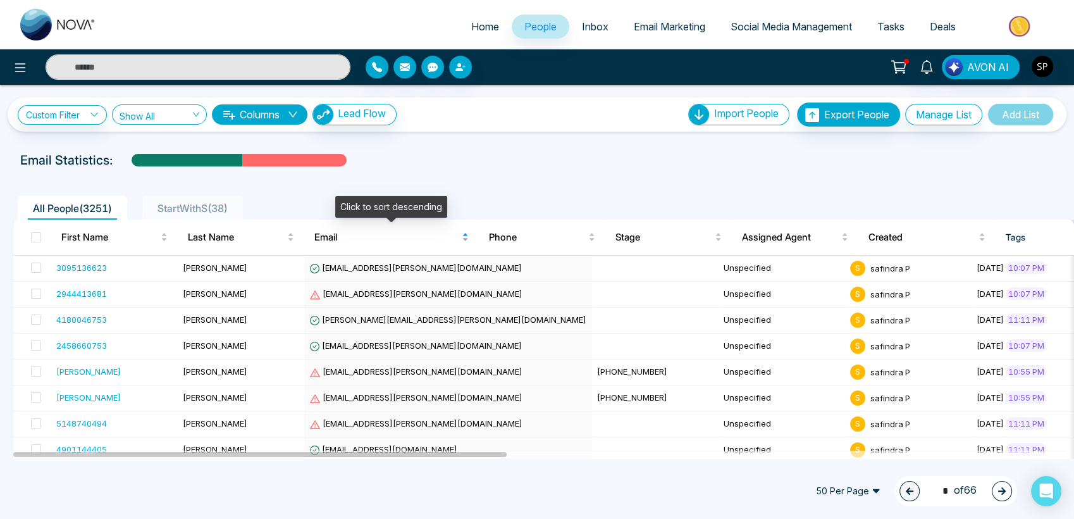
click at [327, 239] on span "Email" at bounding box center [386, 237] width 145 height 15
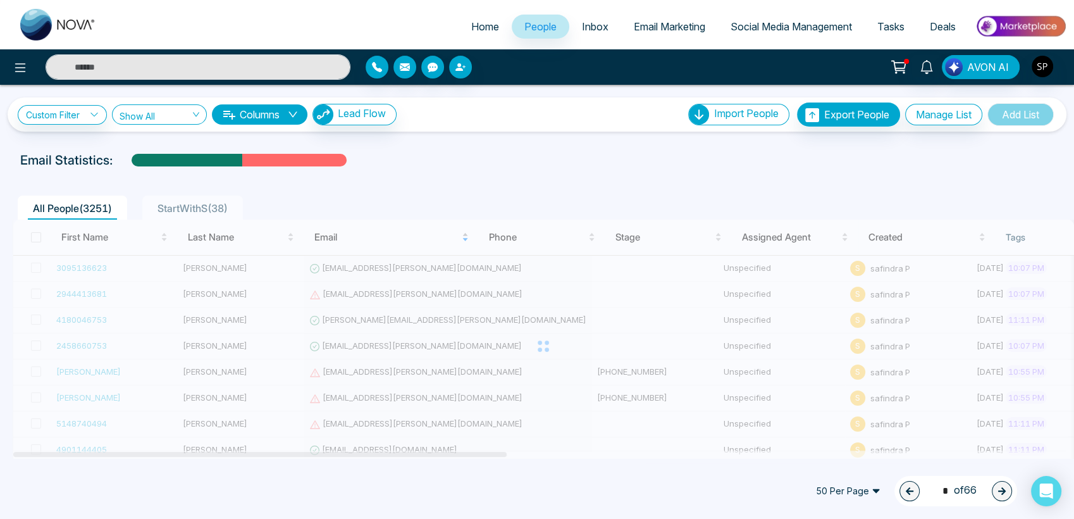
click at [327, 239] on div at bounding box center [544, 346] width 1062 height 253
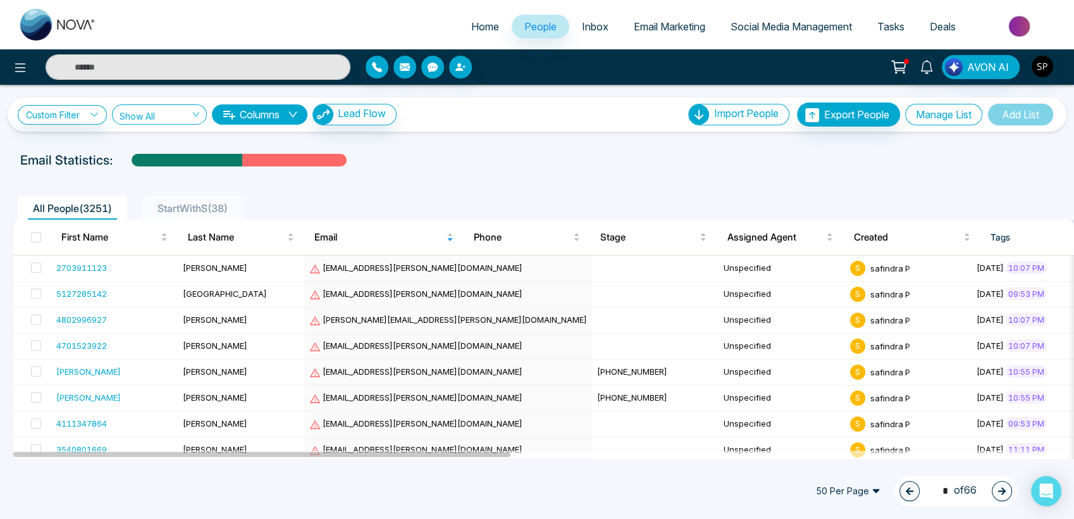
click at [925, 122] on button "Manage List" at bounding box center [943, 115] width 77 height 22
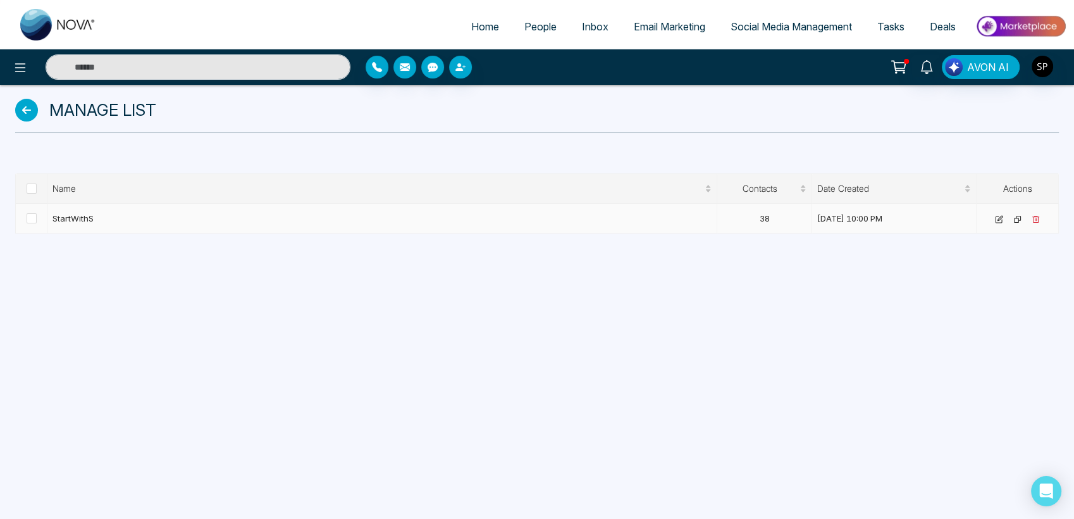
click at [339, 223] on td "StartWithS" at bounding box center [382, 219] width 670 height 30
click at [764, 218] on td "38" at bounding box center [764, 219] width 95 height 30
drag, startPoint x: 764, startPoint y: 218, endPoint x: 774, endPoint y: 286, distance: 68.4
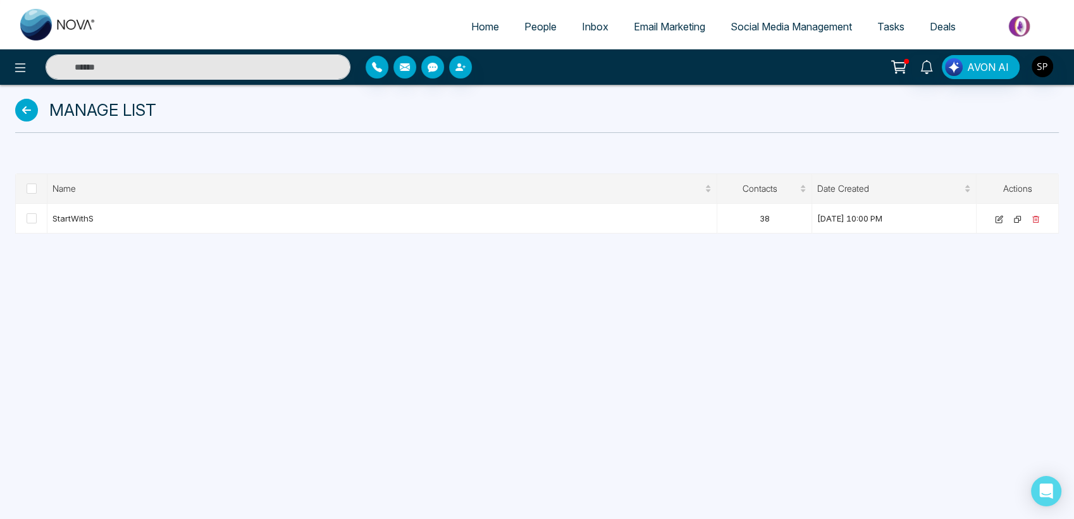
click at [774, 286] on div "Home People Inbox Email Marketing Social Media Management Tasks Deals AVON AI M…" at bounding box center [537, 259] width 1074 height 519
click at [58, 216] on td "StartWithS" at bounding box center [382, 219] width 670 height 30
click at [774, 223] on td "38" at bounding box center [764, 219] width 95 height 30
click at [580, 18] on link "Inbox" at bounding box center [595, 27] width 52 height 24
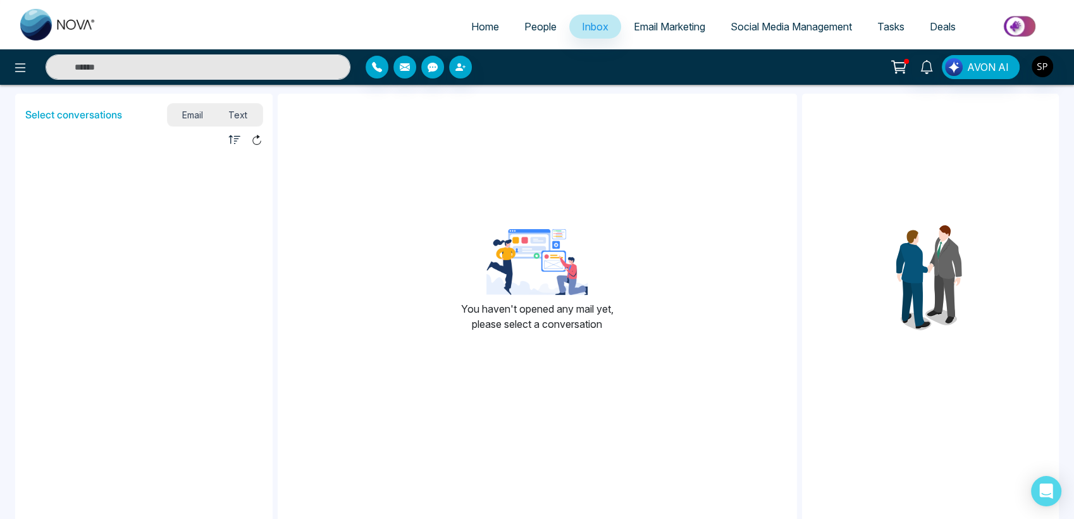
click at [673, 28] on span "Email Marketing" at bounding box center [669, 26] width 71 height 13
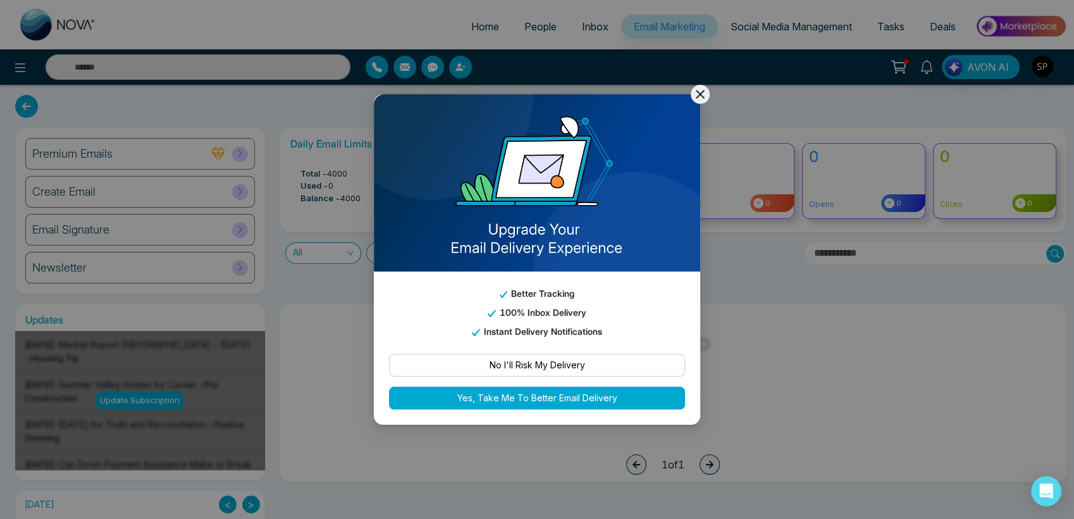
click at [705, 96] on icon at bounding box center [700, 94] width 15 height 15
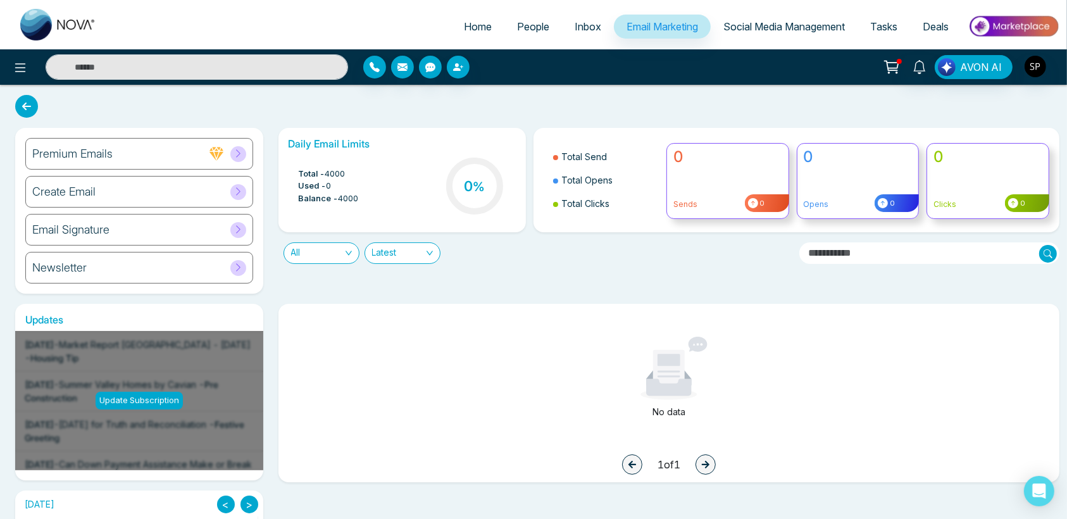
click at [729, 29] on span "Social Media Management" at bounding box center [783, 26] width 121 height 13
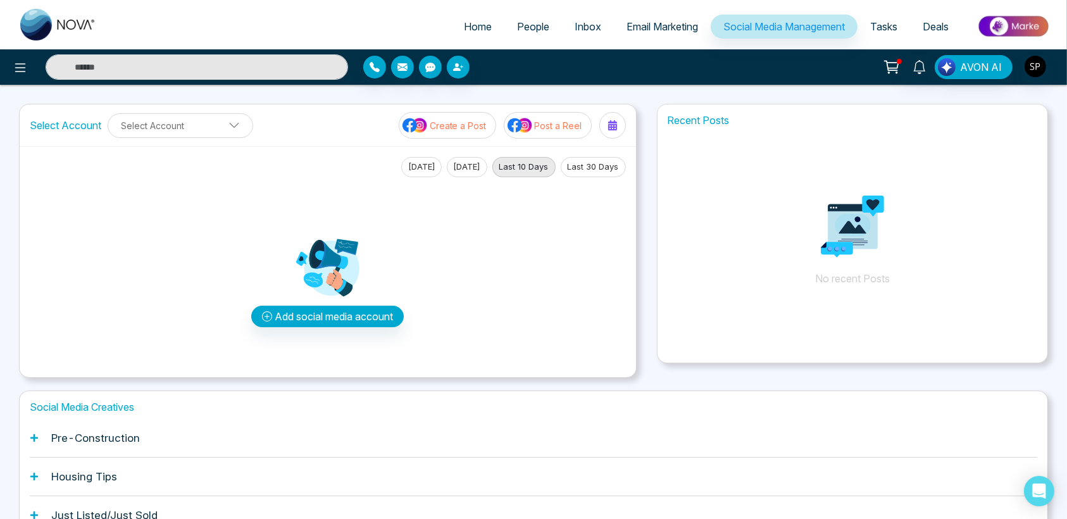
click at [881, 35] on link "Tasks" at bounding box center [883, 27] width 53 height 24
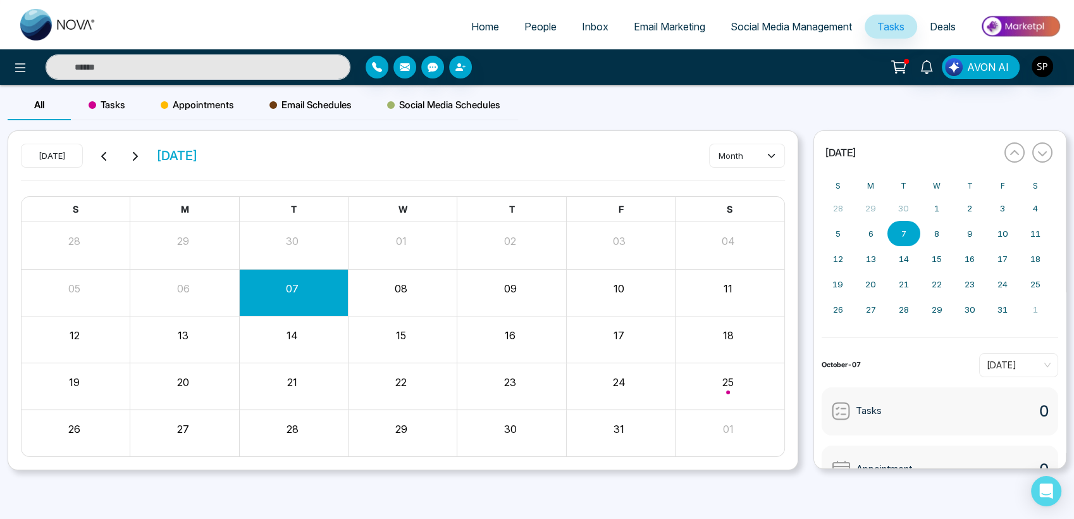
click at [664, 34] on link "Email Marketing" at bounding box center [669, 27] width 97 height 24
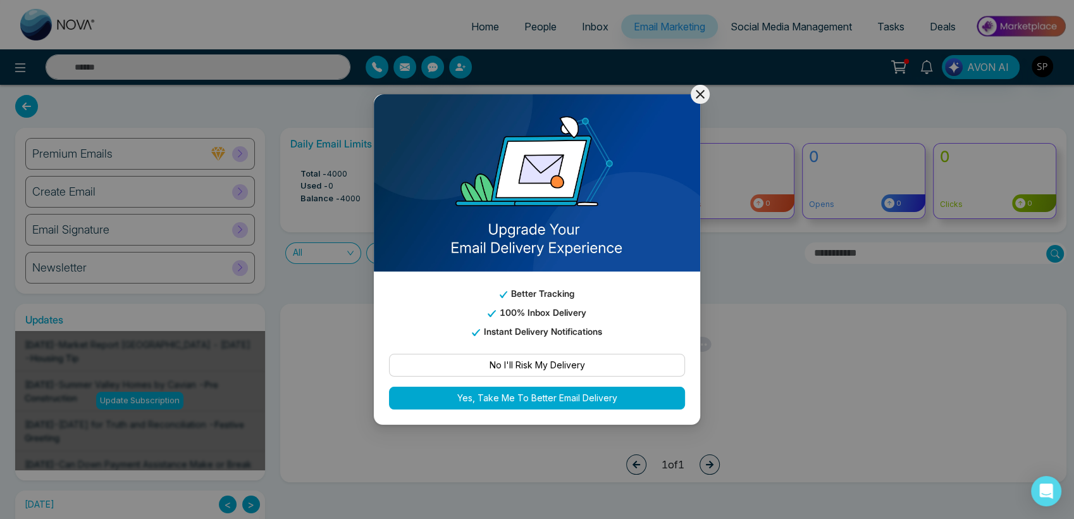
click at [700, 93] on icon at bounding box center [700, 94] width 15 height 15
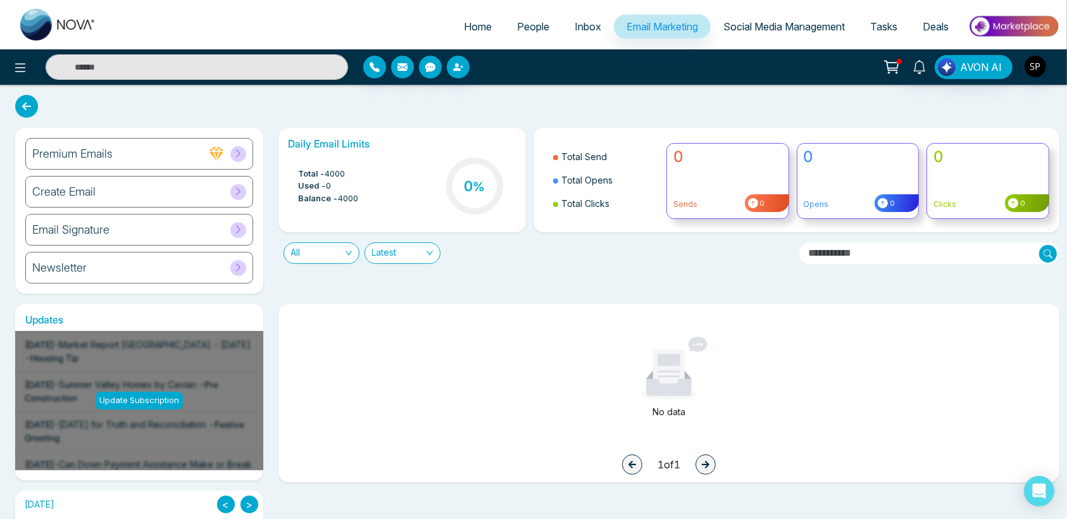
click at [759, 26] on span "Social Media Management" at bounding box center [783, 26] width 121 height 13
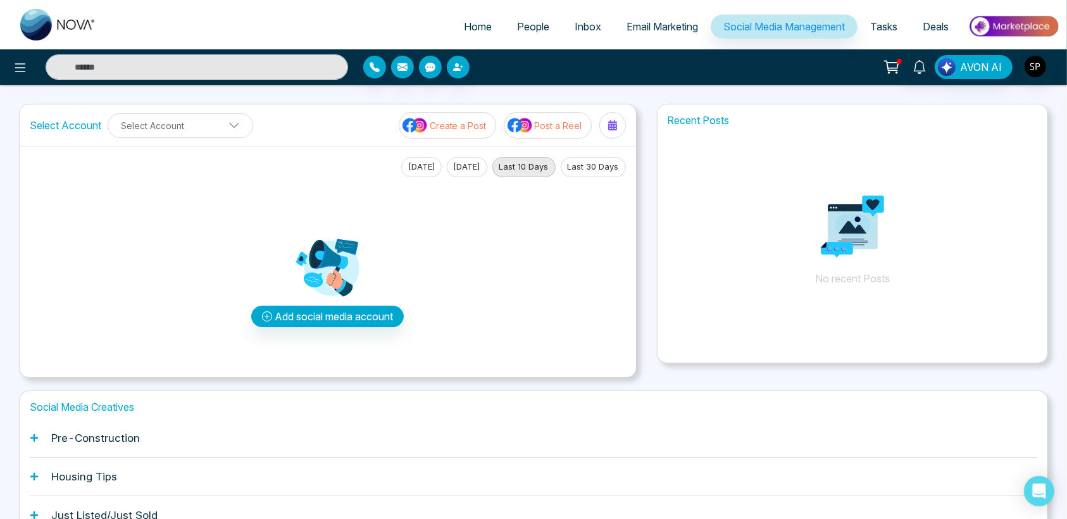
click at [632, 28] on span "Email Marketing" at bounding box center [661, 26] width 71 height 13
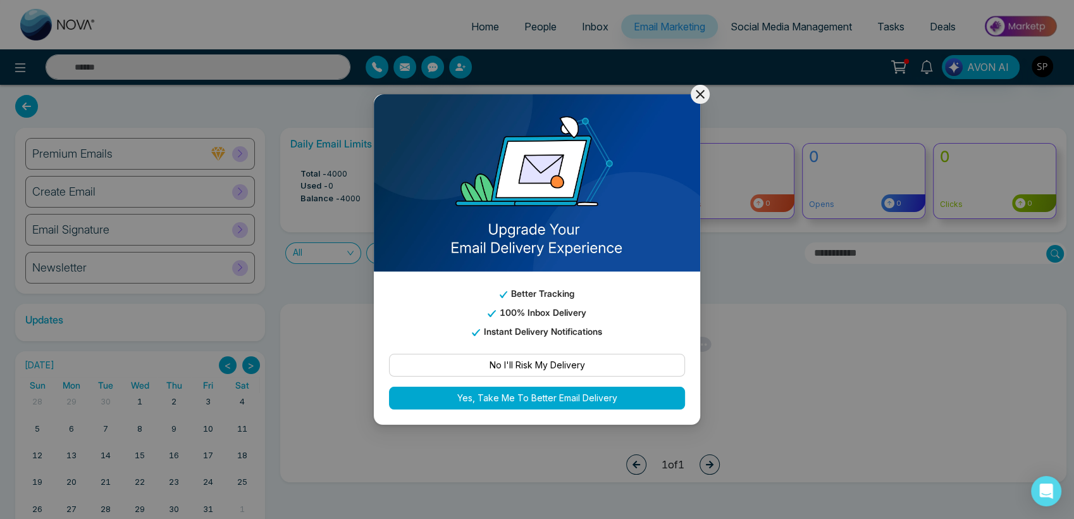
click at [697, 101] on icon at bounding box center [700, 94] width 15 height 15
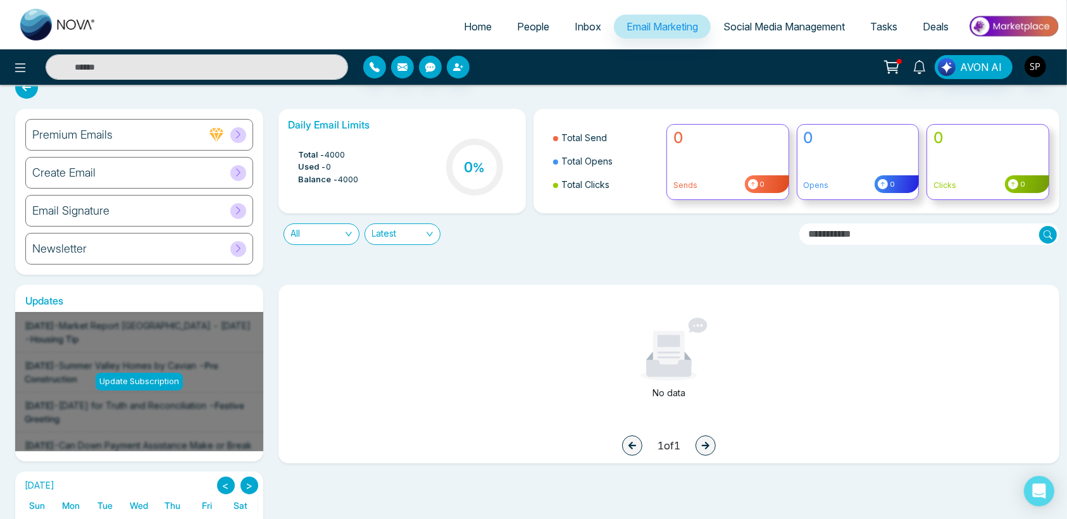
scroll to position [20, 0]
click at [239, 139] on span at bounding box center [238, 135] width 16 height 16
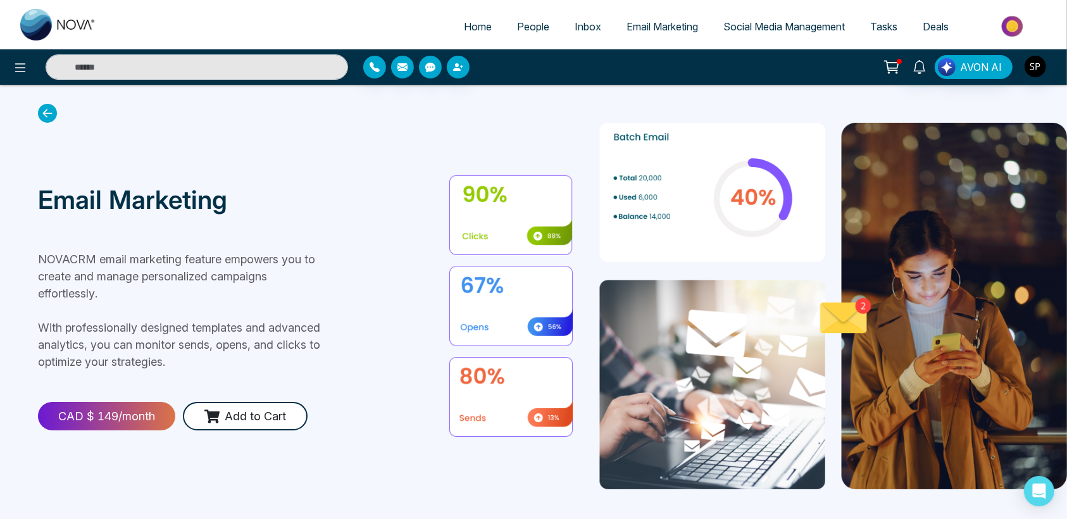
click at [49, 108] on icon at bounding box center [47, 113] width 19 height 19
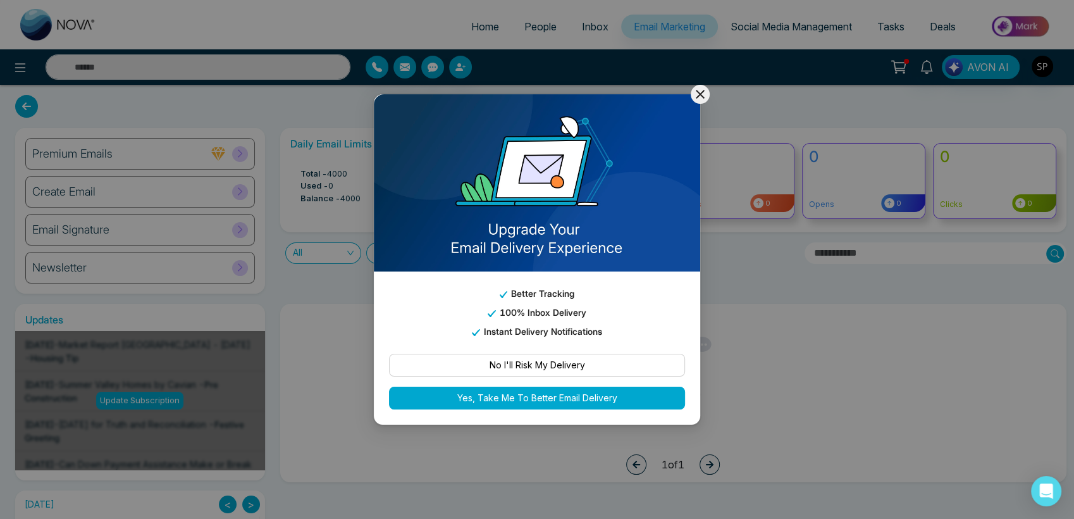
click at [696, 94] on icon at bounding box center [700, 94] width 15 height 15
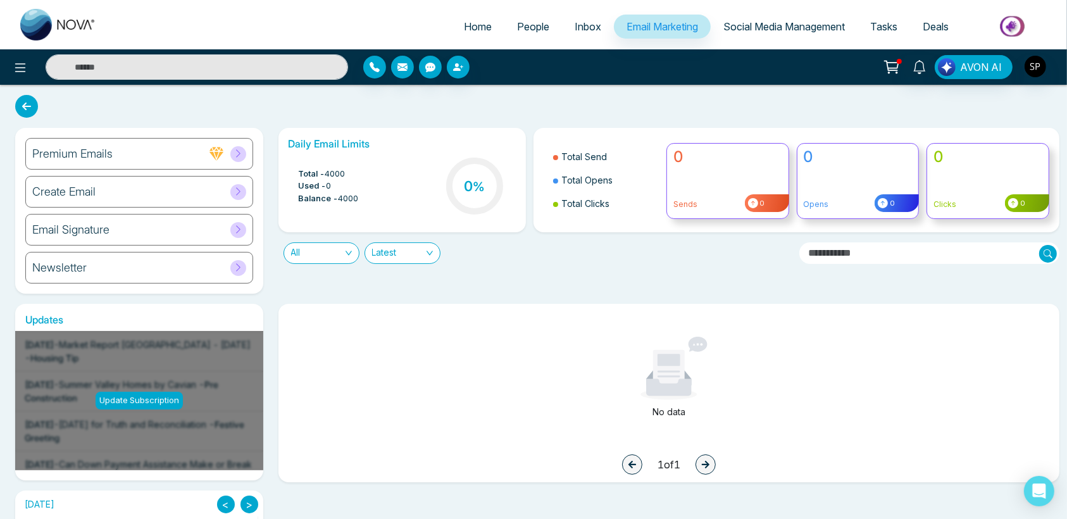
click at [766, 34] on link "Social Media Management" at bounding box center [783, 27] width 147 height 24
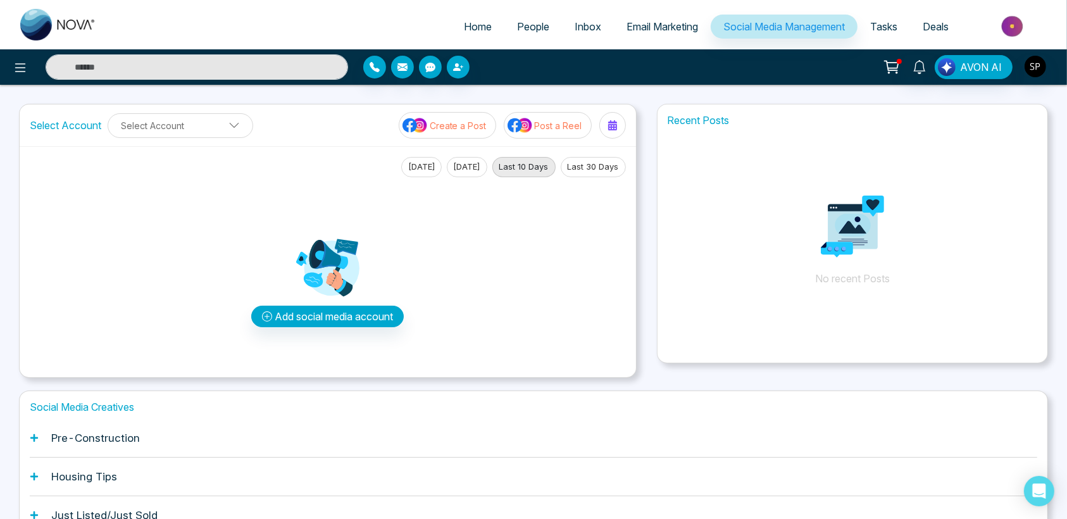
click at [878, 28] on span "Tasks" at bounding box center [883, 26] width 27 height 13
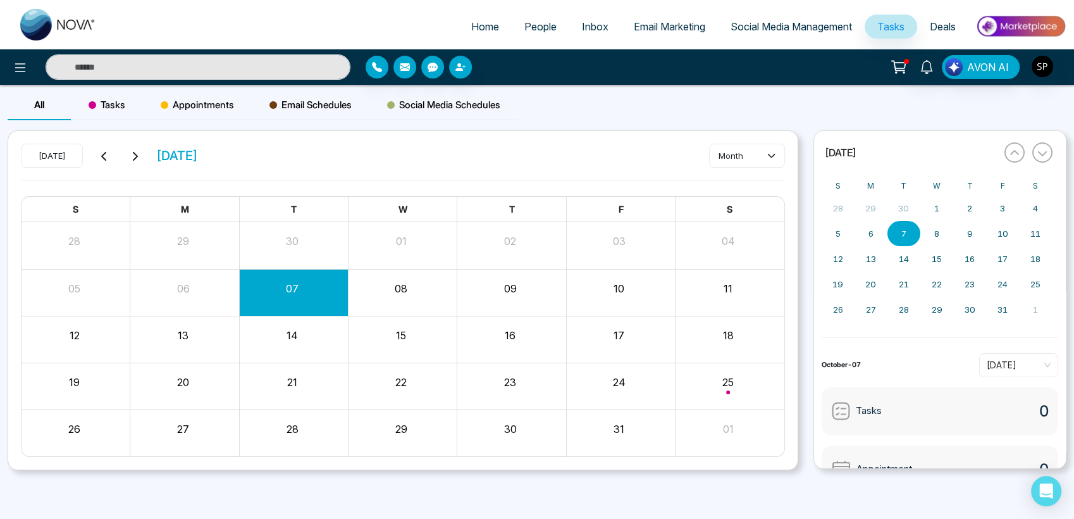
click at [938, 25] on span "Deals" at bounding box center [943, 26] width 26 height 13
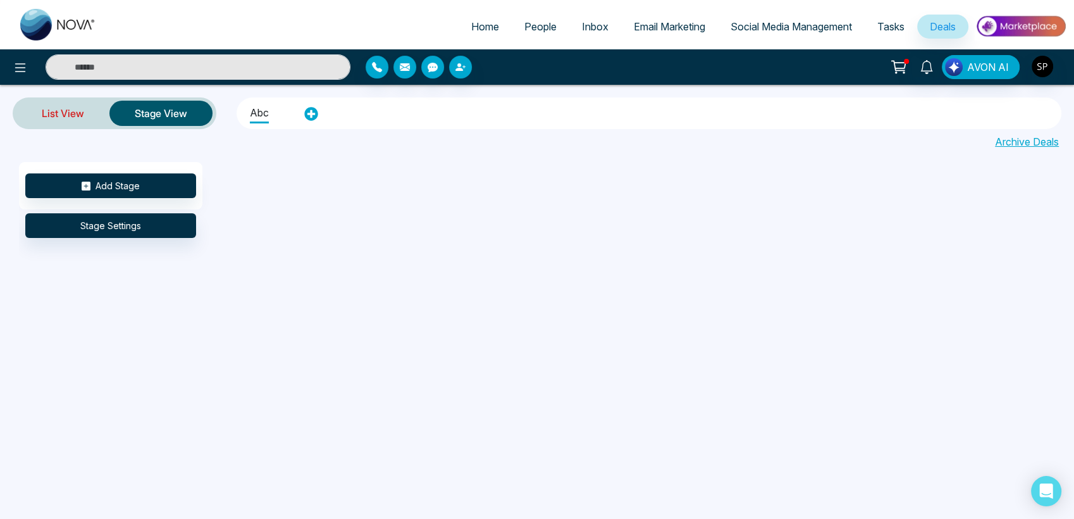
click at [46, 106] on link "List View" at bounding box center [62, 113] width 93 height 30
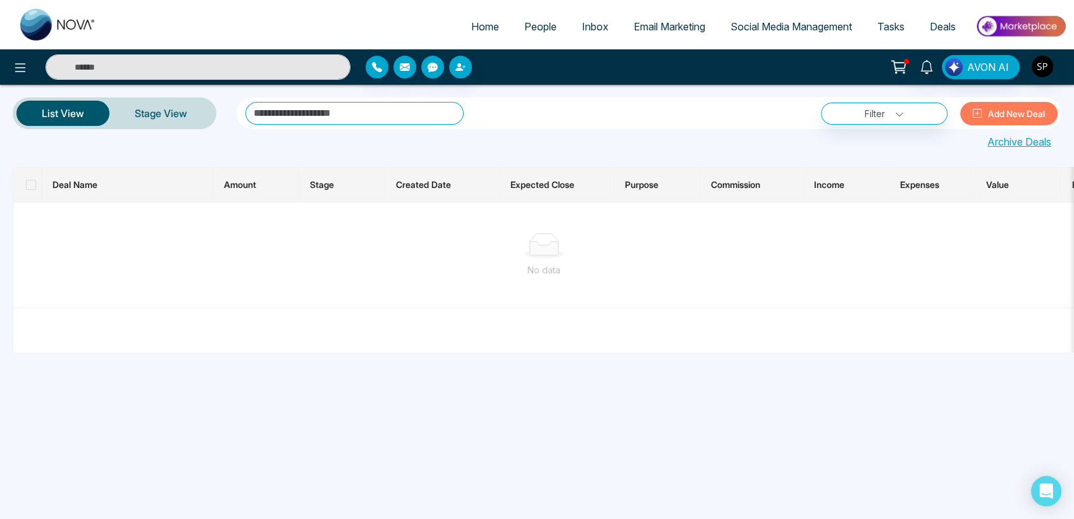
click at [471, 28] on span "Home" at bounding box center [485, 26] width 28 height 13
select select "*"
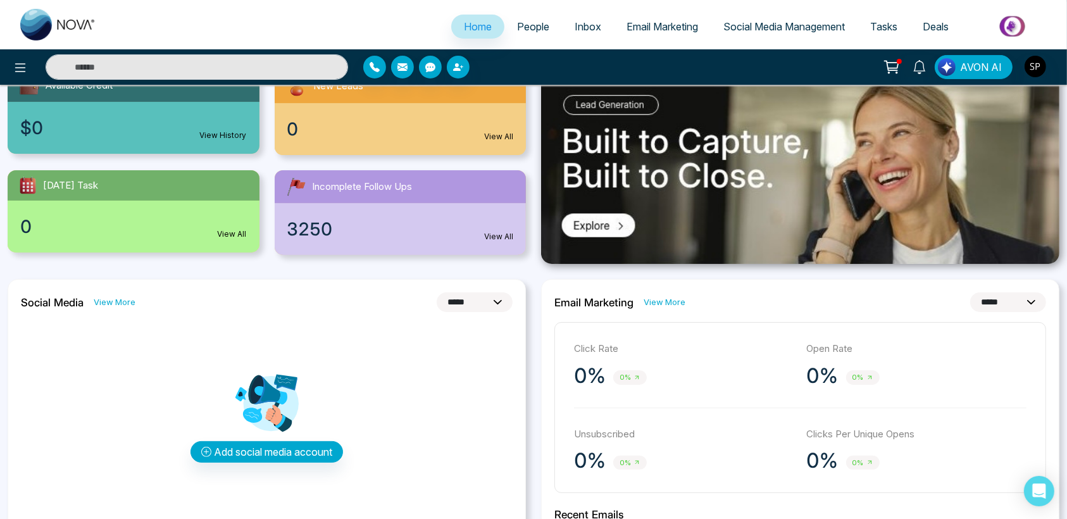
scroll to position [157, 0]
click at [602, 229] on img at bounding box center [800, 165] width 518 height 195
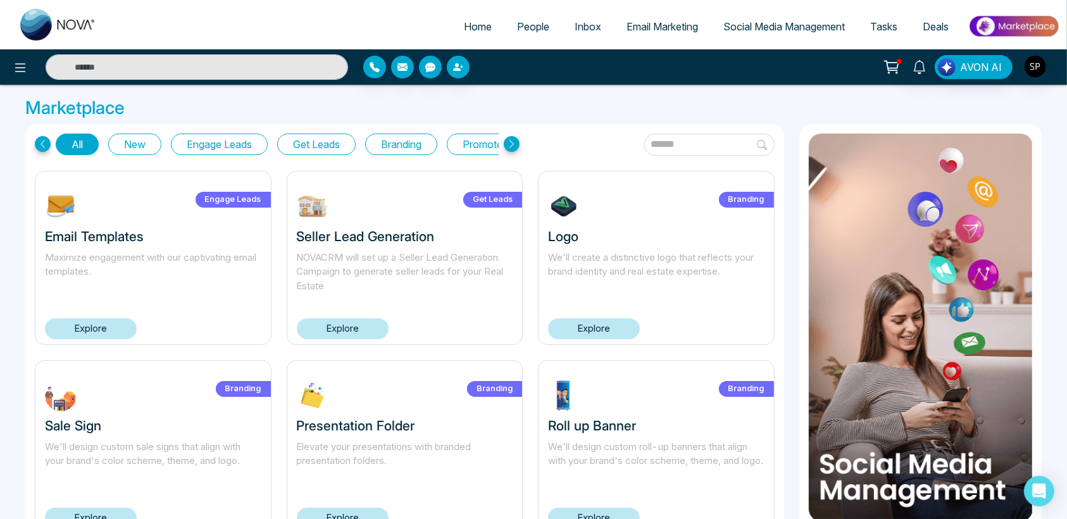
click at [585, 239] on h3 "Logo" at bounding box center [656, 236] width 216 height 16
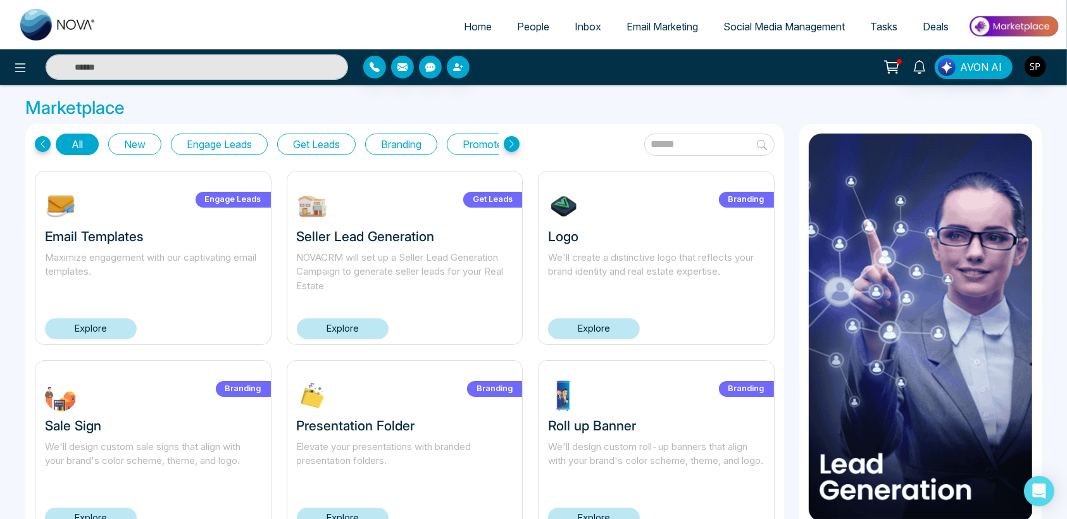
click at [557, 201] on img at bounding box center [564, 206] width 32 height 32
click at [598, 328] on link "Explore" at bounding box center [594, 328] width 92 height 21
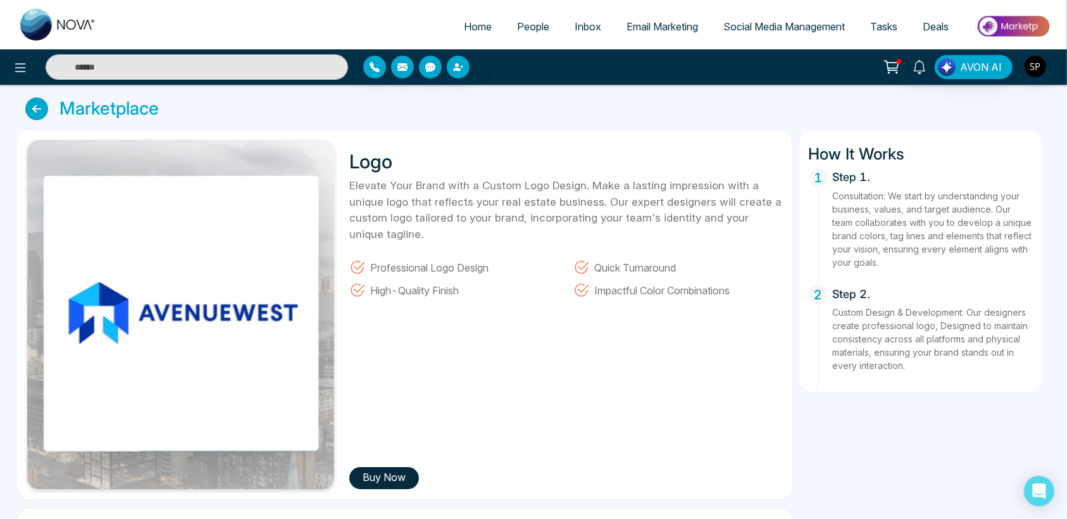
click at [40, 114] on icon at bounding box center [36, 108] width 23 height 23
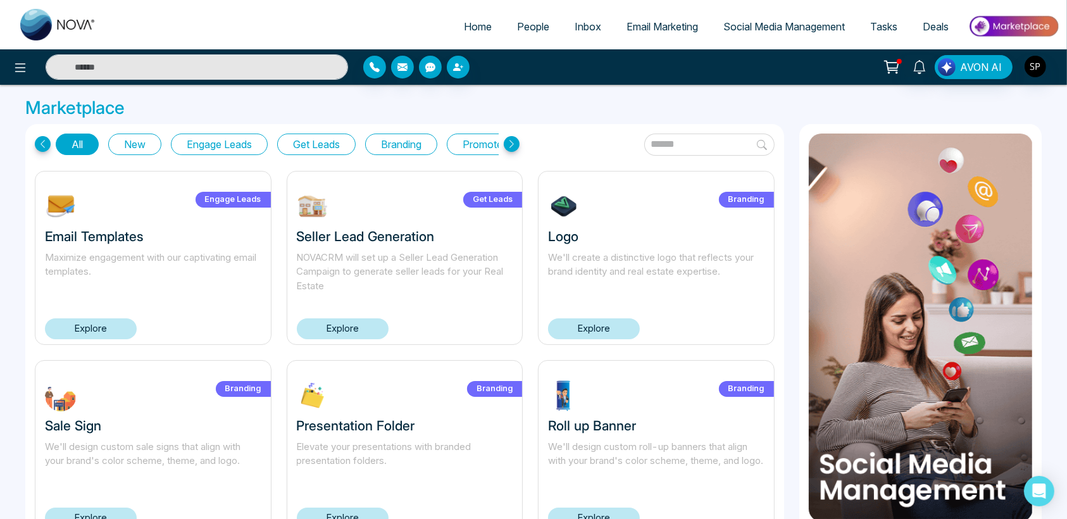
click at [97, 326] on link "Explore" at bounding box center [91, 328] width 92 height 21
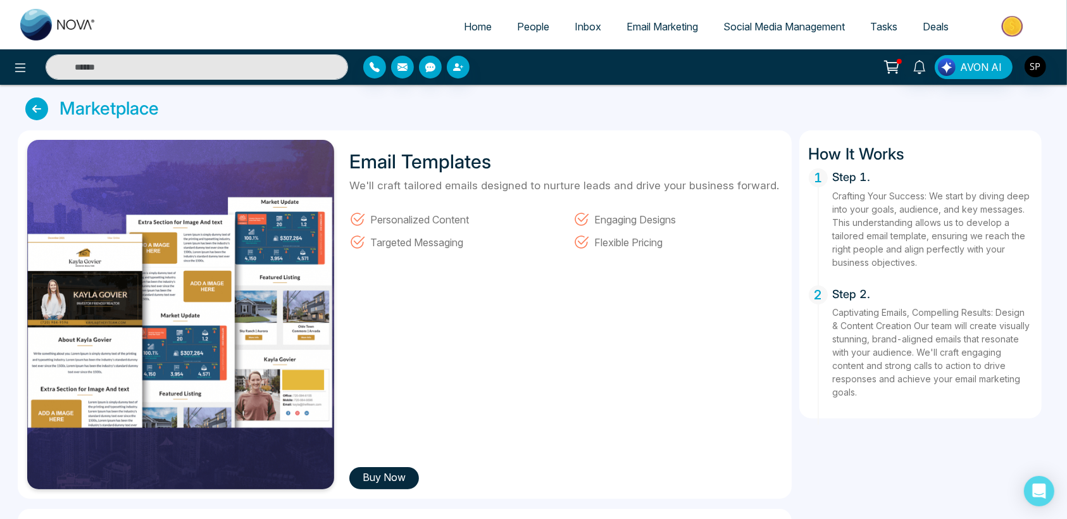
click at [46, 22] on img at bounding box center [58, 25] width 76 height 32
select select "*"
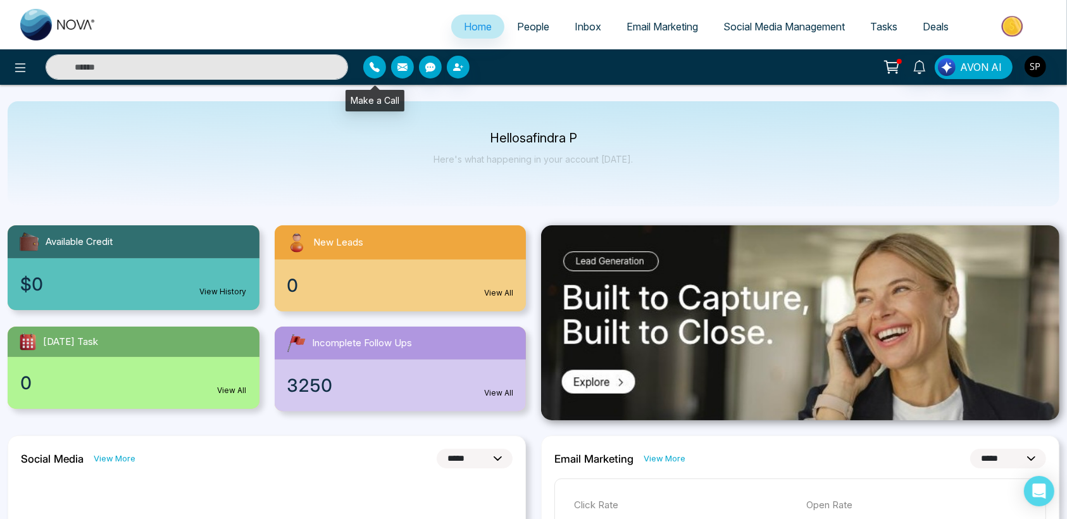
click at [383, 65] on button "button" at bounding box center [374, 67] width 23 height 23
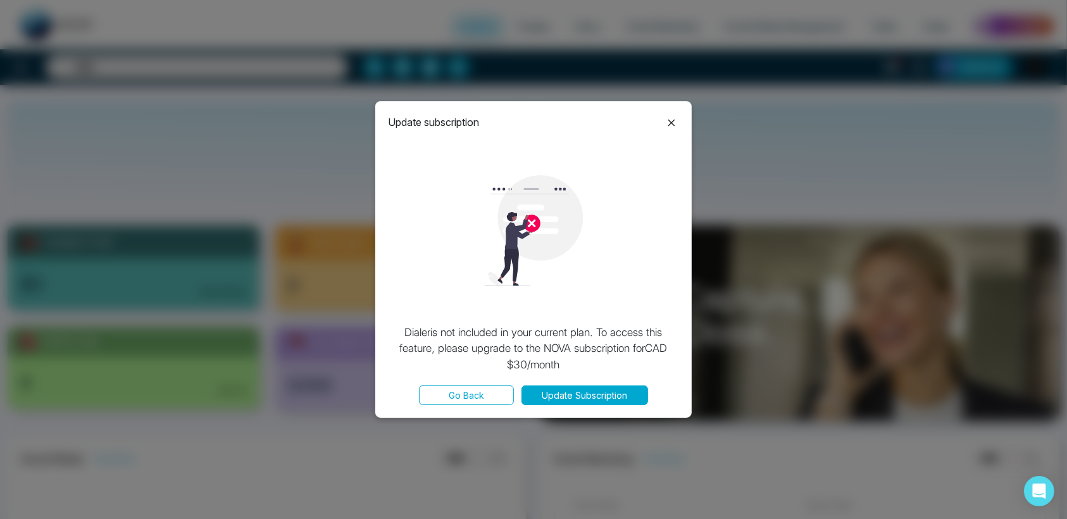
click at [475, 399] on button "Go Back" at bounding box center [466, 395] width 95 height 20
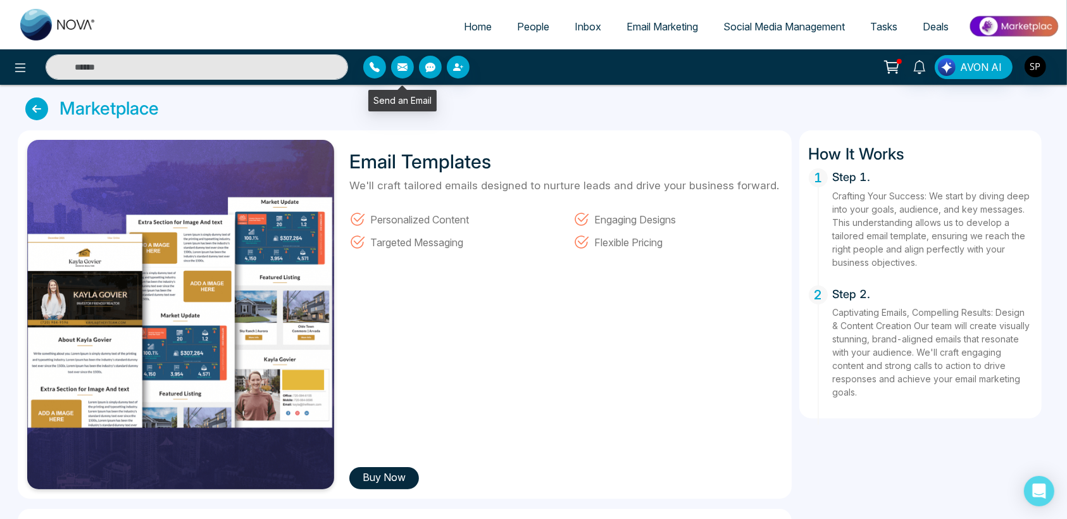
click at [405, 58] on button "button" at bounding box center [402, 67] width 23 height 23
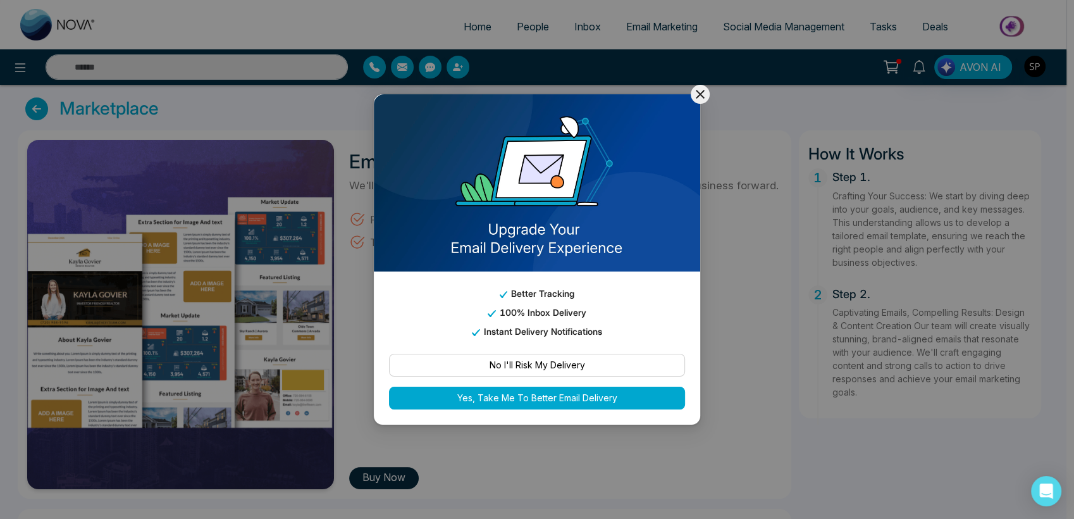
click at [595, 397] on button "Yes, Take Me To Better Email Delivery" at bounding box center [537, 398] width 296 height 23
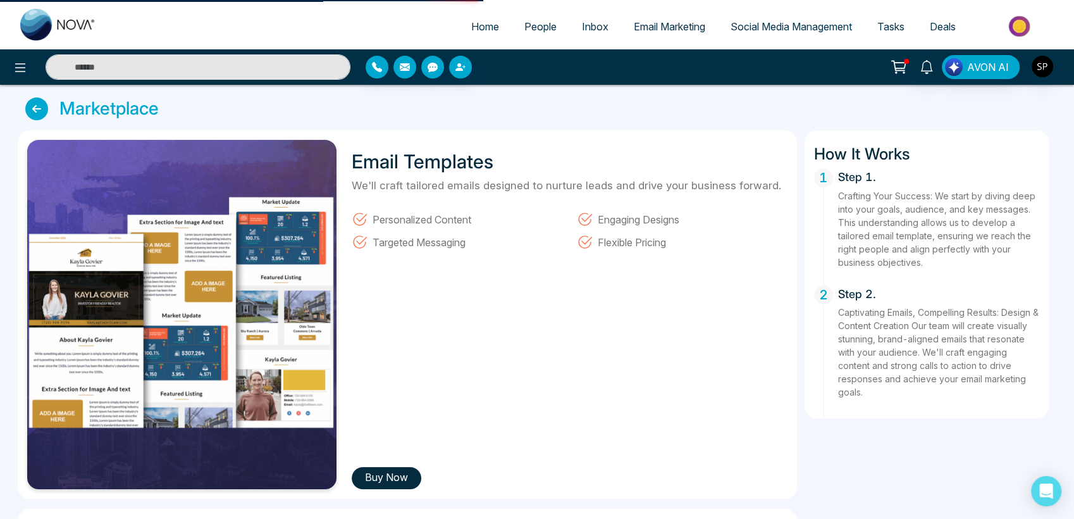
select select "***"
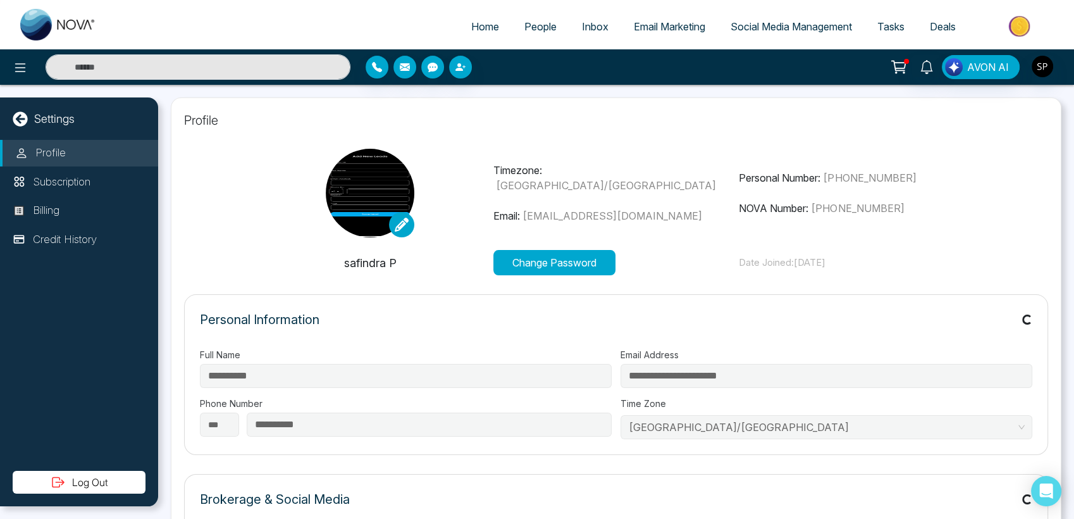
type input "**"
type input "**********"
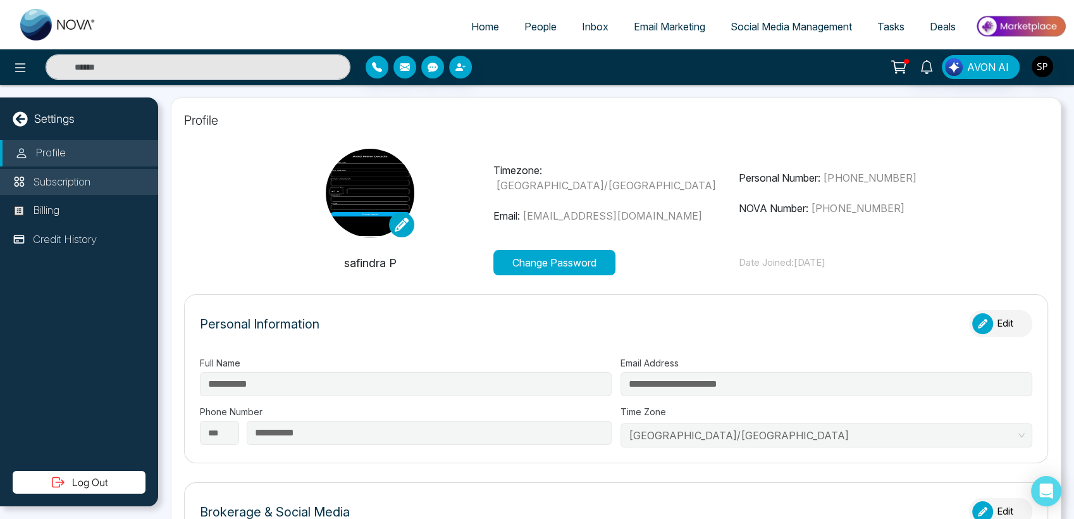
click at [81, 176] on p "Subscription" at bounding box center [62, 182] width 58 height 16
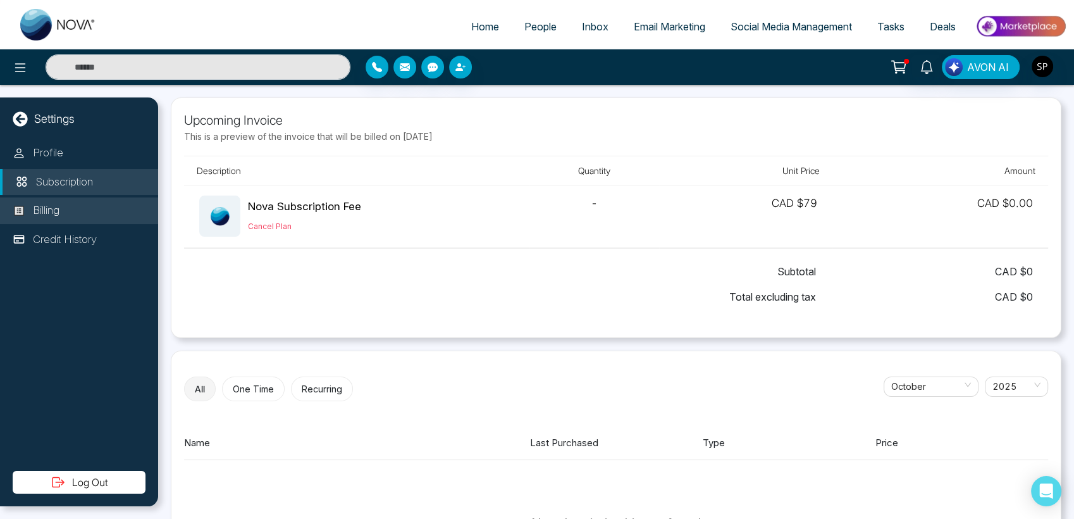
click at [54, 202] on p "Billing" at bounding box center [46, 210] width 27 height 16
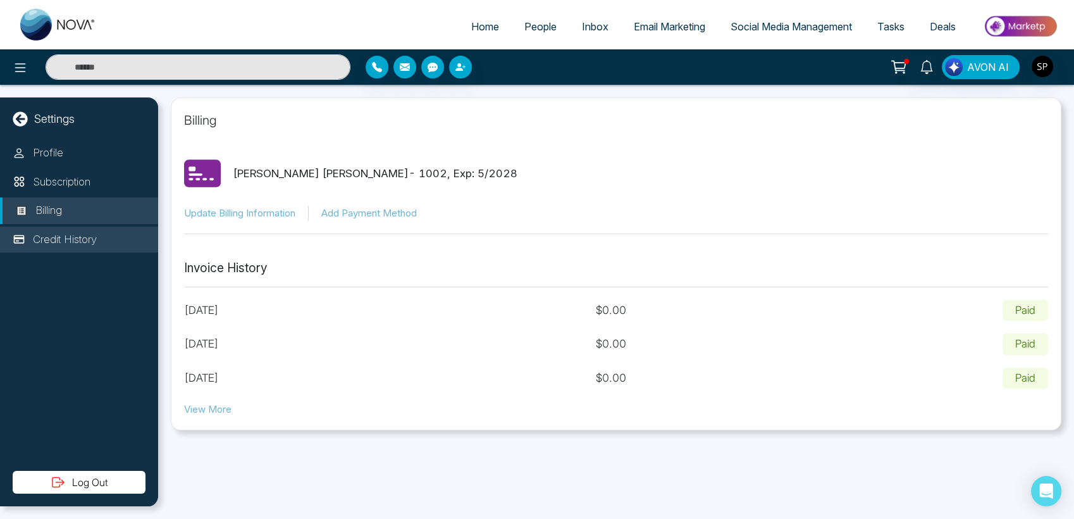
click at [56, 237] on p "Credit History" at bounding box center [65, 240] width 64 height 16
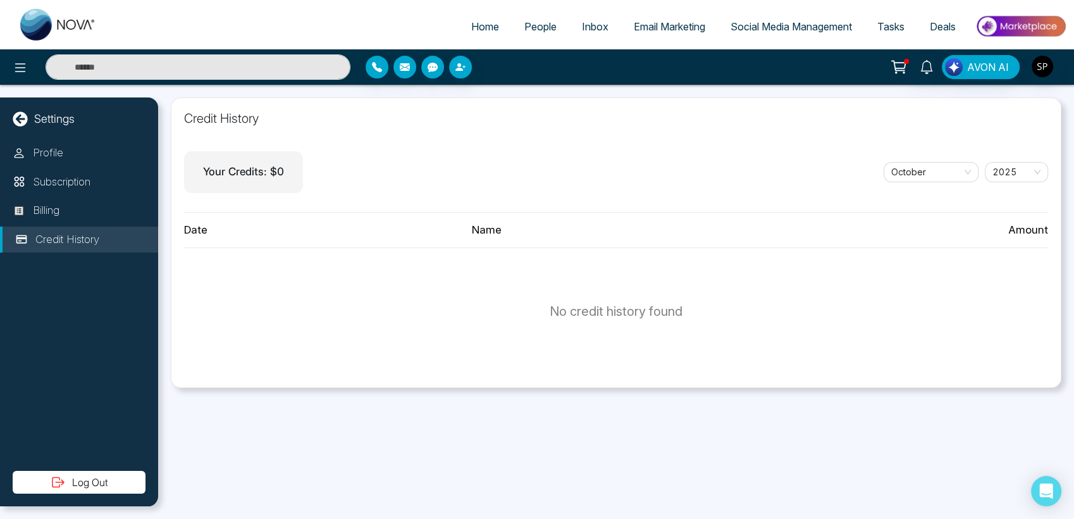
click at [30, 27] on img at bounding box center [58, 25] width 76 height 32
select select "*"
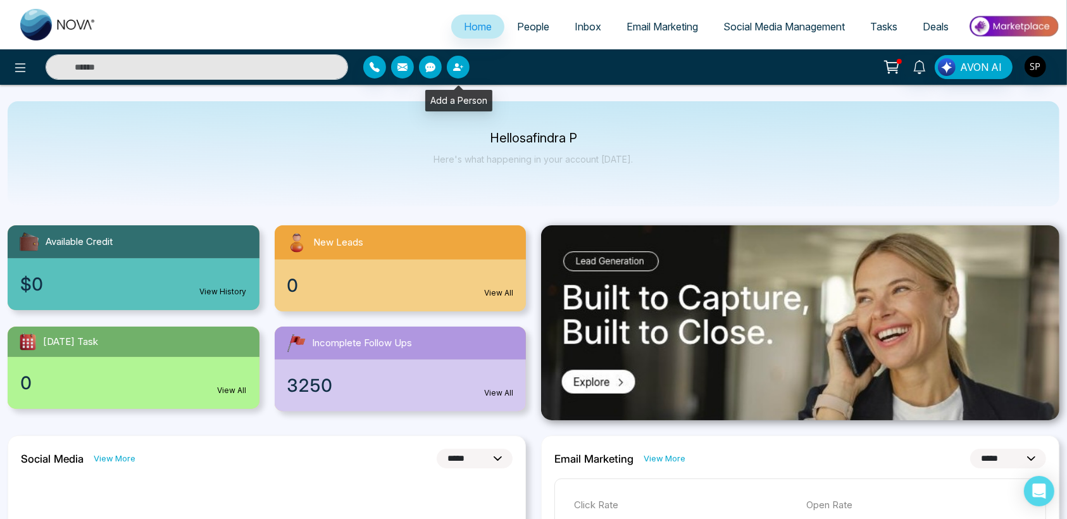
click at [457, 70] on icon "button" at bounding box center [457, 67] width 8 height 8
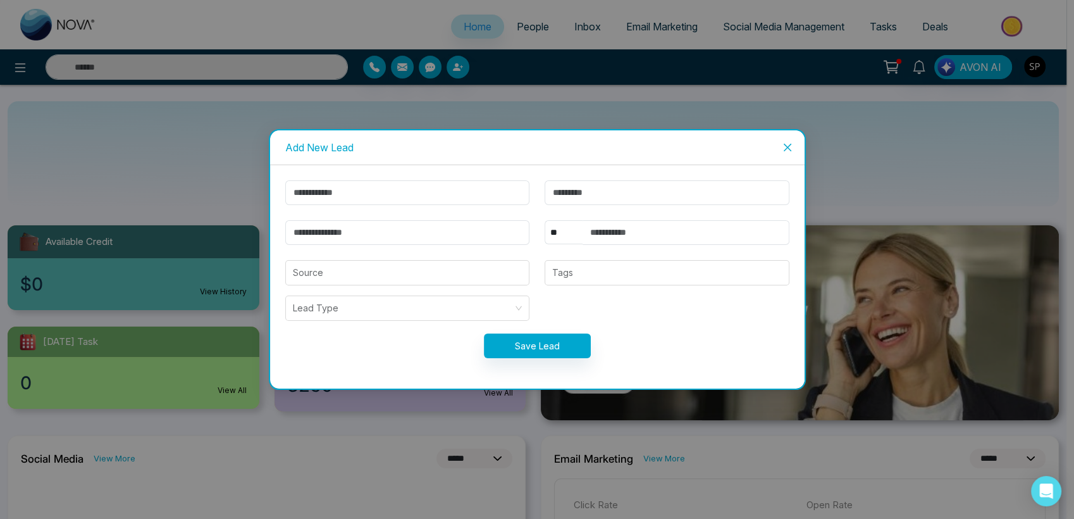
click at [783, 146] on icon "close" at bounding box center [788, 147] width 10 height 10
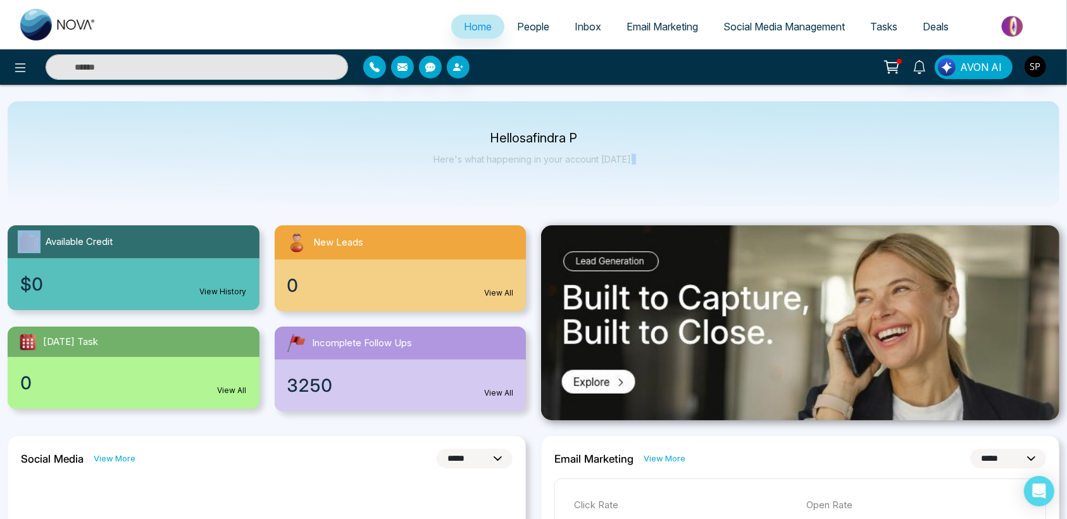
click at [783, 146] on div "Hello safindra P Here's what happening in your account today." at bounding box center [534, 153] width 1052 height 105
click at [528, 28] on span "People" at bounding box center [533, 26] width 32 height 13
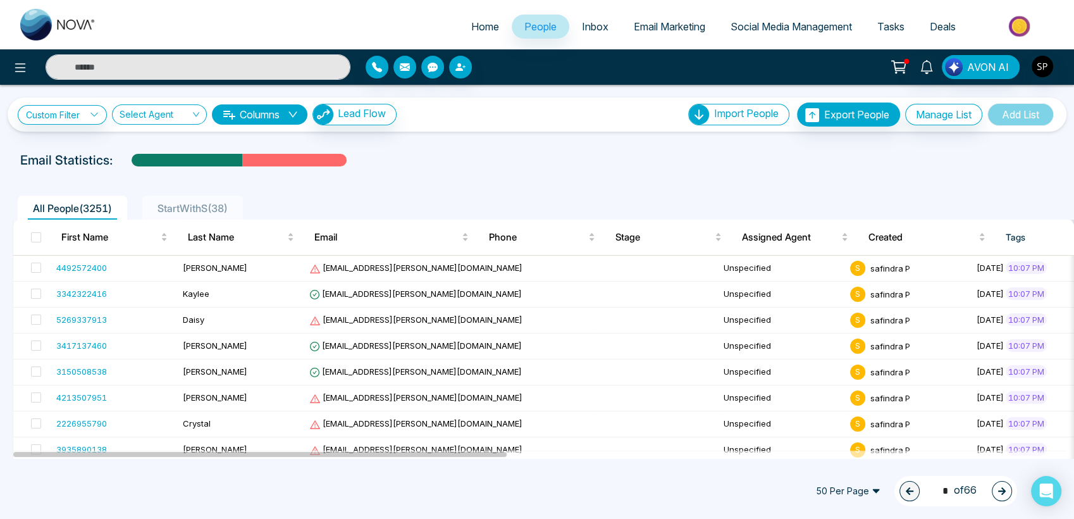
click at [213, 206] on span "StartWithS ( 38 )" at bounding box center [192, 208] width 80 height 13
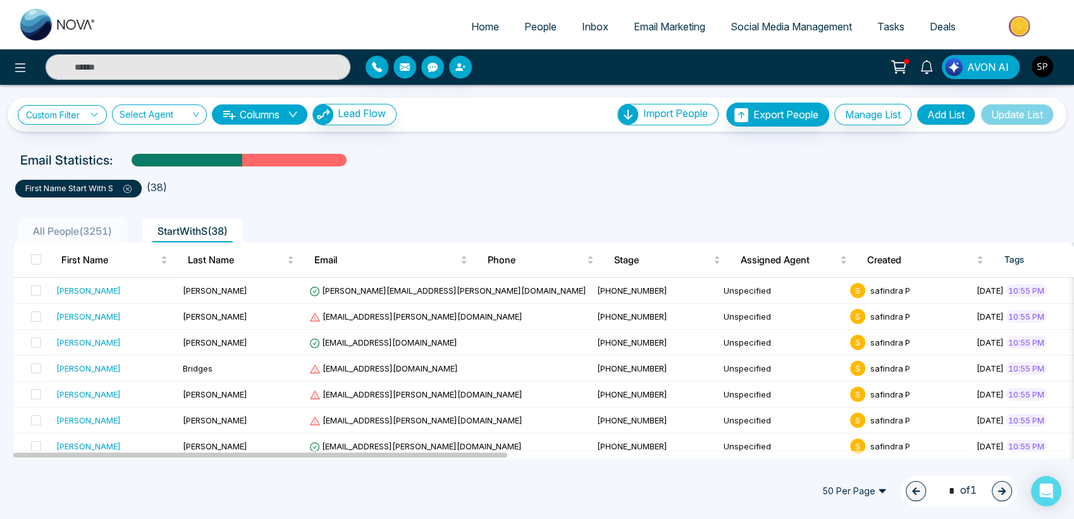
click at [127, 194] on p "first name start with S" at bounding box center [78, 188] width 106 height 13
click at [128, 185] on icon at bounding box center [127, 189] width 8 height 8
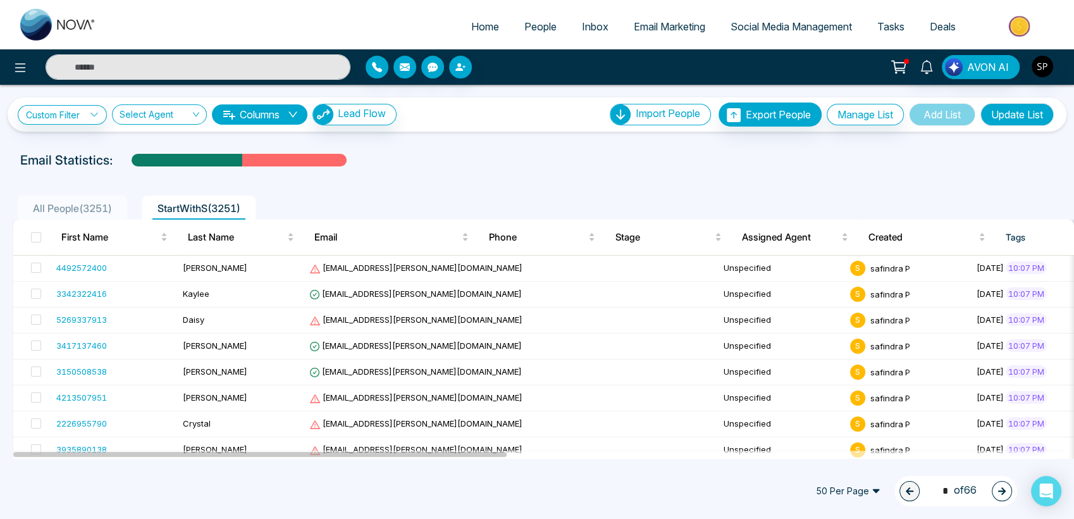
click at [109, 203] on span "All People ( 3251 )" at bounding box center [72, 208] width 89 height 13
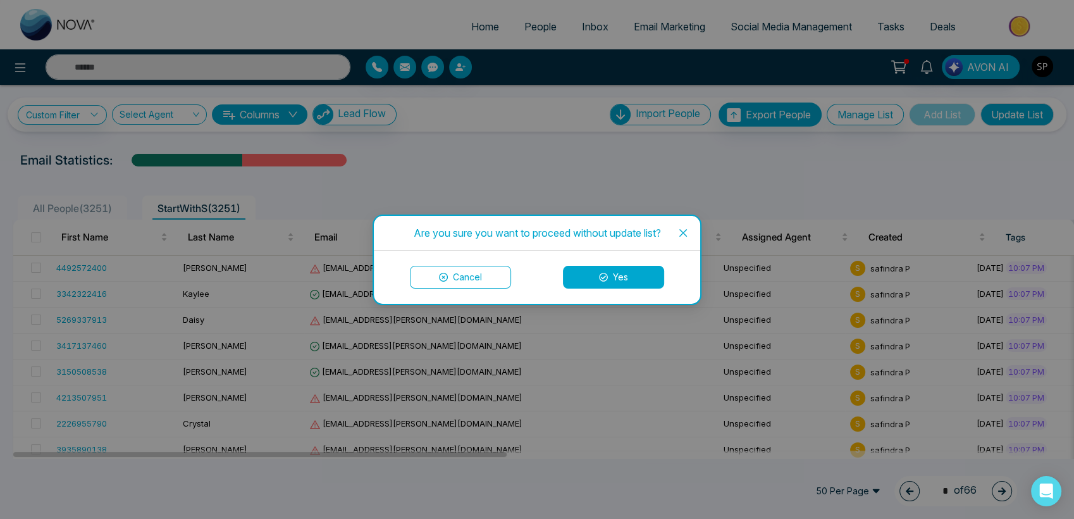
click at [607, 276] on icon at bounding box center [603, 277] width 9 height 9
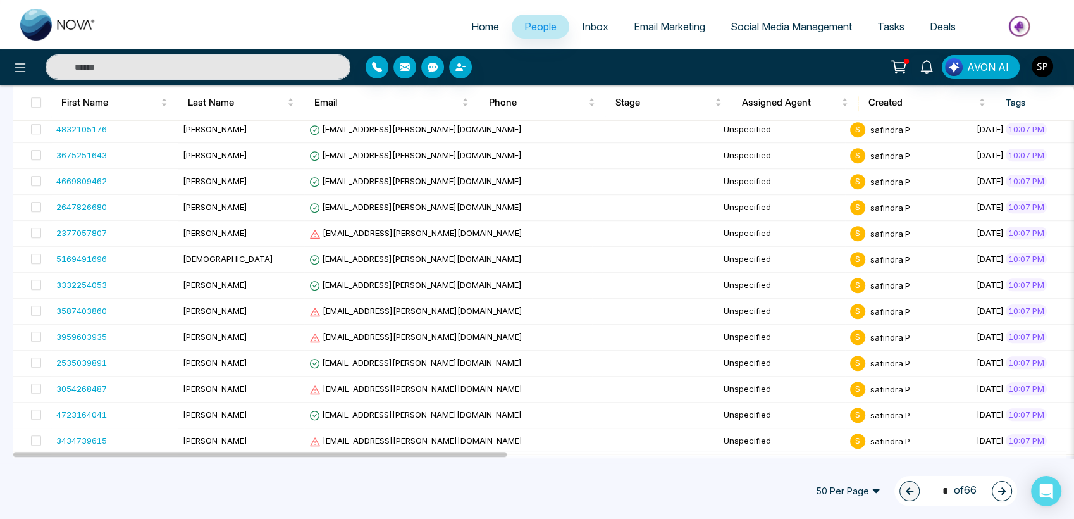
scroll to position [0, 35]
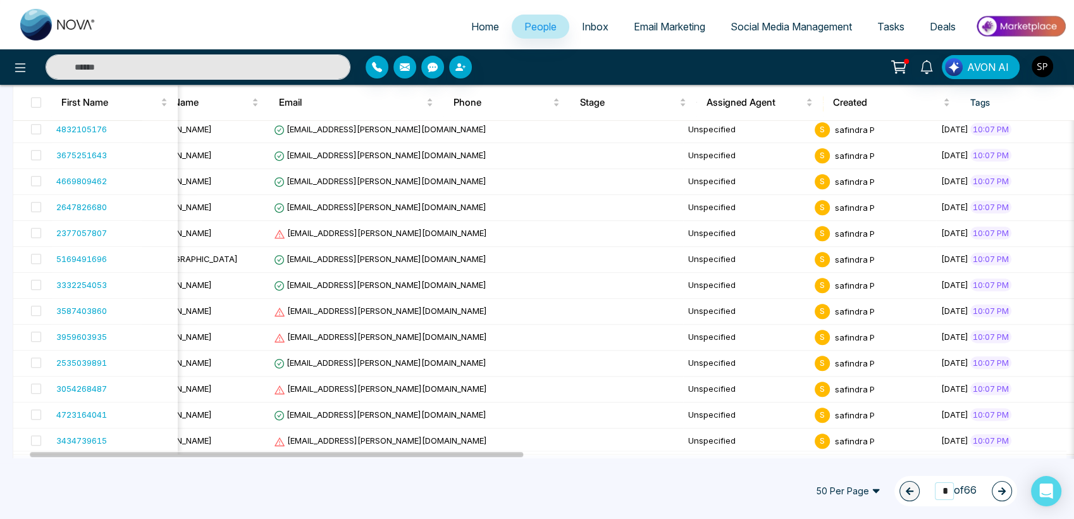
click at [938, 491] on input "*" at bounding box center [944, 490] width 19 height 17
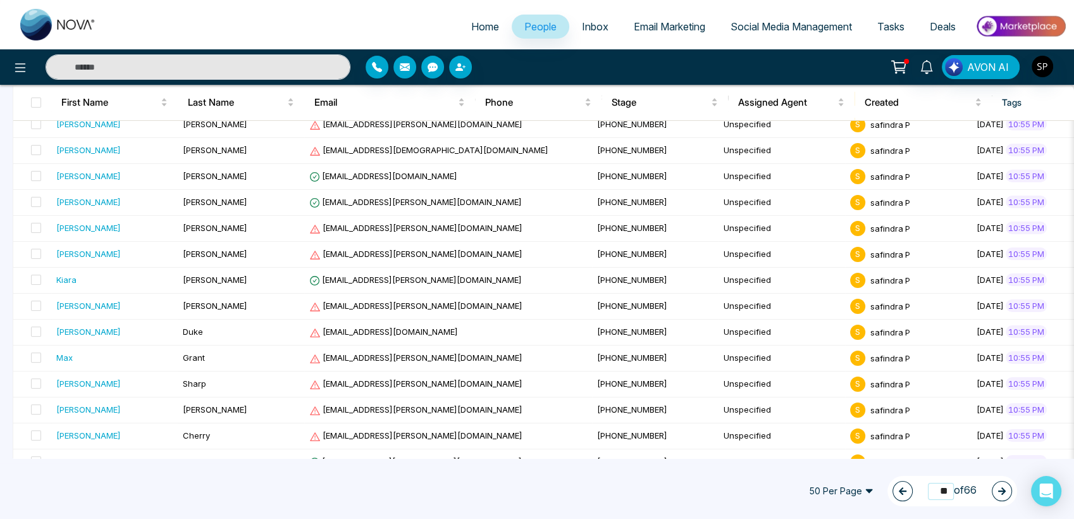
scroll to position [0, 0]
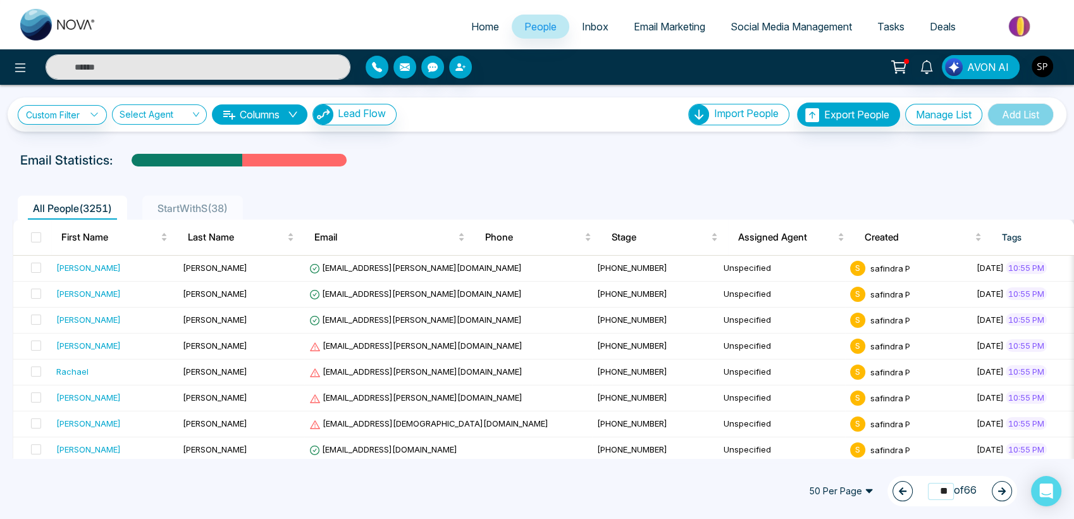
type input "*"
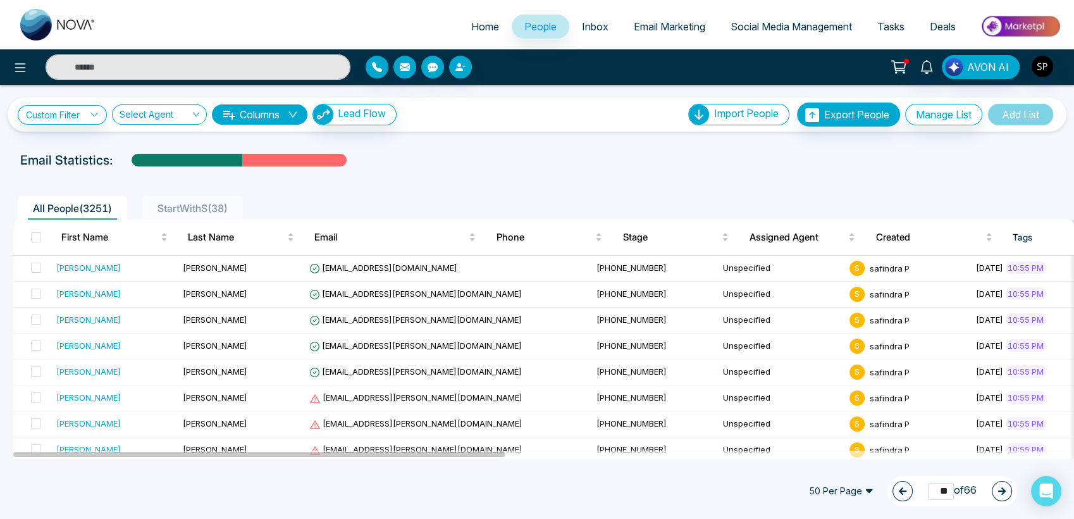
type input "*"
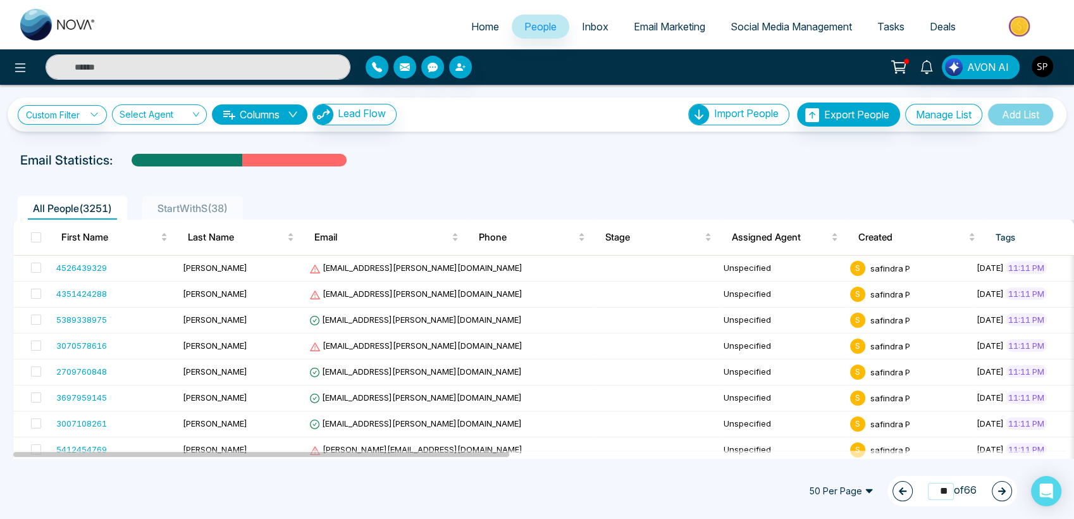
type input "*"
click at [909, 509] on div "50 Per Page 1 * of 66" at bounding box center [537, 491] width 1074 height 56
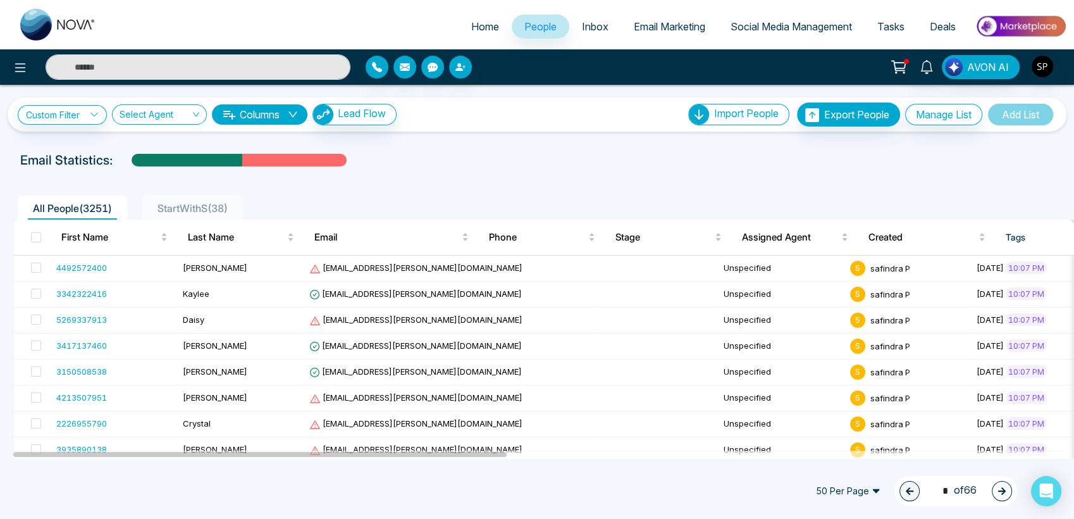
click at [972, 490] on span "1 * of 66" at bounding box center [956, 490] width 42 height 17
drag, startPoint x: 972, startPoint y: 490, endPoint x: 965, endPoint y: 509, distance: 19.4
click at [965, 509] on div "50 Per Page 1 * of 66" at bounding box center [537, 491] width 1074 height 56
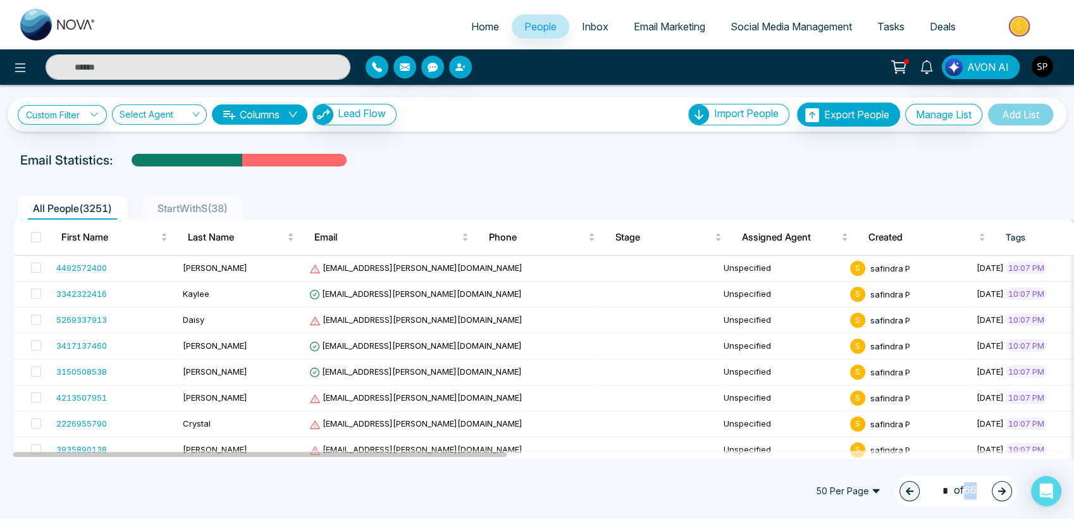
click at [965, 509] on div "50 Per Page 1 * of 66" at bounding box center [537, 491] width 1074 height 56
drag, startPoint x: 968, startPoint y: 485, endPoint x: 964, endPoint y: 495, distance: 11.0
click at [964, 495] on span "1 * of 66" at bounding box center [956, 490] width 42 height 17
click at [871, 492] on span "50 Per Page" at bounding box center [848, 491] width 82 height 20
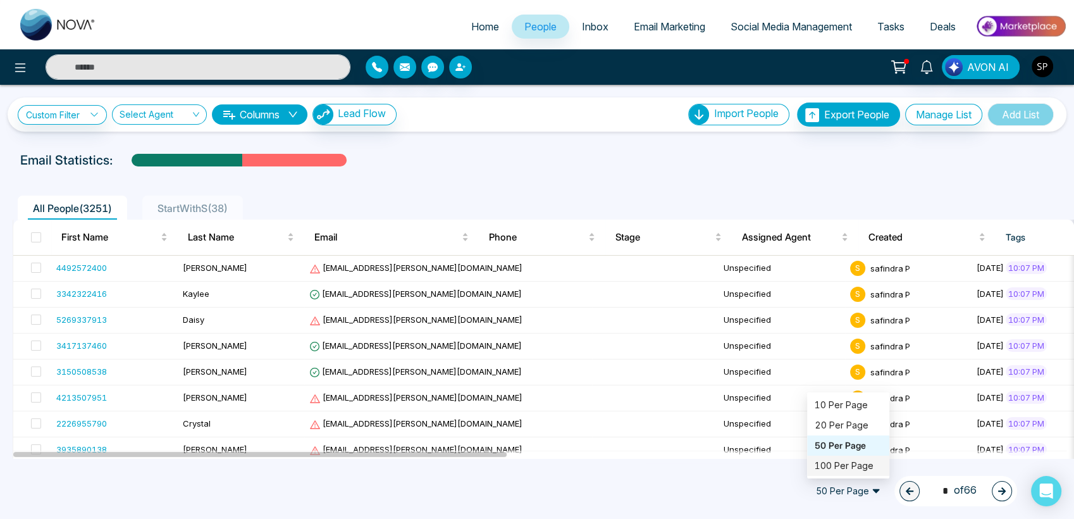
click at [840, 464] on div "100 Per Page" at bounding box center [848, 466] width 67 height 14
click at [866, 490] on span "100 Per Page" at bounding box center [848, 491] width 82 height 20
click at [829, 402] on div "10 Per Page" at bounding box center [848, 405] width 67 height 14
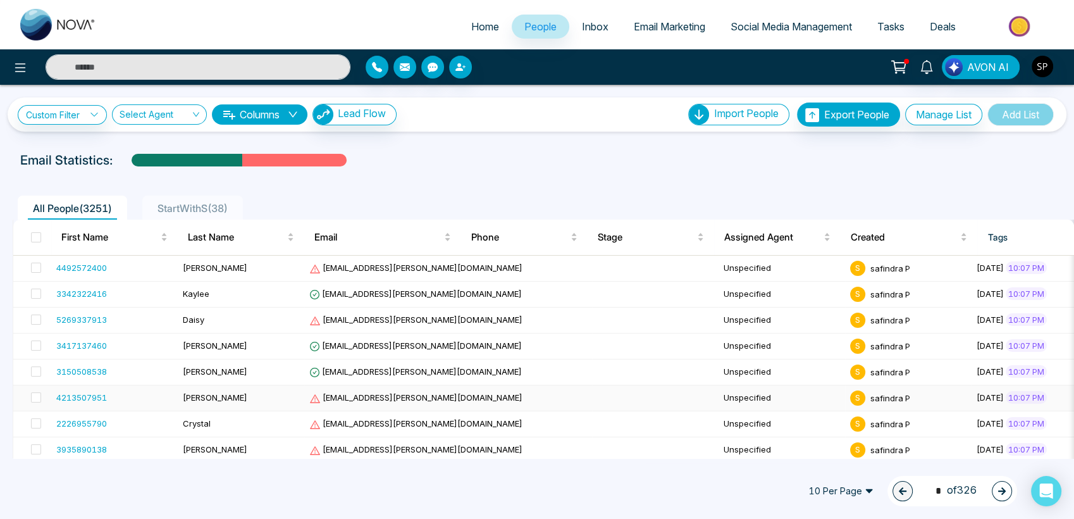
scroll to position [63, 0]
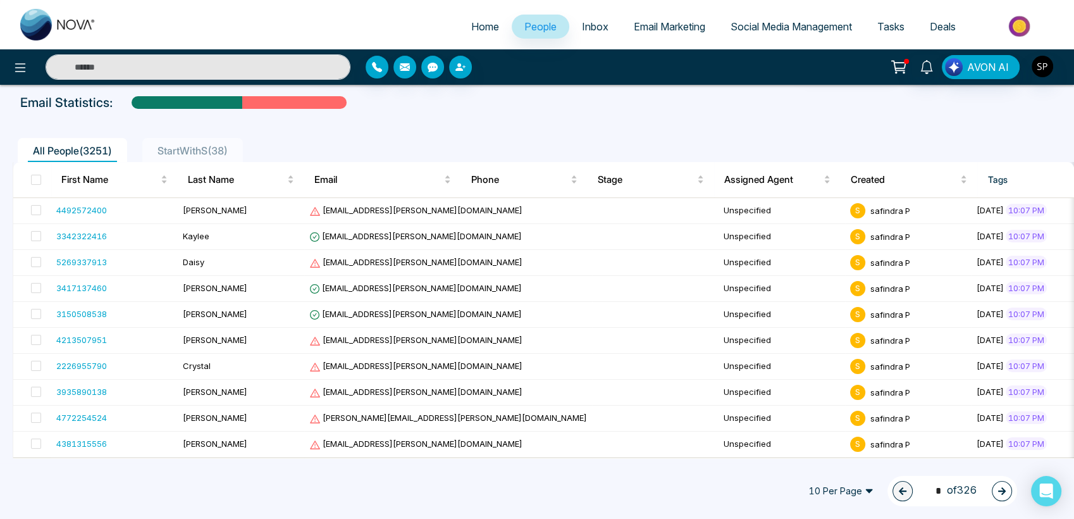
click at [855, 495] on span "10 Per Page" at bounding box center [841, 491] width 82 height 20
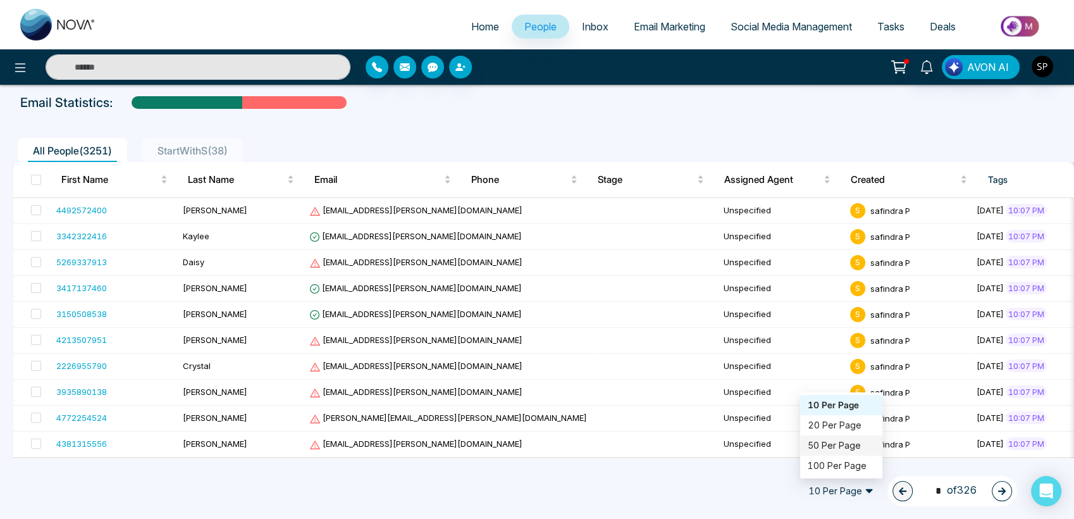
click at [817, 445] on div "50 Per Page" at bounding box center [841, 445] width 67 height 14
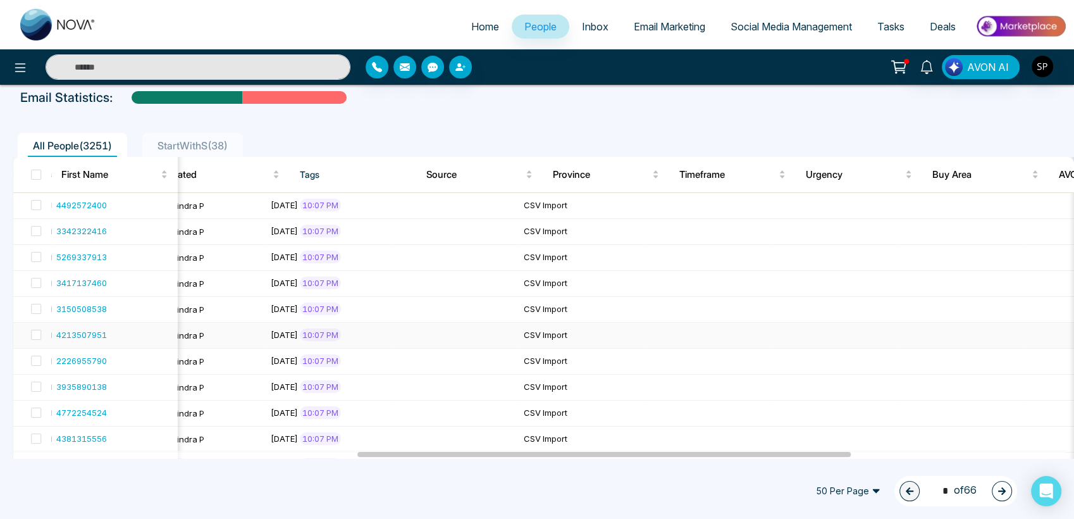
scroll to position [0, 683]
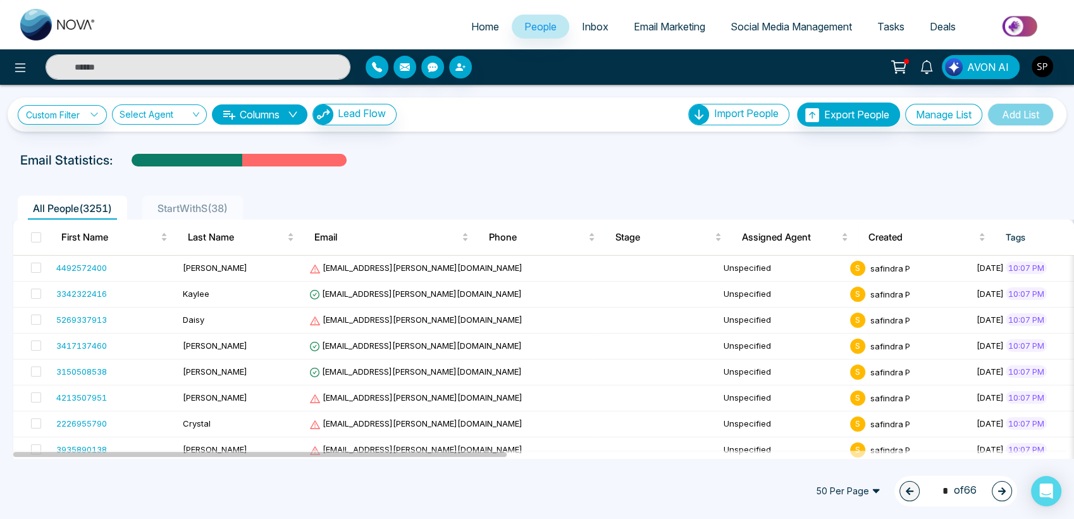
click at [177, 205] on span "StartWithS ( 38 )" at bounding box center [192, 208] width 80 height 13
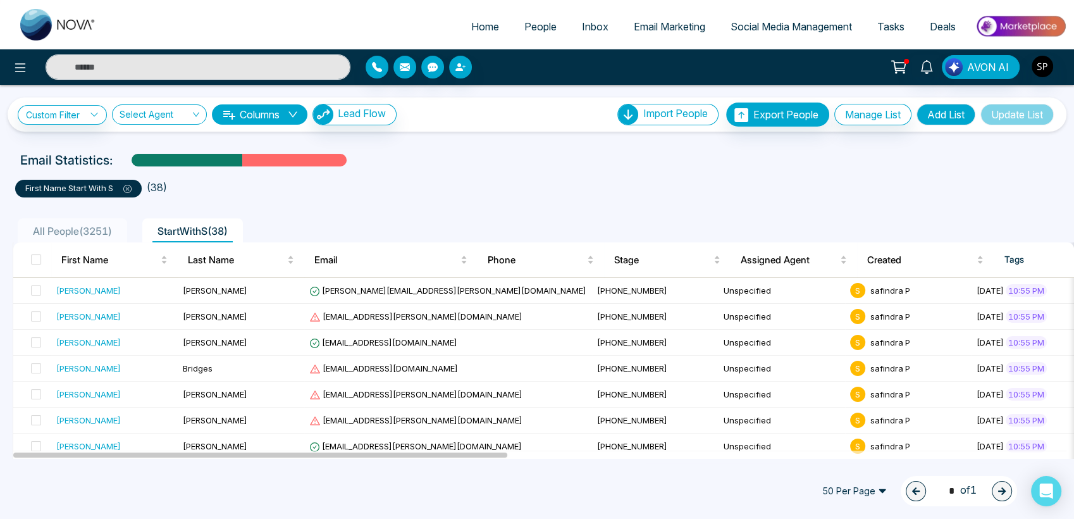
click at [247, 192] on ul "first name start with S ( 38 )" at bounding box center [537, 186] width 1044 height 23
click at [111, 226] on span "All People ( 3251 )" at bounding box center [72, 231] width 89 height 13
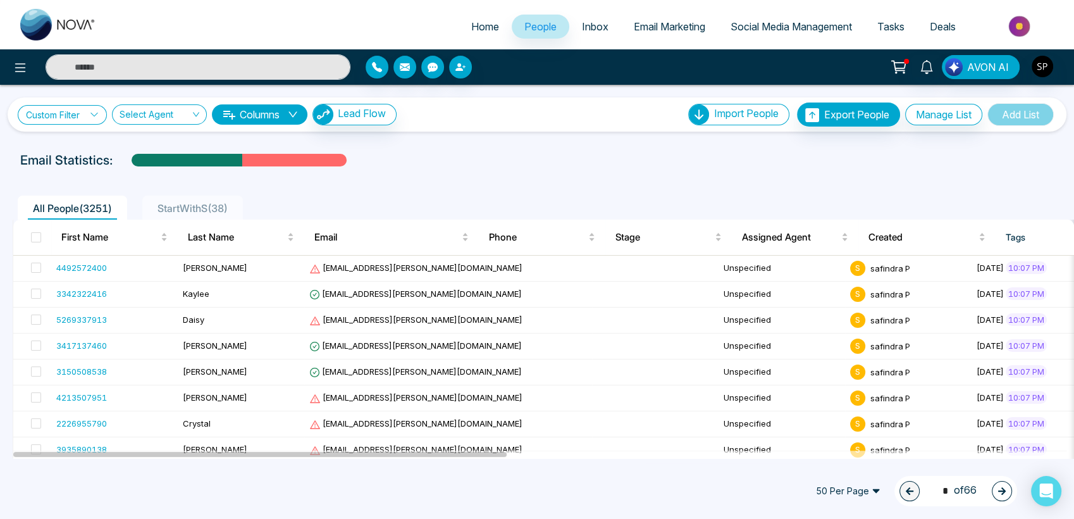
click at [94, 115] on icon at bounding box center [94, 114] width 9 height 9
click at [122, 138] on input "search" at bounding box center [88, 143] width 102 height 19
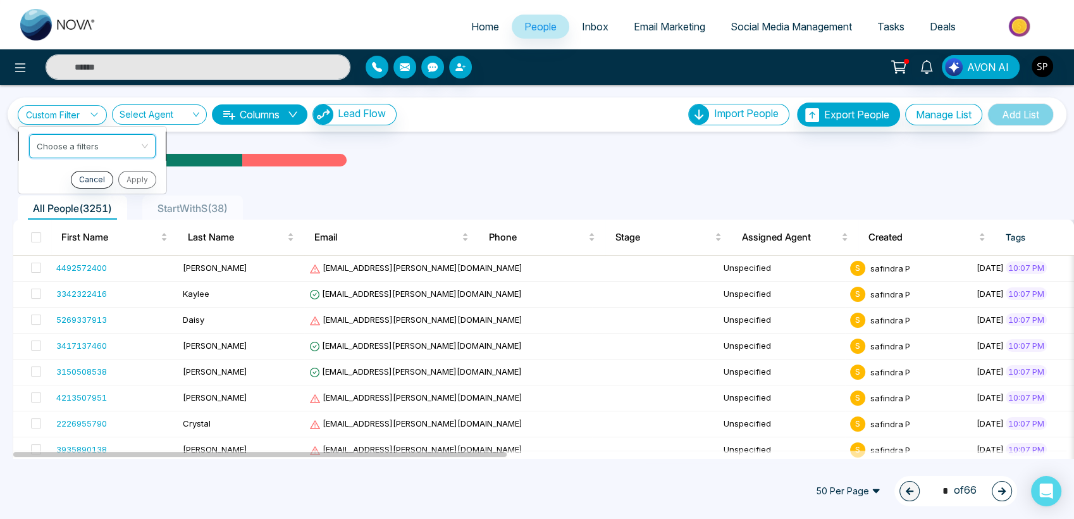
click at [122, 138] on input "search" at bounding box center [88, 143] width 102 height 19
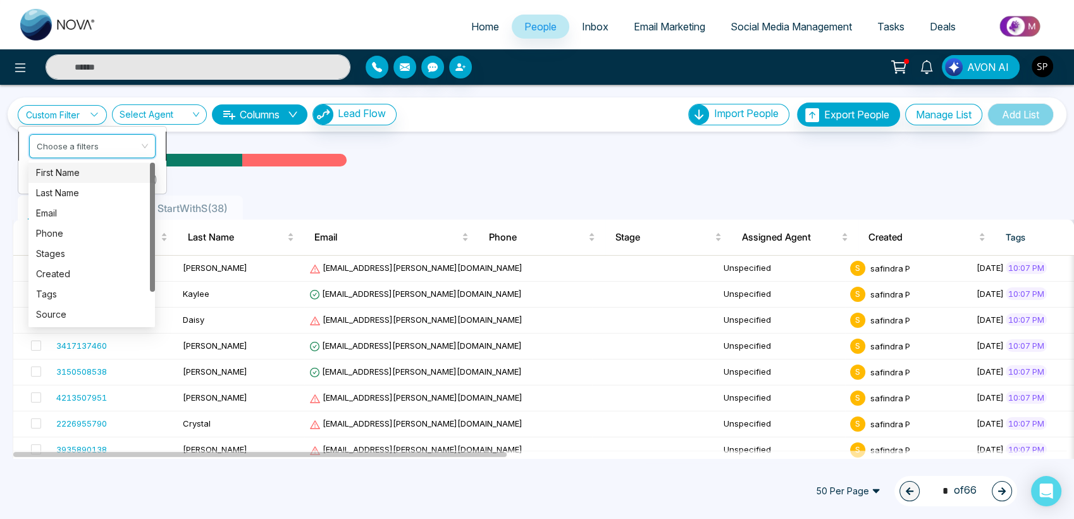
click at [132, 149] on input "search" at bounding box center [88, 143] width 102 height 19
click at [98, 175] on div "First Name" at bounding box center [91, 173] width 111 height 14
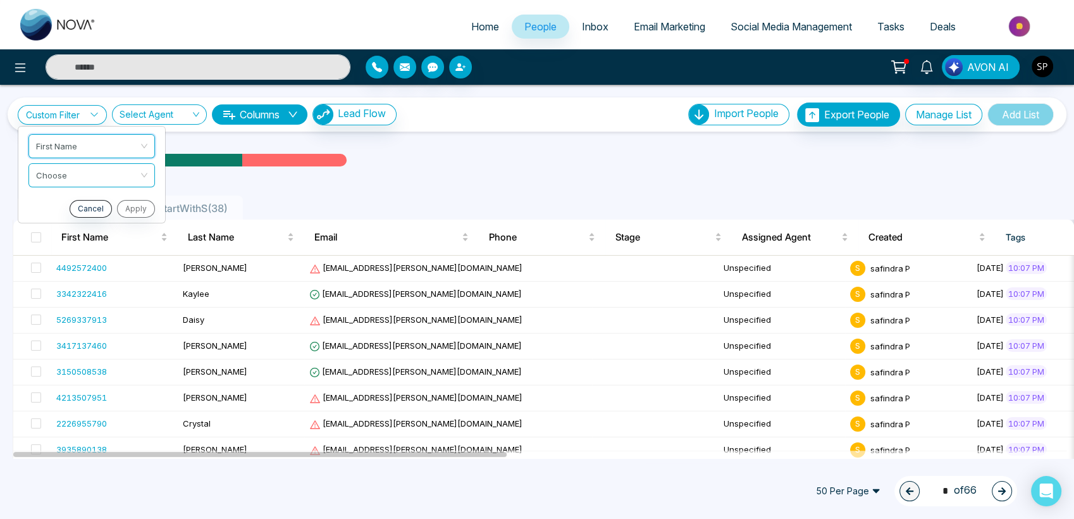
click at [98, 175] on input "search" at bounding box center [87, 172] width 102 height 19
click at [79, 200] on div "Start with" at bounding box center [91, 202] width 111 height 14
click at [78, 212] on input "text" at bounding box center [91, 206] width 127 height 24
type input "*"
click at [137, 241] on button "Apply" at bounding box center [136, 237] width 38 height 18
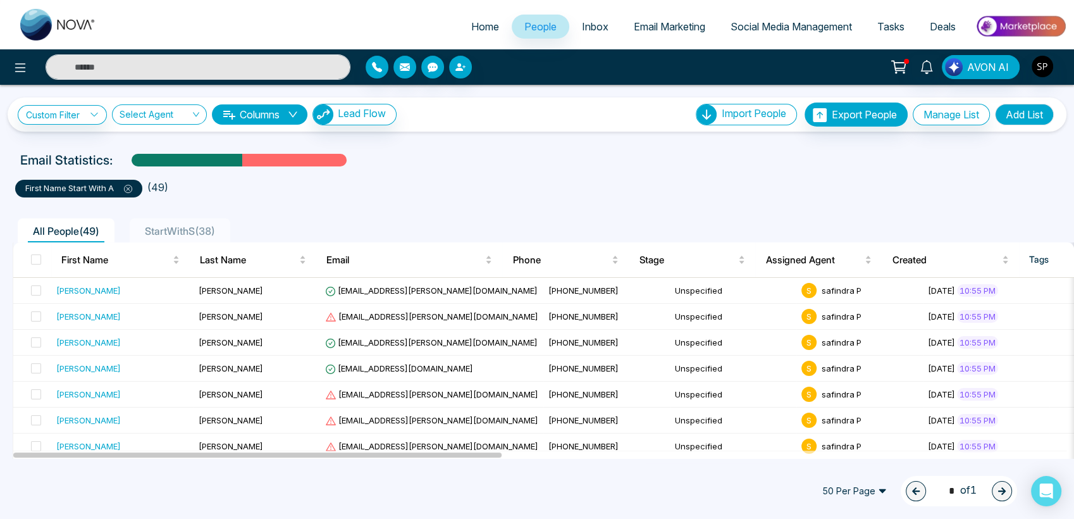
click at [130, 190] on icon at bounding box center [129, 189] width 4 height 4
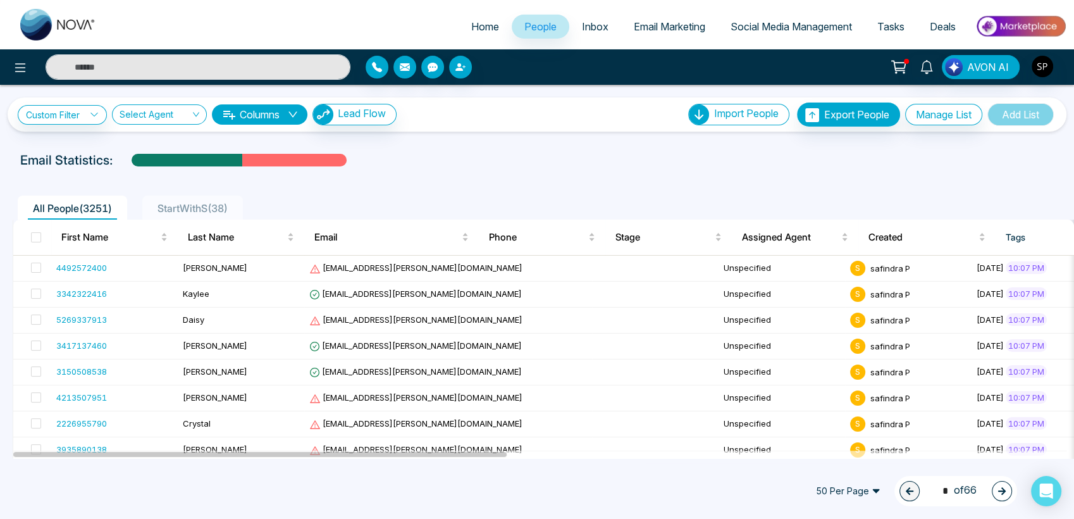
click at [582, 29] on span "Inbox" at bounding box center [595, 26] width 27 height 13
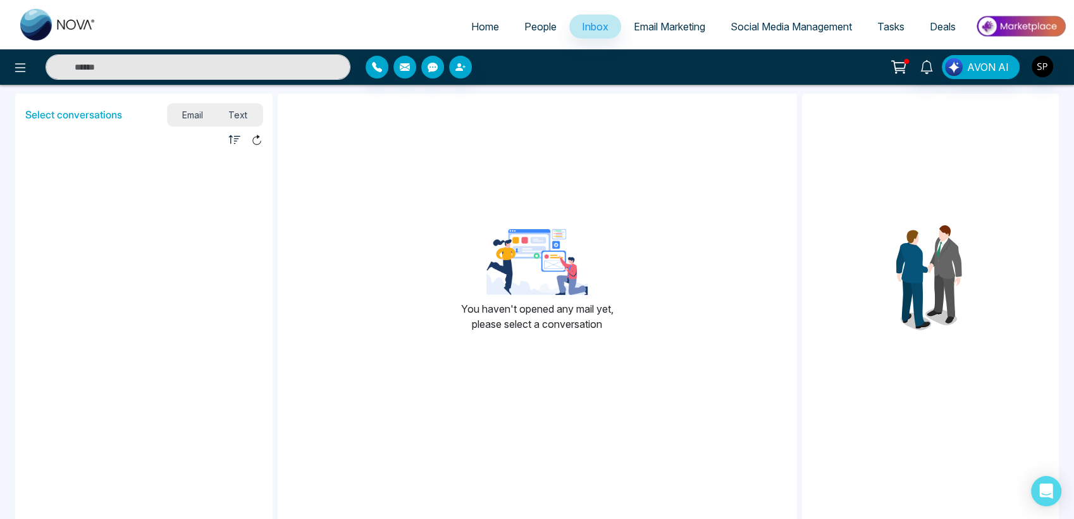
click at [675, 28] on span "Email Marketing" at bounding box center [669, 26] width 71 height 13
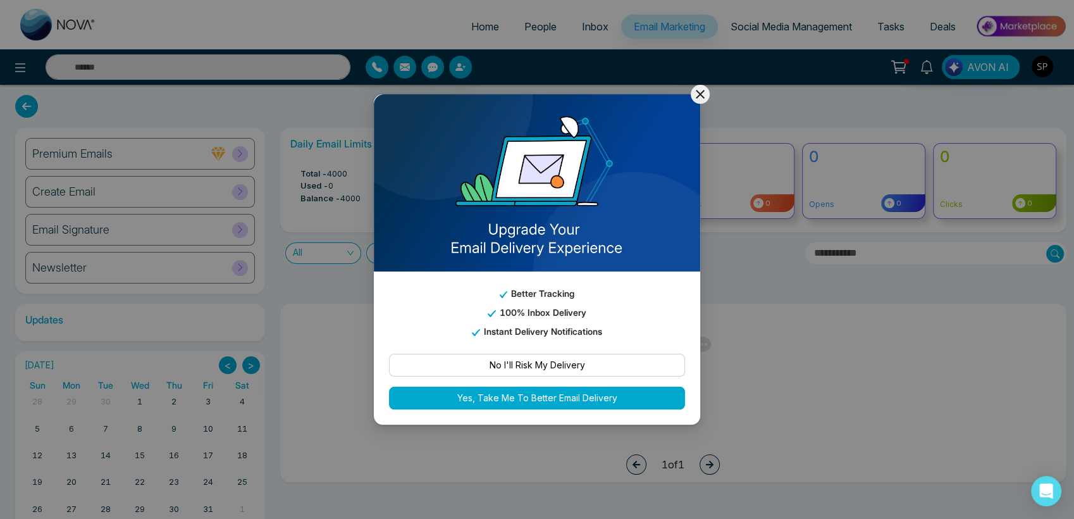
click at [698, 95] on icon at bounding box center [700, 94] width 15 height 15
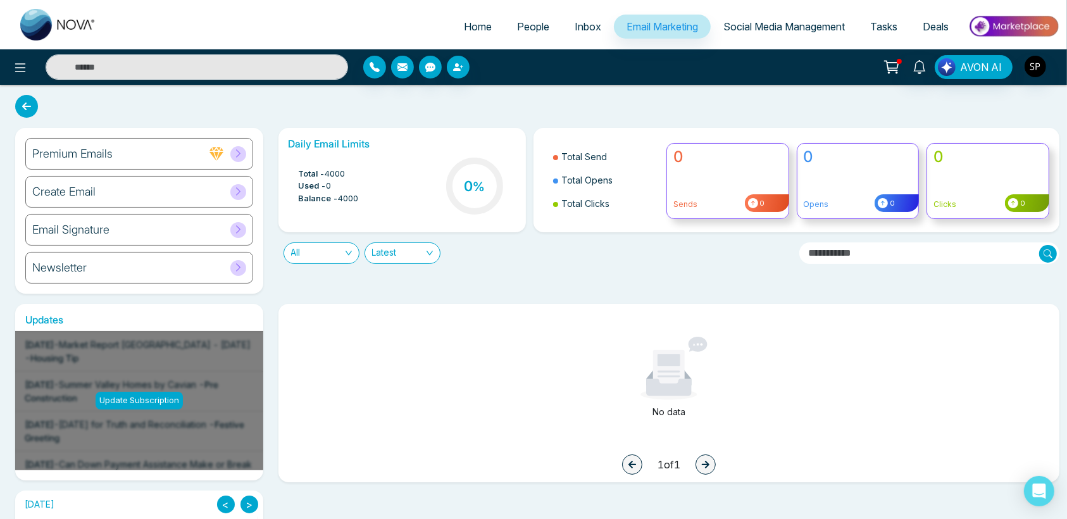
click at [729, 22] on span "Social Media Management" at bounding box center [783, 26] width 121 height 13
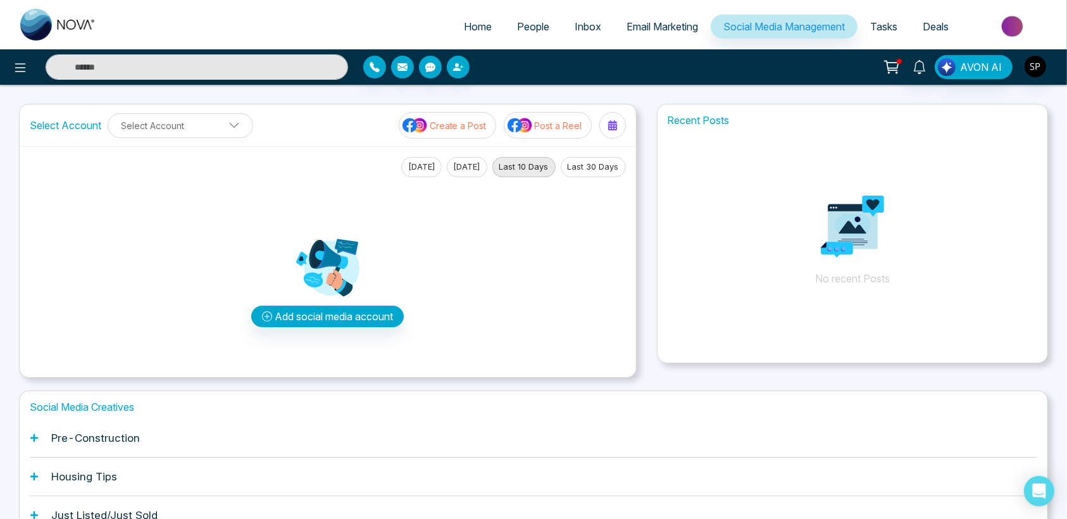
click at [881, 27] on span "Tasks" at bounding box center [883, 26] width 27 height 13
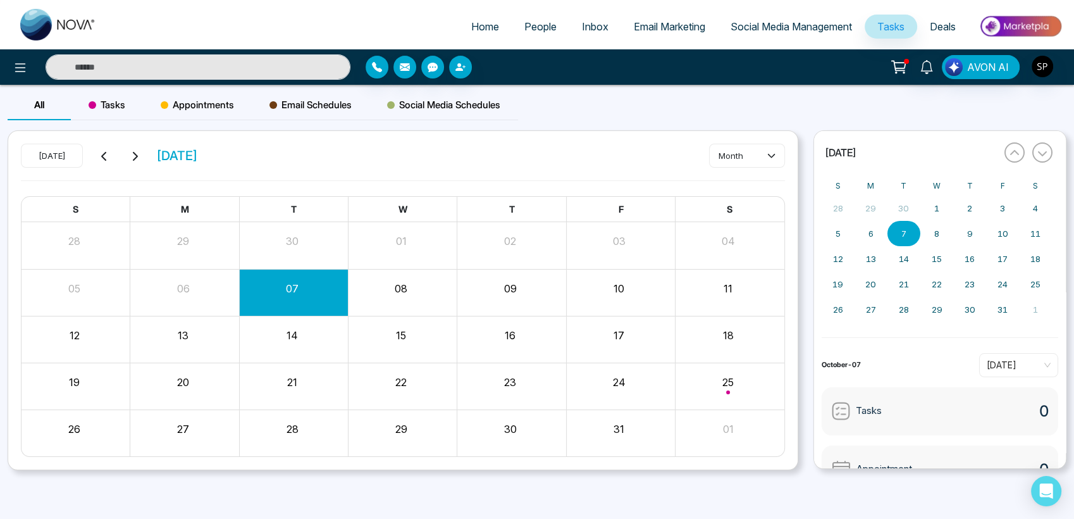
click at [946, 24] on span "Deals" at bounding box center [943, 26] width 26 height 13
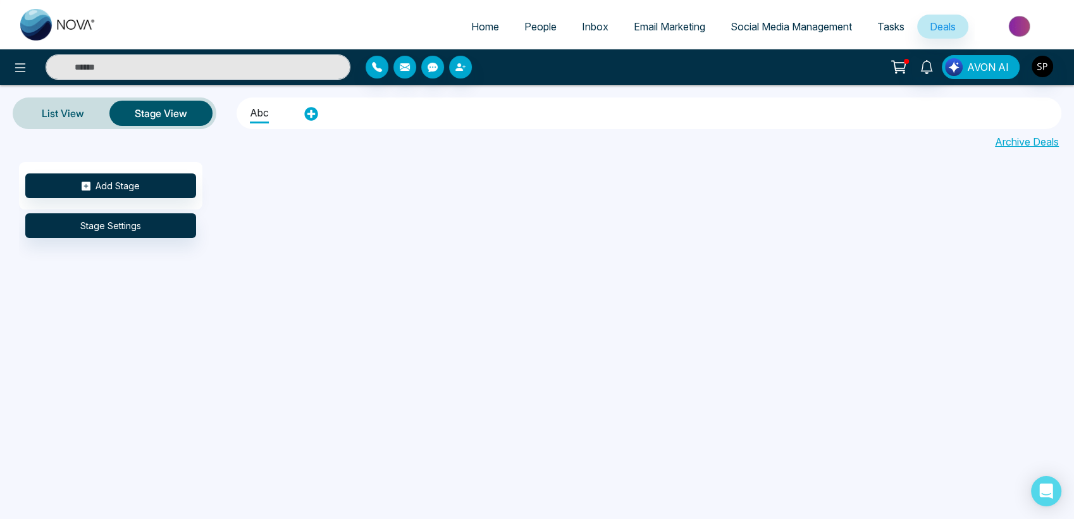
click at [971, 67] on span "AVON AI" at bounding box center [988, 66] width 42 height 15
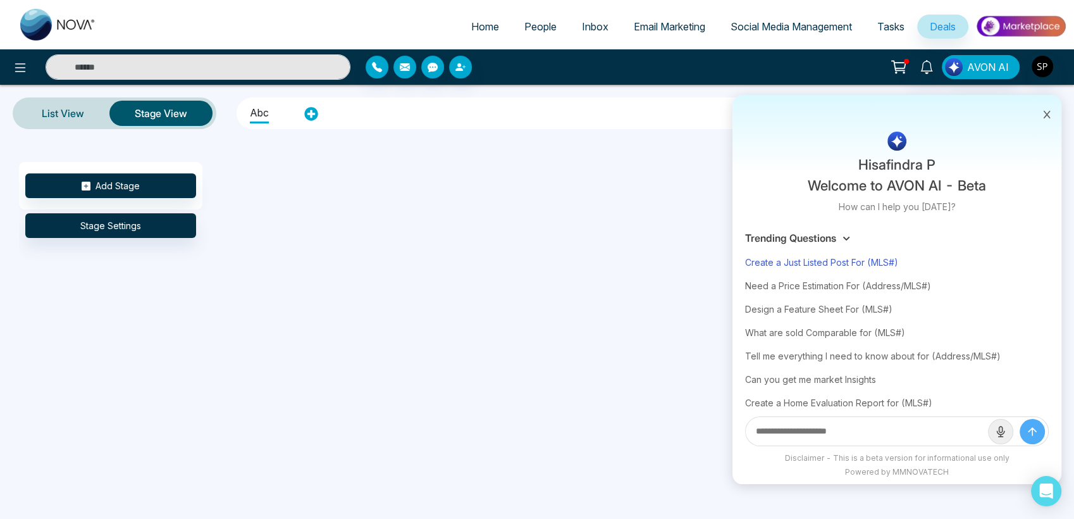
click at [812, 259] on div "Create a Just Listed Post For (MLS#)" at bounding box center [897, 262] width 304 height 23
type input "**********"
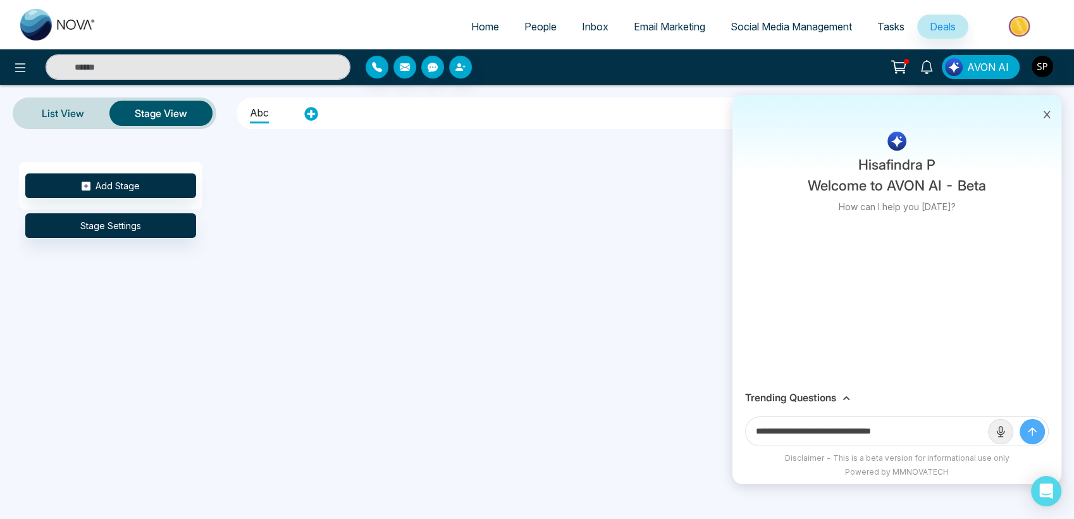
click at [902, 432] on input "**********" at bounding box center [867, 431] width 242 height 28
click at [1020, 419] on button "submit" at bounding box center [1032, 431] width 25 height 25
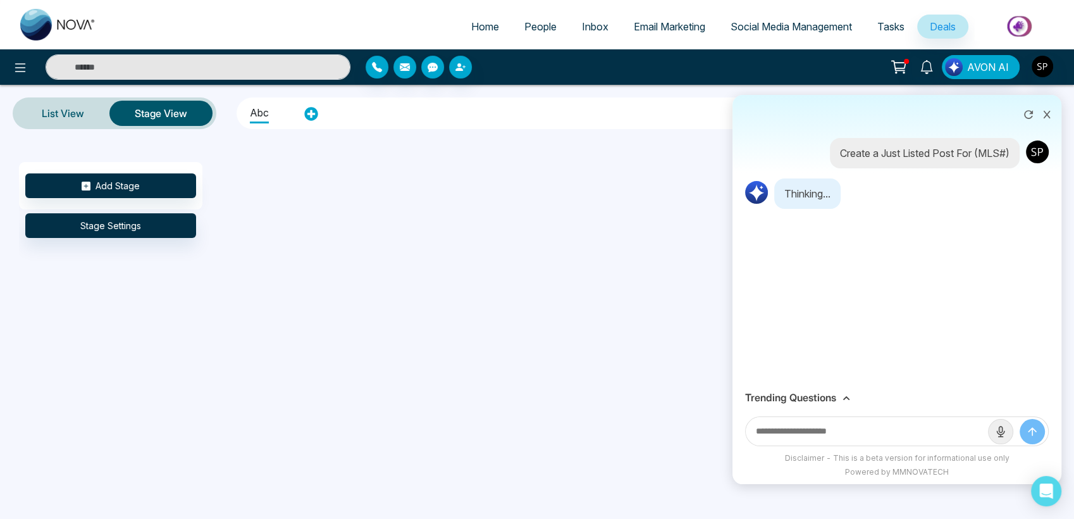
click at [841, 392] on div "Trending Questions" at bounding box center [897, 398] width 304 height 12
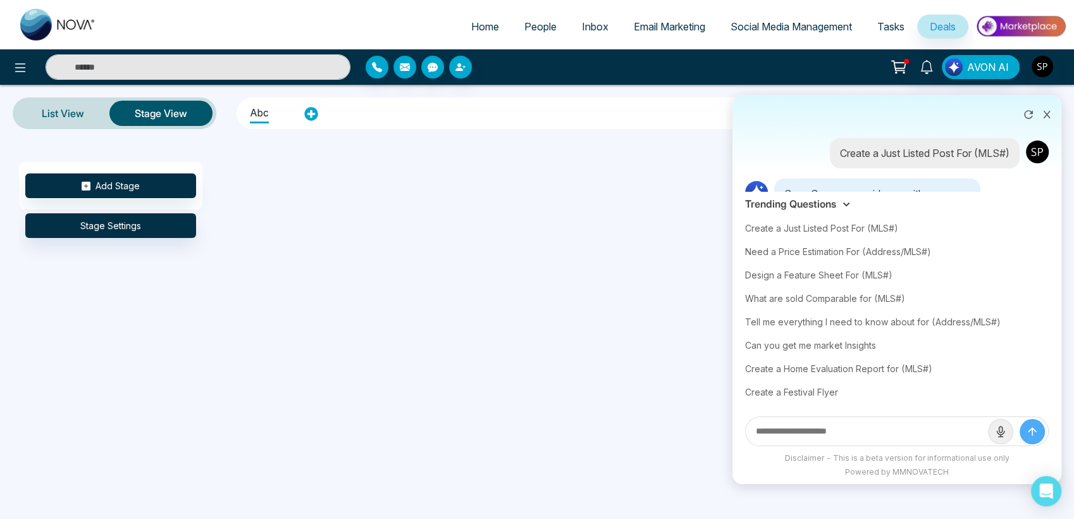
scroll to position [42, 0]
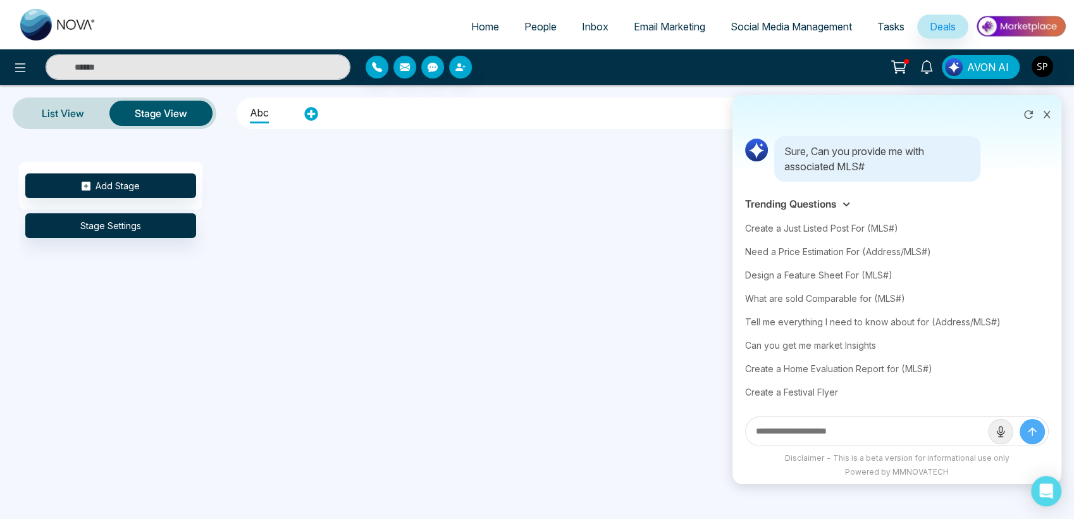
click at [658, 307] on div "Add Stage Stage Settings" at bounding box center [556, 304] width 1074 height 285
click at [859, 347] on div "Can you get me market Insights" at bounding box center [897, 344] width 304 height 23
type input "**********"
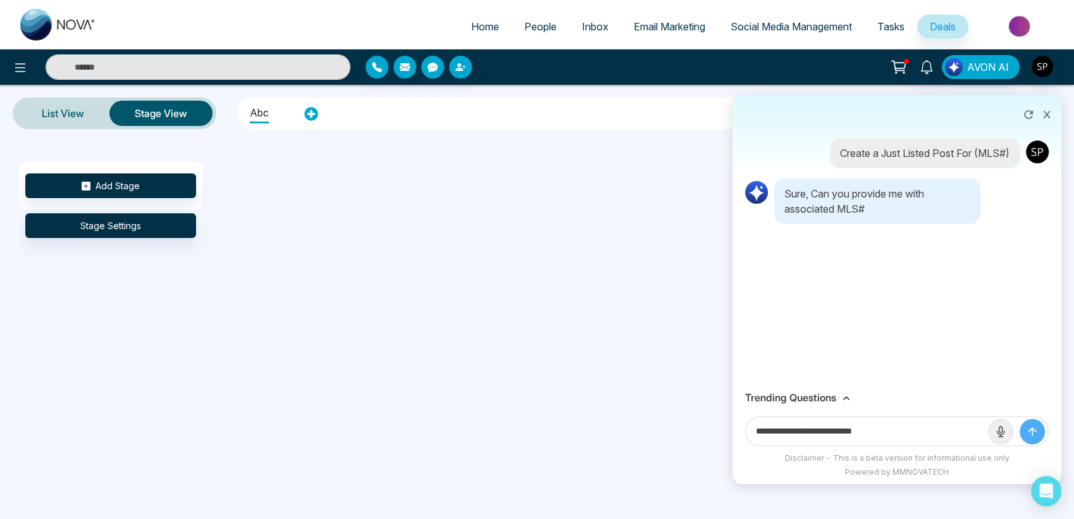
click at [1031, 430] on icon "submit" at bounding box center [1032, 431] width 13 height 13
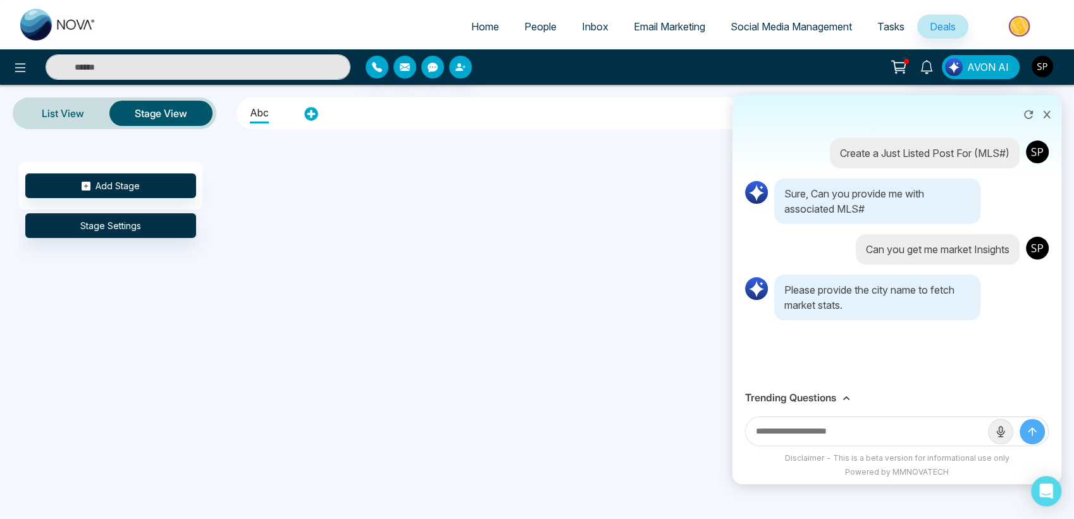
click at [844, 398] on icon at bounding box center [847, 398] width 8 height 8
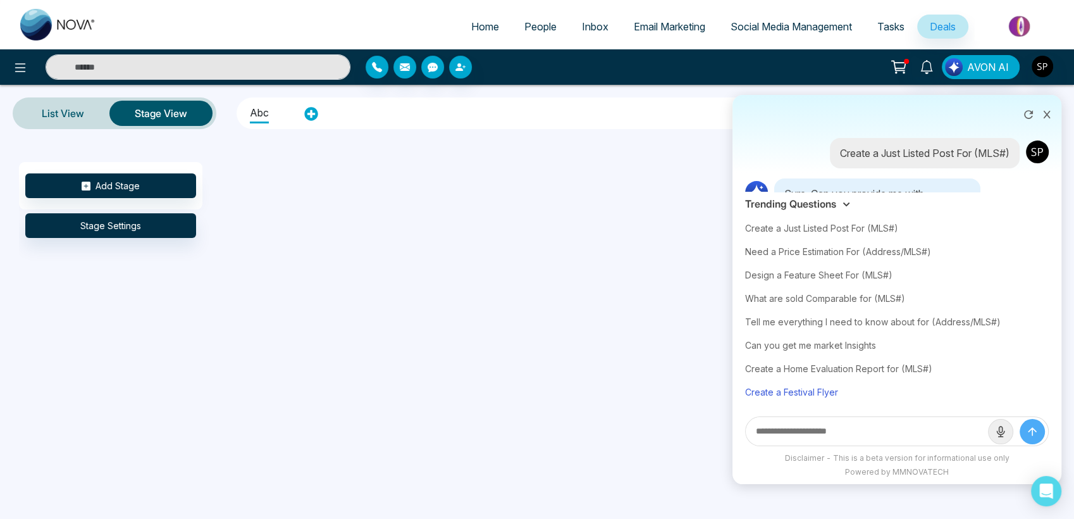
click at [790, 385] on div "Create a Festival Flyer" at bounding box center [897, 391] width 304 height 23
type input "**********"
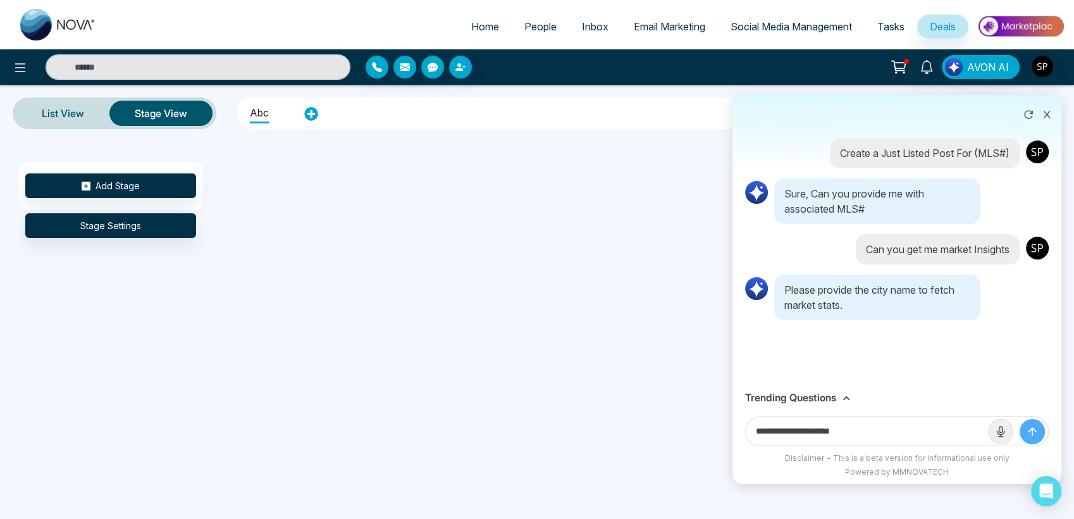
click at [1029, 431] on icon "submit" at bounding box center [1033, 432] width 8 height 8
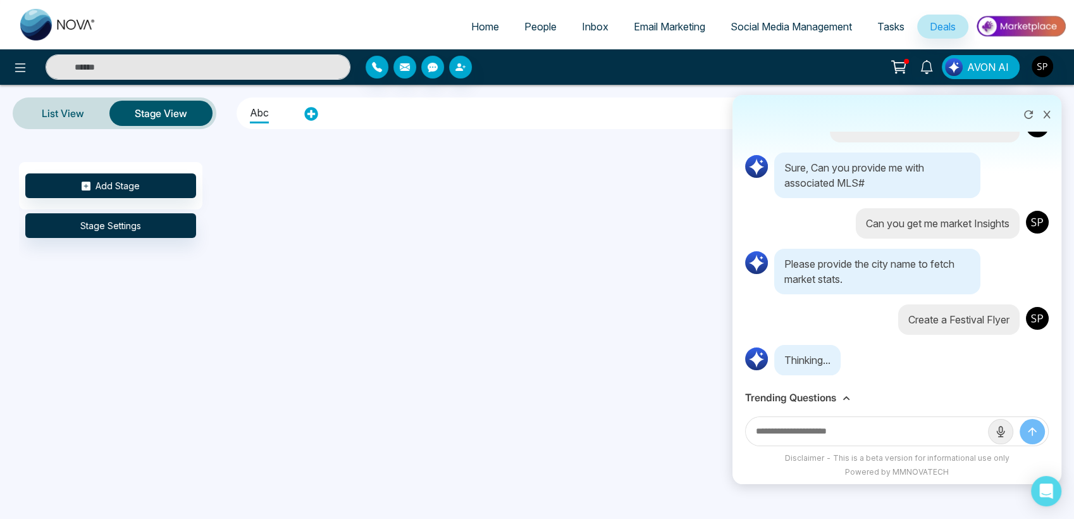
scroll to position [32, 0]
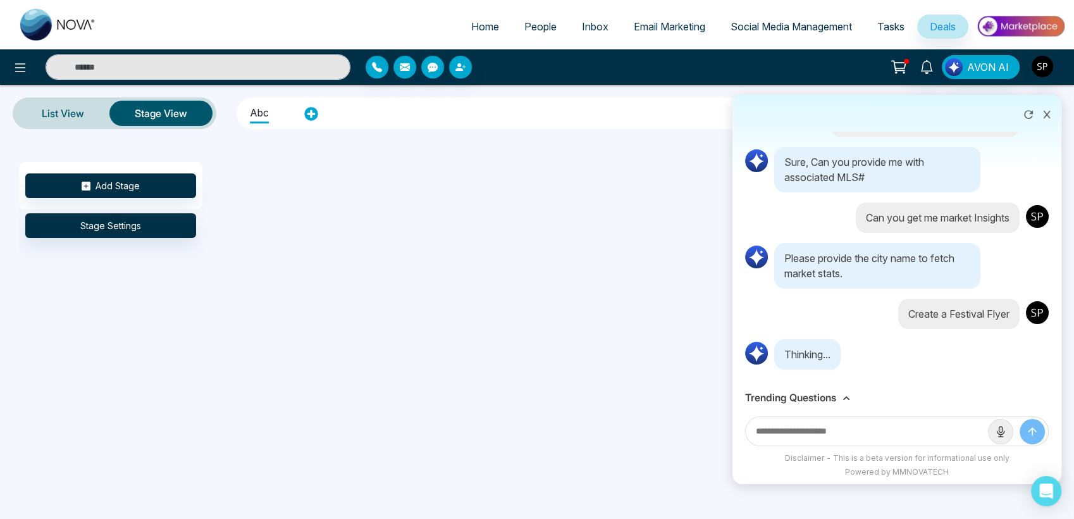
click at [847, 397] on icon at bounding box center [847, 398] width 8 height 8
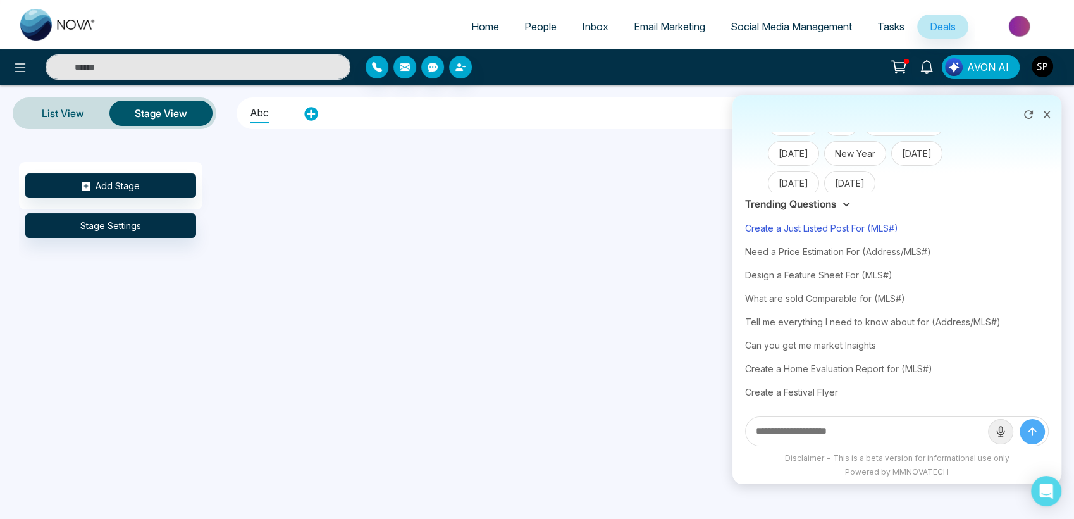
scroll to position [414, 0]
click at [666, 361] on div "Add Stage Stage Settings" at bounding box center [556, 304] width 1074 height 285
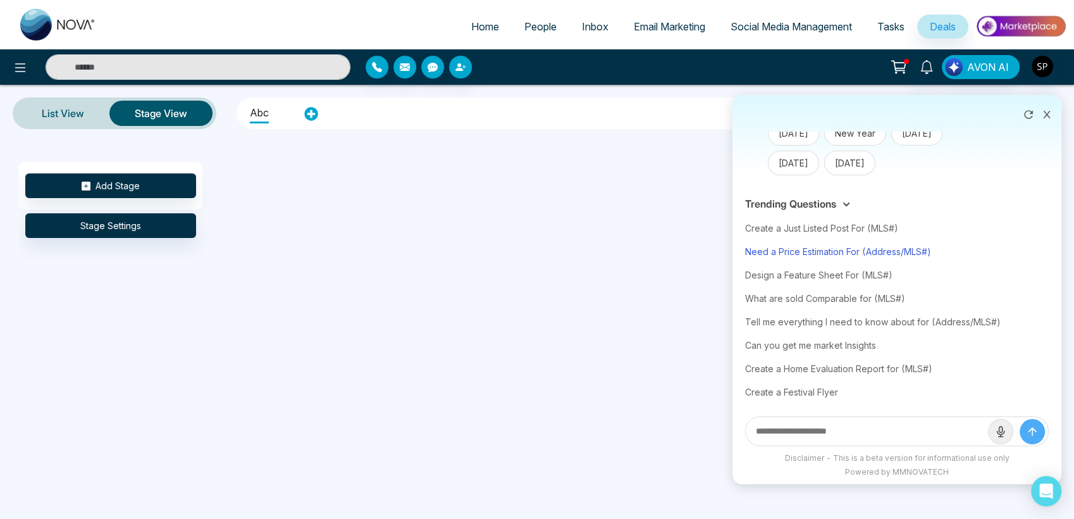
click at [840, 247] on div "Need a Price Estimation For (Address/MLS#)" at bounding box center [897, 251] width 304 height 23
type input "**********"
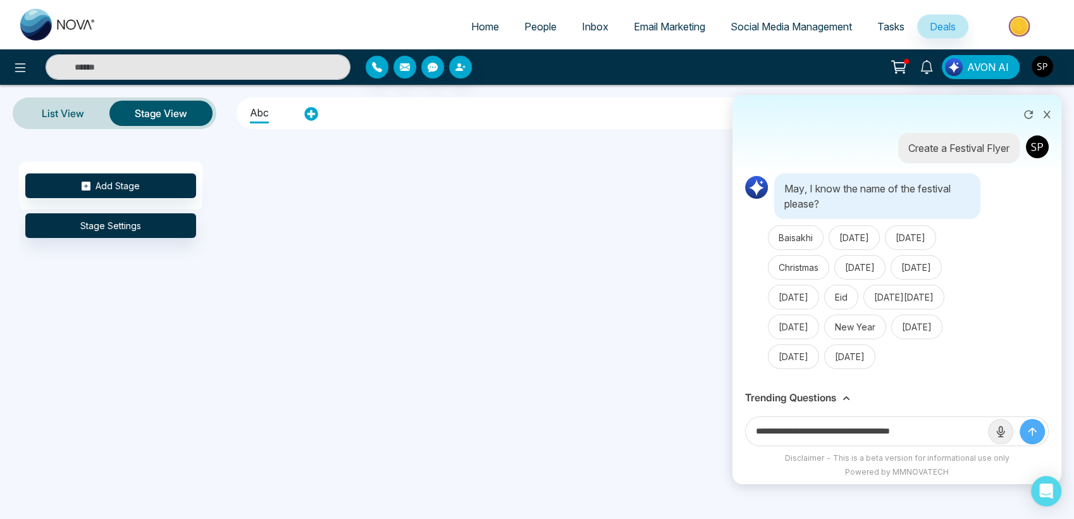
click at [619, 376] on div "Add Stage Stage Settings" at bounding box center [556, 304] width 1074 height 285
click at [1044, 111] on icon at bounding box center [1047, 115] width 7 height 8
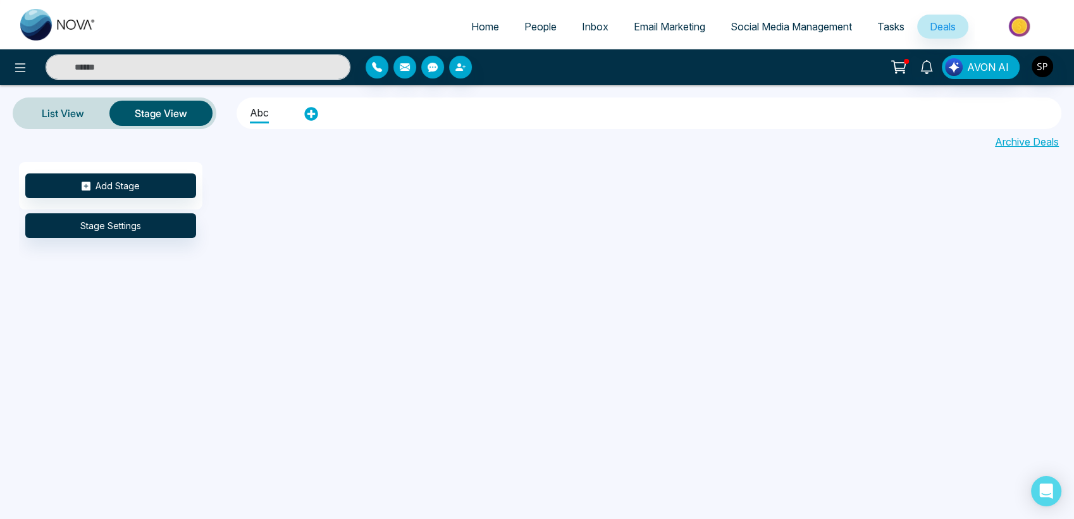
click at [1027, 135] on link "Archive Deals" at bounding box center [1027, 141] width 64 height 15
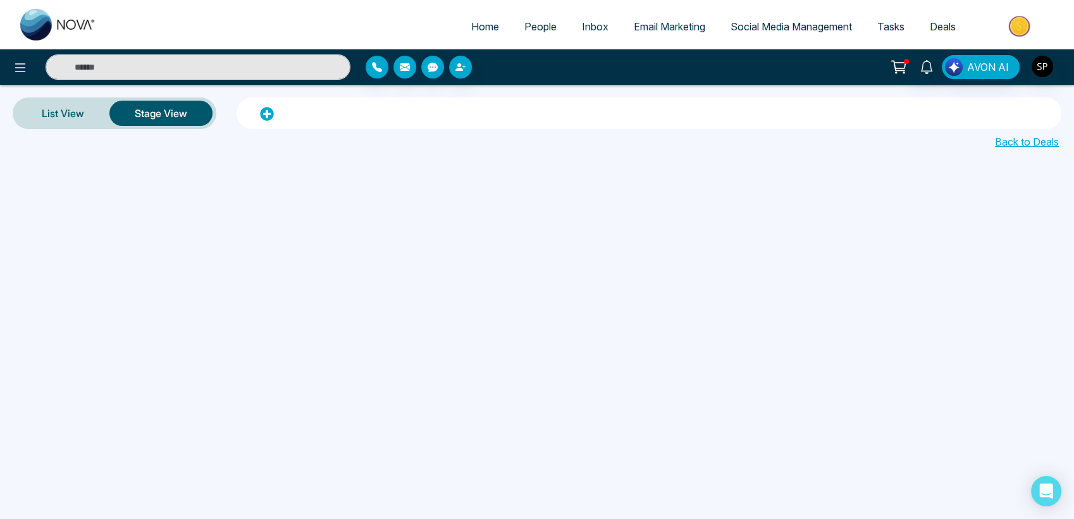
click at [538, 28] on span "People" at bounding box center [540, 26] width 32 height 13
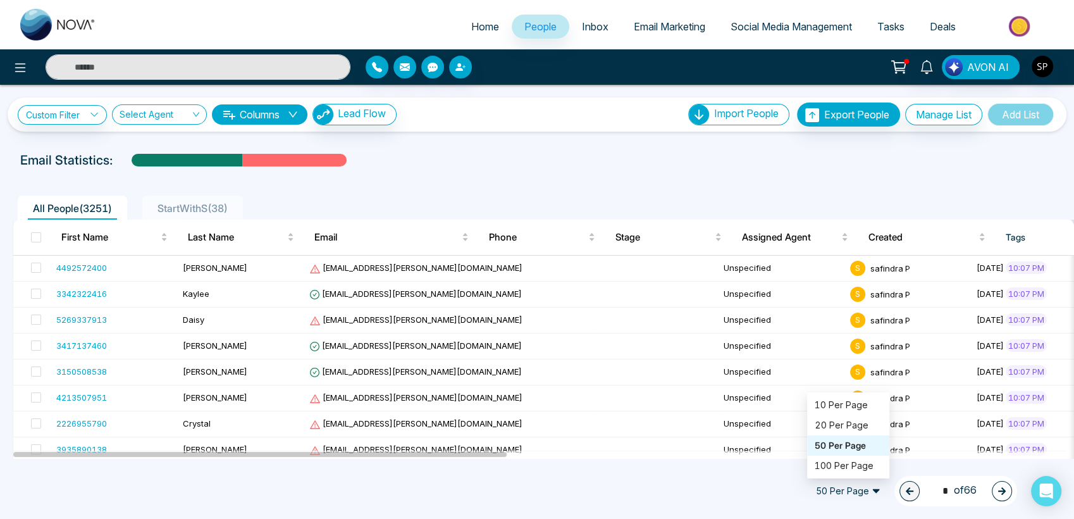
click at [868, 494] on span "50 Per Page" at bounding box center [848, 491] width 82 height 20
click at [845, 424] on div "20 Per Page" at bounding box center [848, 425] width 67 height 14
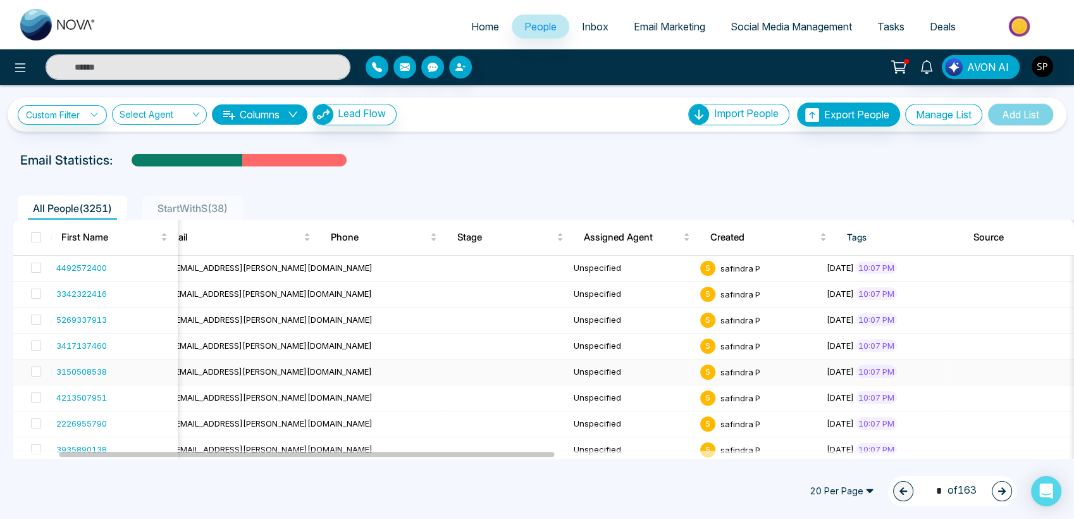
scroll to position [0, 27]
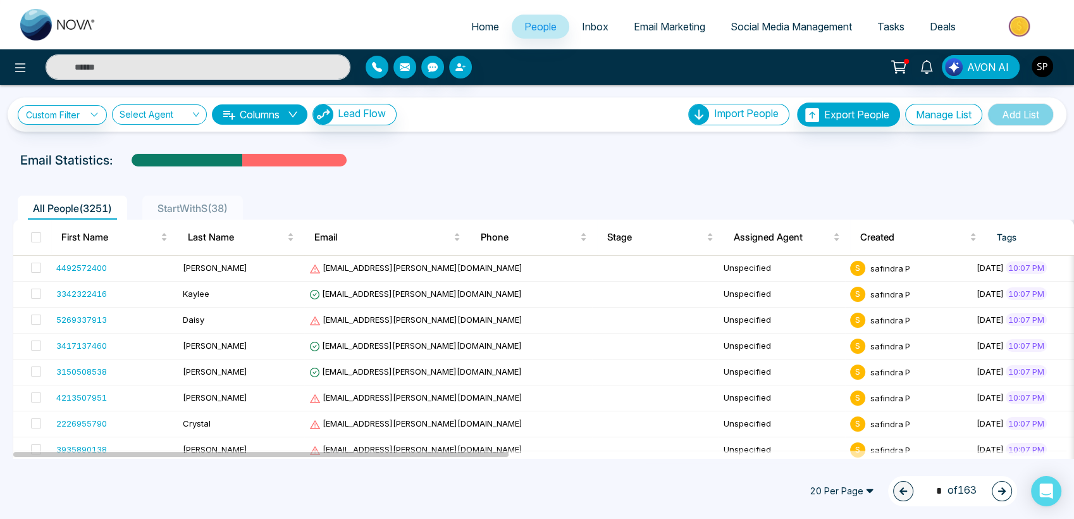
click at [867, 492] on span "20 Per Page" at bounding box center [842, 491] width 82 height 20
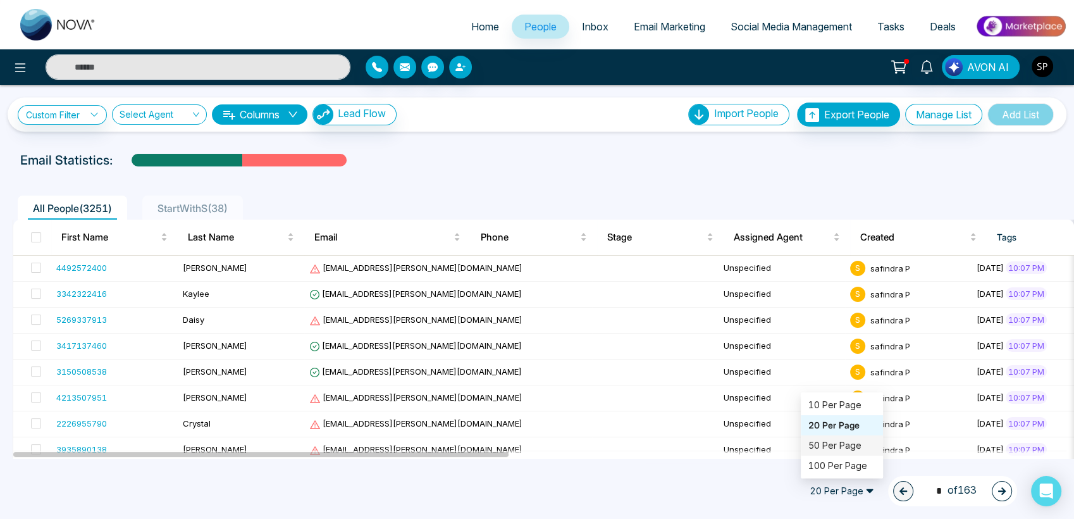
click at [815, 439] on div "50 Per Page" at bounding box center [842, 445] width 67 height 14
